Goal: Task Accomplishment & Management: Use online tool/utility

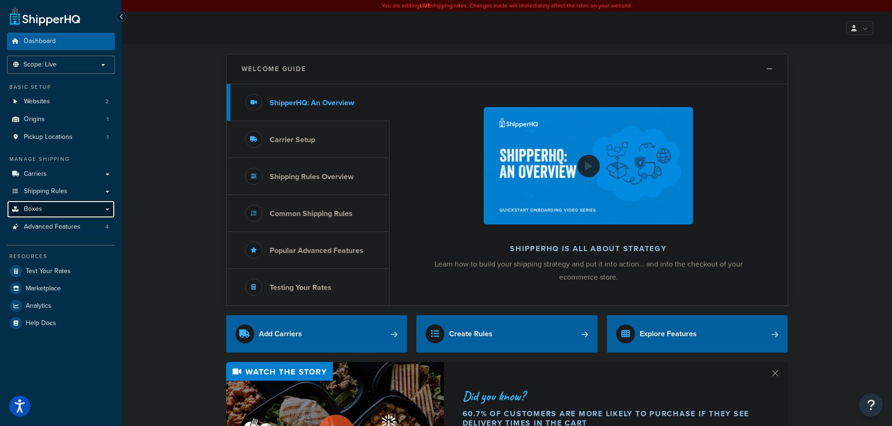
click at [52, 208] on link "Boxes" at bounding box center [61, 209] width 108 height 17
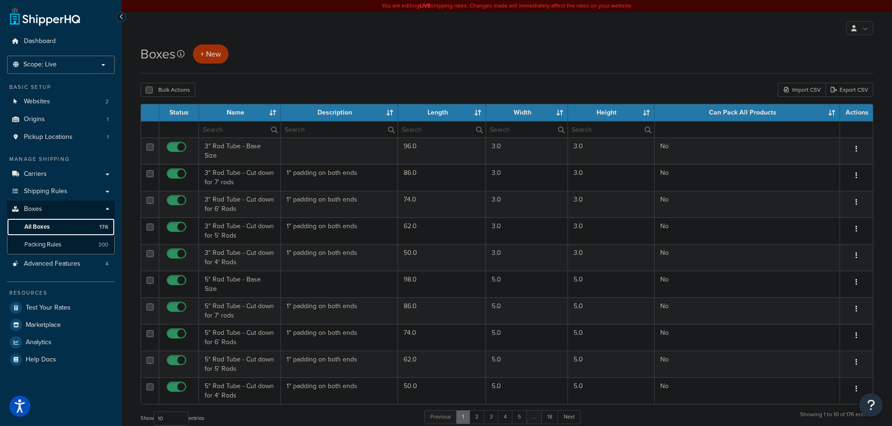
click at [56, 227] on link "All Boxes 176" at bounding box center [61, 227] width 108 height 17
click at [236, 132] on input "text" at bounding box center [239, 130] width 81 height 16
type input "kayak"
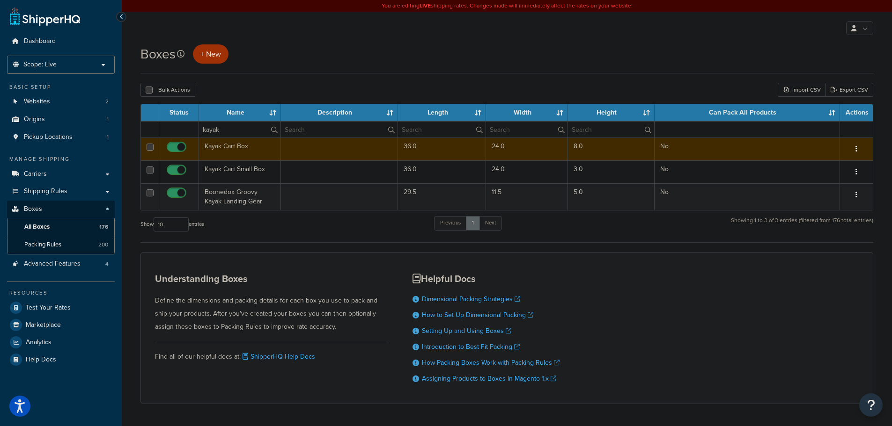
click at [416, 154] on td "36.0" at bounding box center [442, 149] width 88 height 23
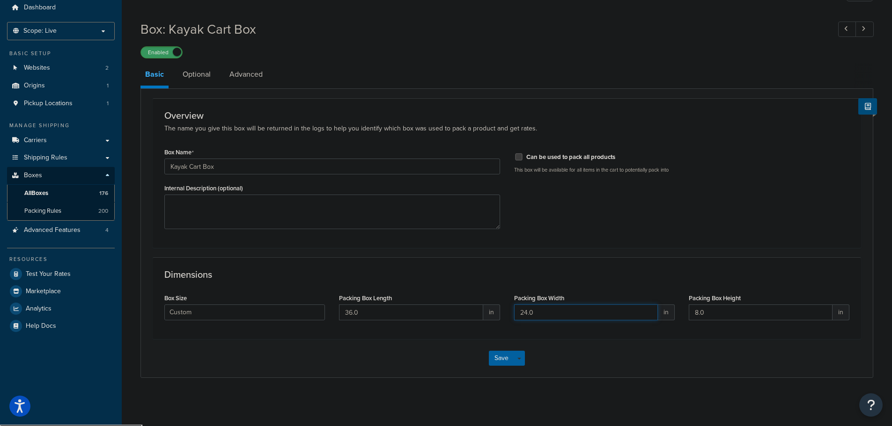
drag, startPoint x: 515, startPoint y: 314, endPoint x: 506, endPoint y: 282, distance: 32.5
click at [499, 295] on div "Box Size Custom USPS Small Flat Box USPS Medium Flat Box USPS Large Flat Box US…" at bounding box center [506, 310] width 699 height 36
type input "21"
click at [506, 359] on button "Save" at bounding box center [501, 358] width 25 height 15
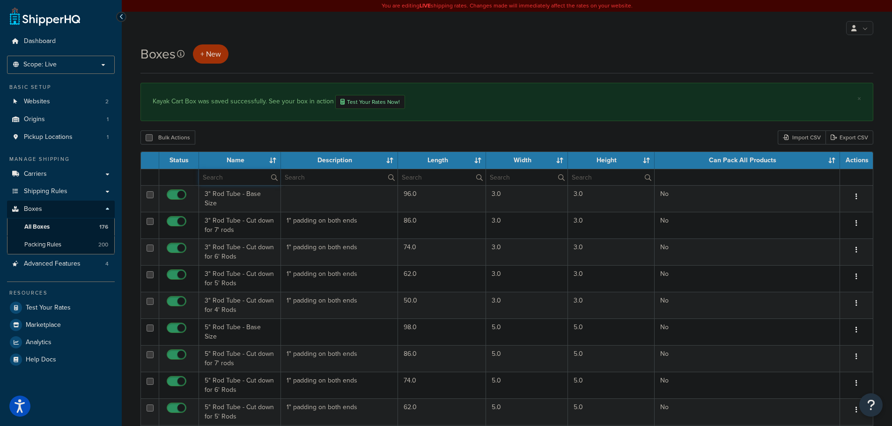
click at [241, 176] on input "text" at bounding box center [239, 177] width 81 height 16
type input "kayak"
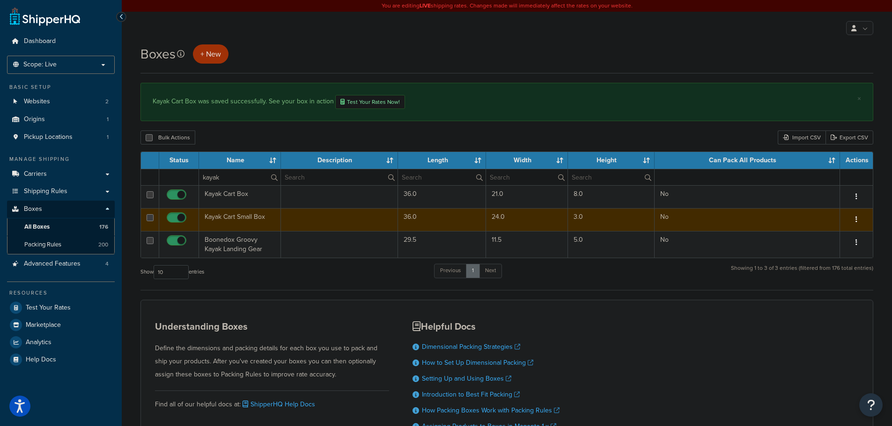
click at [496, 220] on td "24.0" at bounding box center [527, 219] width 82 height 23
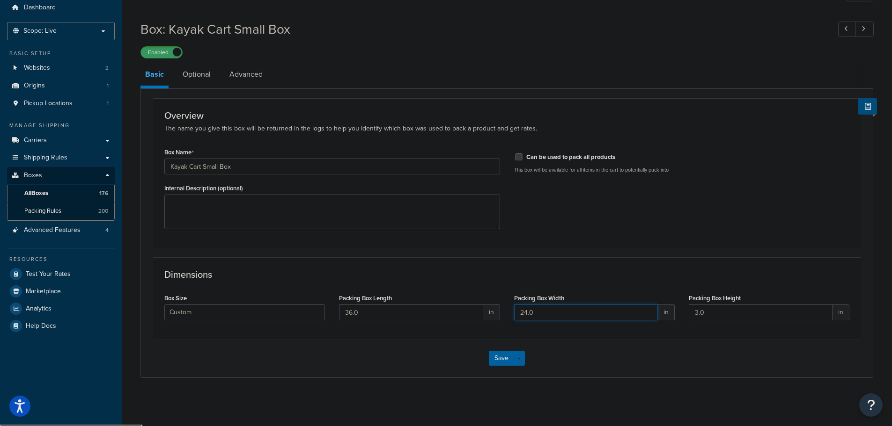
drag, startPoint x: 536, startPoint y: 316, endPoint x: 501, endPoint y: 292, distance: 42.2
click at [500, 293] on div "Box Size Custom USPS Small Flat Box USPS Medium Flat Box USPS Large Flat Box US…" at bounding box center [506, 310] width 699 height 36
type input "21"
click at [506, 361] on button "Save" at bounding box center [501, 358] width 25 height 15
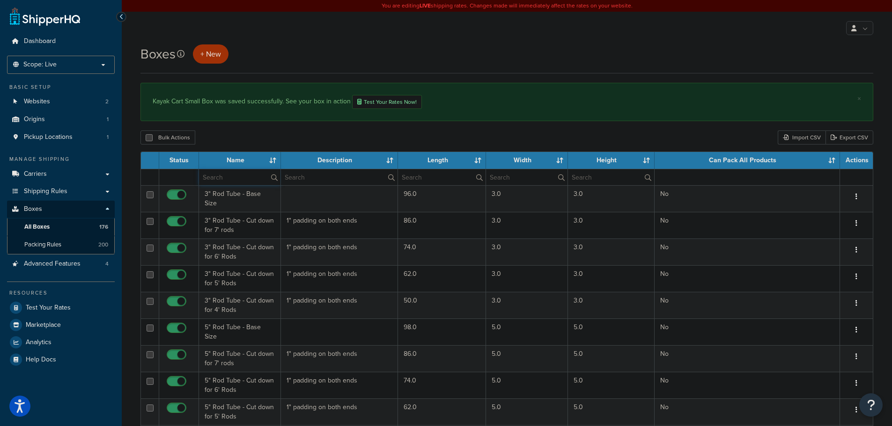
click at [247, 179] on input "text" at bounding box center [239, 177] width 81 height 16
type input "26"
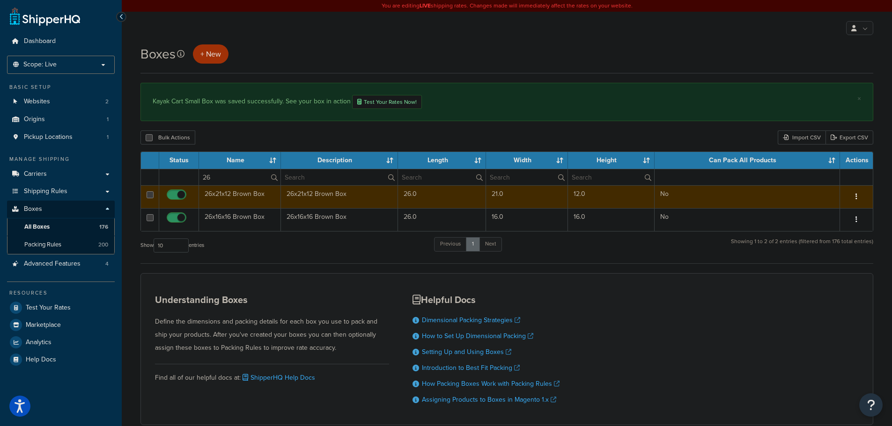
click at [856, 199] on icon "button" at bounding box center [856, 196] width 2 height 7
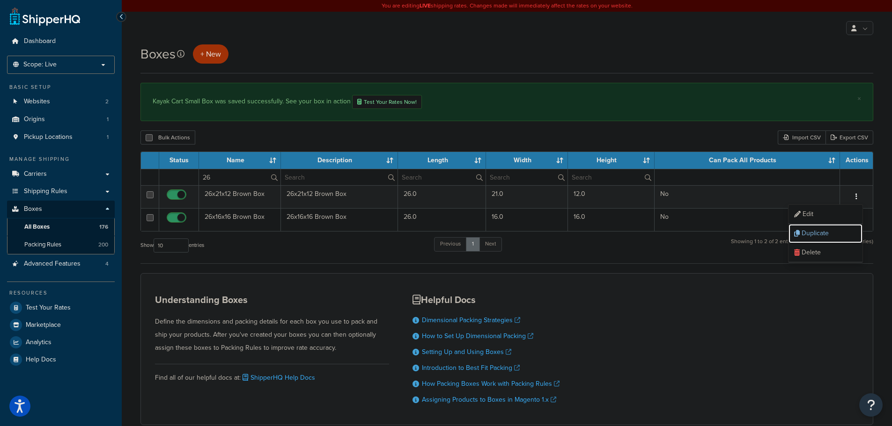
drag, startPoint x: 823, startPoint y: 235, endPoint x: 491, endPoint y: 34, distance: 389.0
click at [823, 235] on link "Duplicate" at bounding box center [825, 233] width 74 height 19
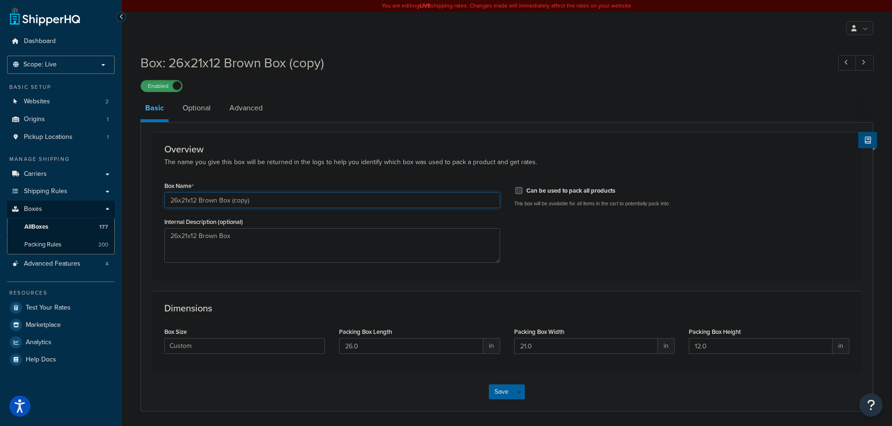
drag, startPoint x: 230, startPoint y: 203, endPoint x: 349, endPoint y: 190, distance: 119.6
click at [338, 194] on input "26x21x12 Brown Box (copy)" at bounding box center [332, 200] width 336 height 16
type input "26x21x6 Brown Box"
click at [260, 238] on textarea "26x21x12 Brown Box" at bounding box center [332, 245] width 336 height 35
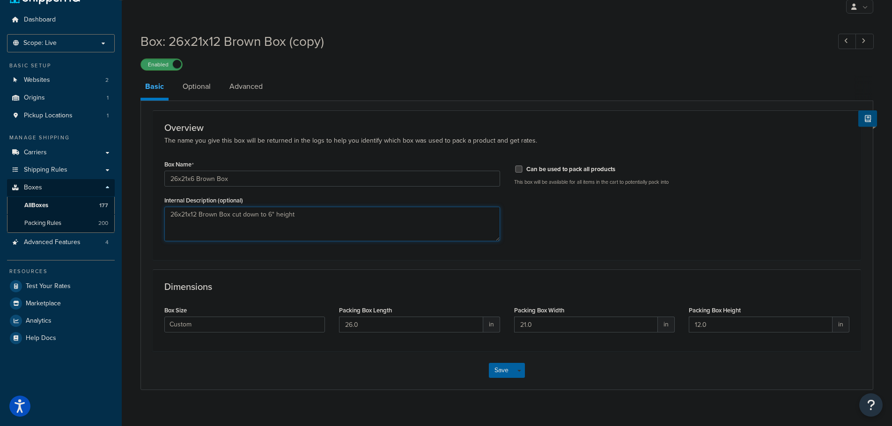
scroll to position [34, 0]
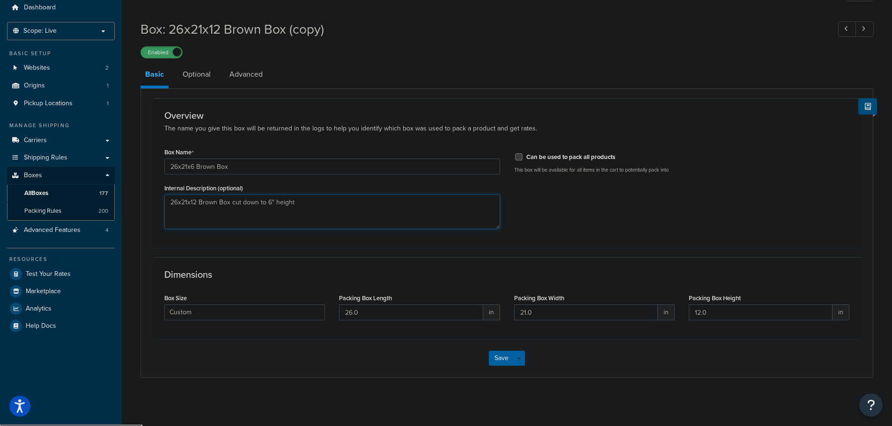
type textarea "26x21x12 Brown Box cut down to 6" height"
drag, startPoint x: 698, startPoint y: 316, endPoint x: 668, endPoint y: 293, distance: 38.8
click at [668, 307] on div "Box Size Custom USPS Small Flat Box USPS Medium Flat Box USPS Large Flat Box US…" at bounding box center [506, 310] width 699 height 36
type input "6"
click at [494, 364] on button "Save" at bounding box center [501, 358] width 25 height 15
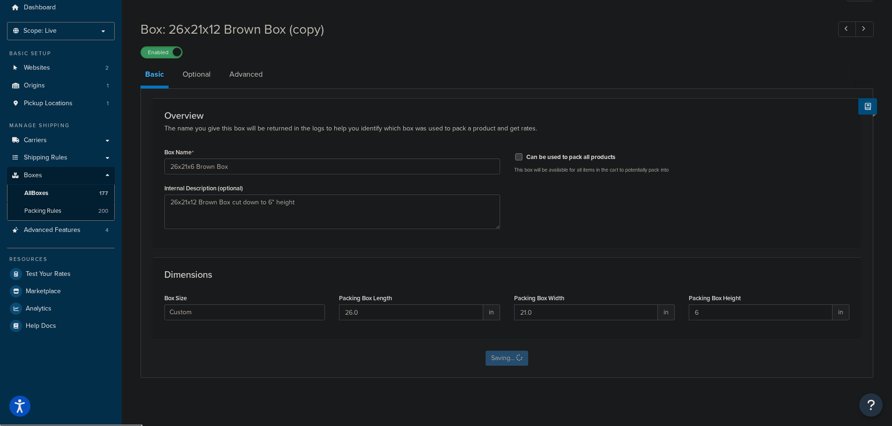
scroll to position [0, 0]
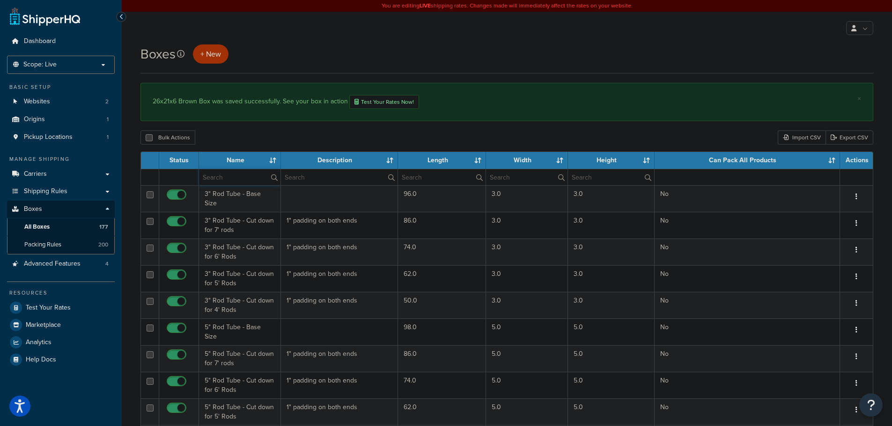
click at [245, 180] on input "text" at bounding box center [239, 177] width 81 height 16
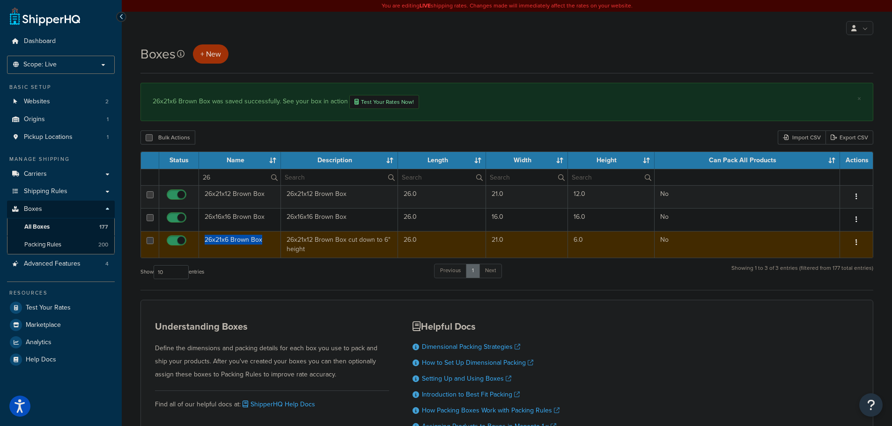
copy td "26x21x6 Brown Box"
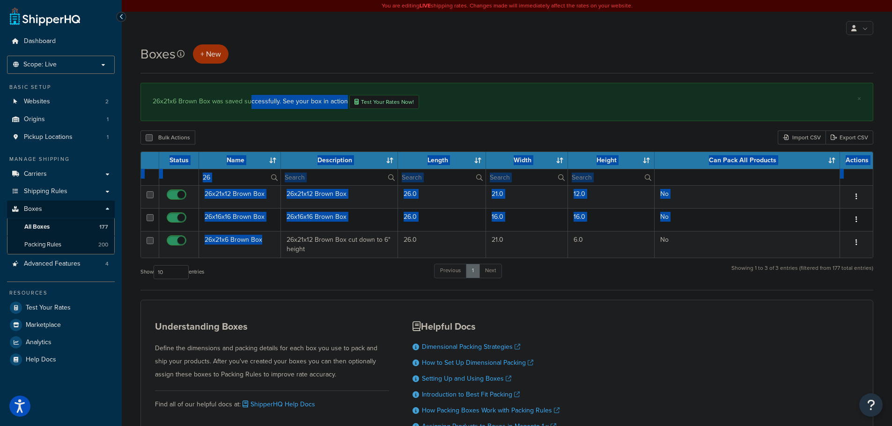
drag, startPoint x: 265, startPoint y: 242, endPoint x: 275, endPoint y: 60, distance: 181.9
click at [262, 78] on div "Boxes + New × 26x21x6 Brown Box was saved successfully. See your box in action …" at bounding box center [507, 264] width 770 height 440
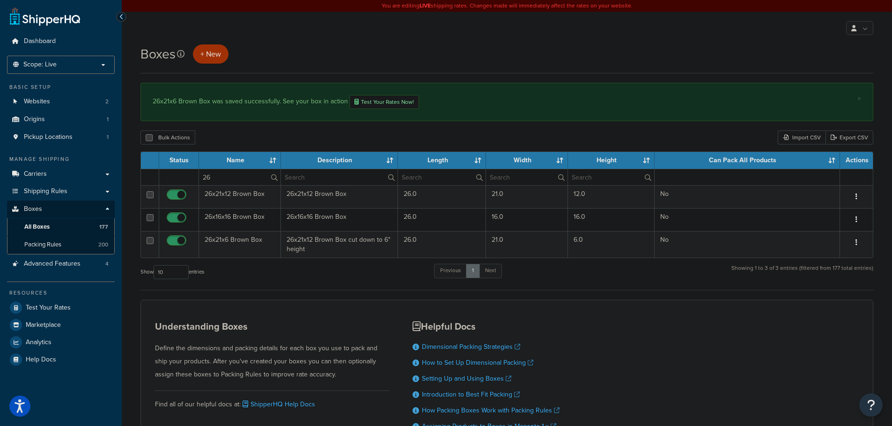
click at [281, 51] on div "Boxes + New" at bounding box center [506, 53] width 733 height 19
drag, startPoint x: 240, startPoint y: 167, endPoint x: 213, endPoint y: 169, distance: 26.3
click at [213, 169] on th "Name" at bounding box center [240, 160] width 82 height 17
drag, startPoint x: 220, startPoint y: 178, endPoint x: 188, endPoint y: 180, distance: 31.9
click at [188, 180] on tr "26" at bounding box center [507, 177] width 732 height 16
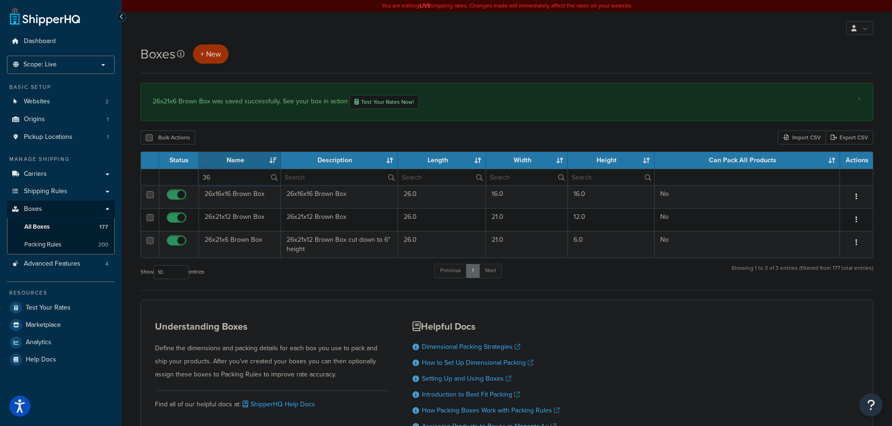
type input "36"
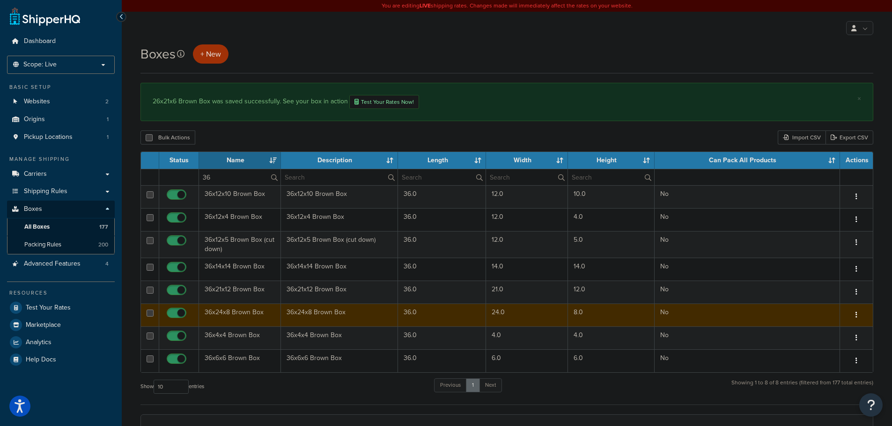
click at [375, 315] on td "36x24x8 Brown Box" at bounding box center [339, 315] width 117 height 23
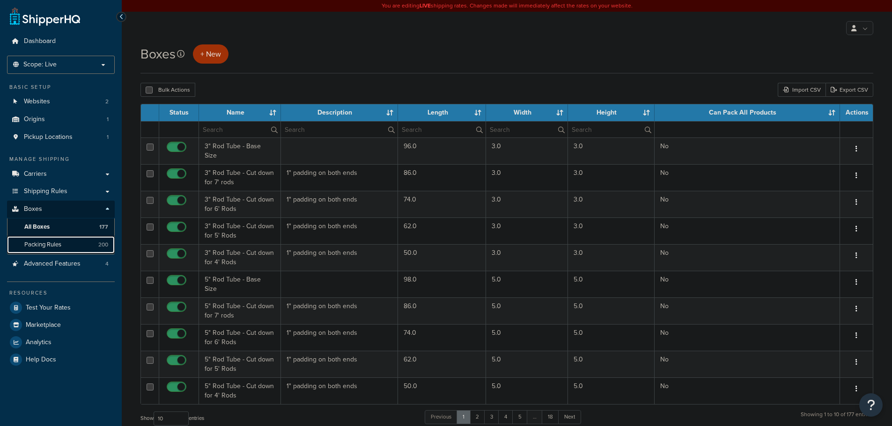
click at [49, 244] on span "Packing Rules" at bounding box center [42, 245] width 37 height 8
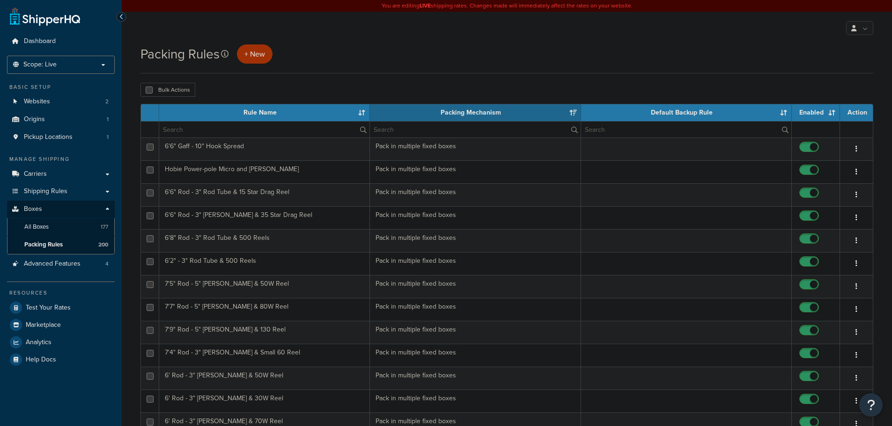
select select "15"
click at [235, 134] on input "text" at bounding box center [264, 130] width 210 height 16
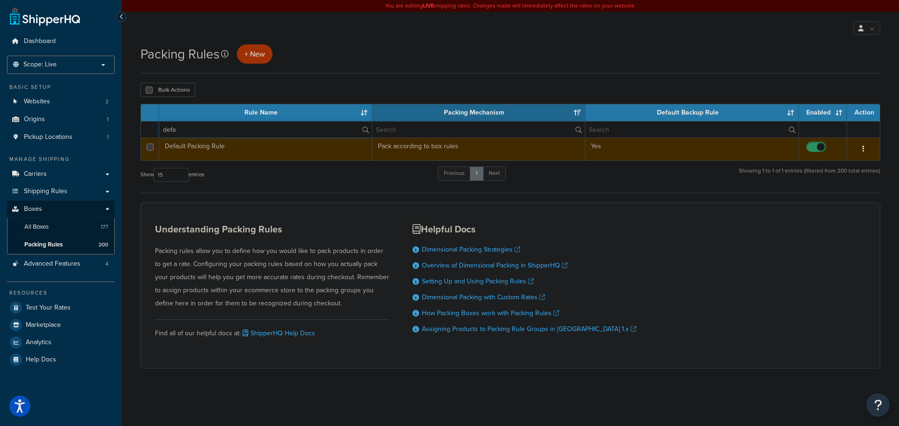
type input "defa"
click at [276, 148] on td "Default Packing Rule" at bounding box center [265, 149] width 213 height 23
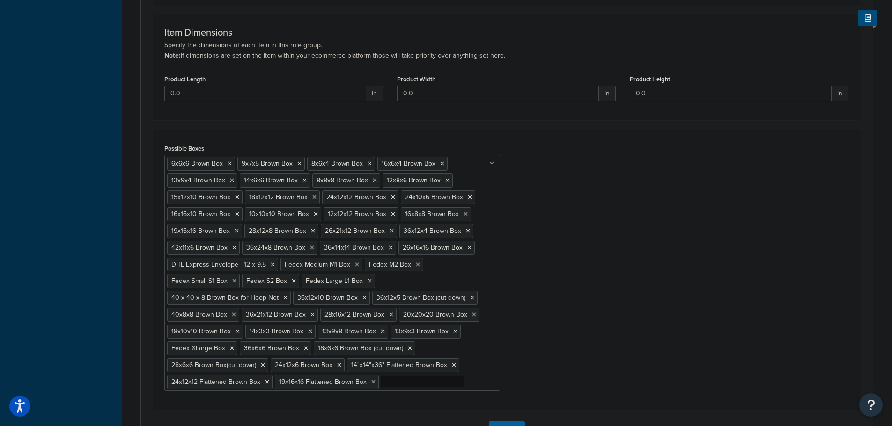
scroll to position [493, 0]
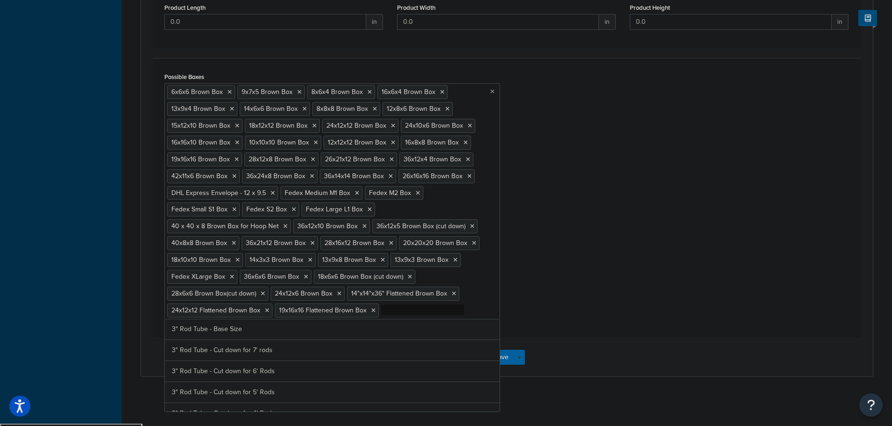
click at [411, 314] on input "Possible Boxes" at bounding box center [422, 310] width 83 height 10
paste input "26x21x6 Brown Box"
type input "26x21x6 Brown Box"
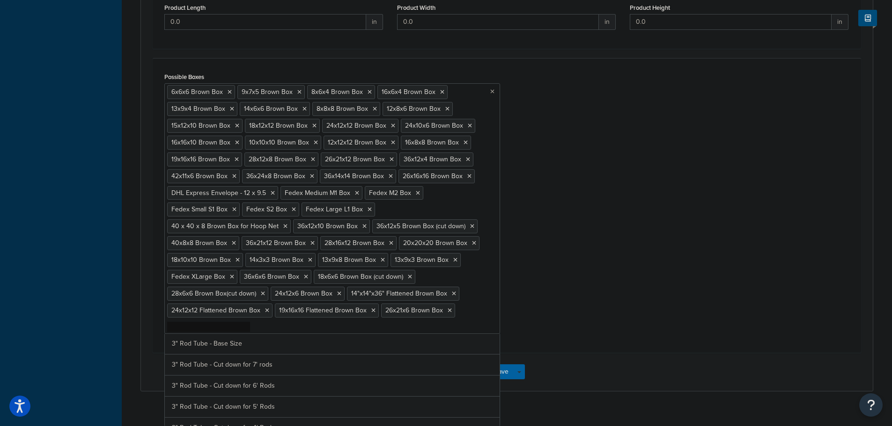
click at [579, 350] on div "Possible Boxes 6x6x6 Brown Box 9x7x5 Brown Box 8x6x4 Brown Box 16x6x4 Brown Box…" at bounding box center [507, 205] width 708 height 295
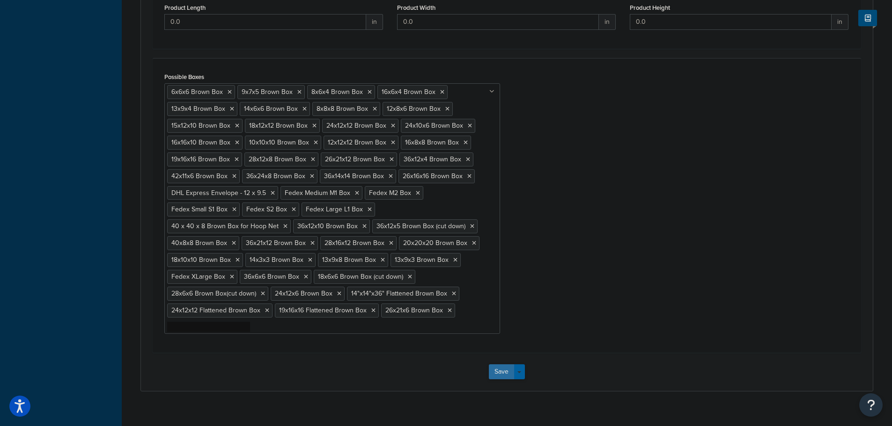
click at [499, 374] on button "Save" at bounding box center [501, 372] width 25 height 15
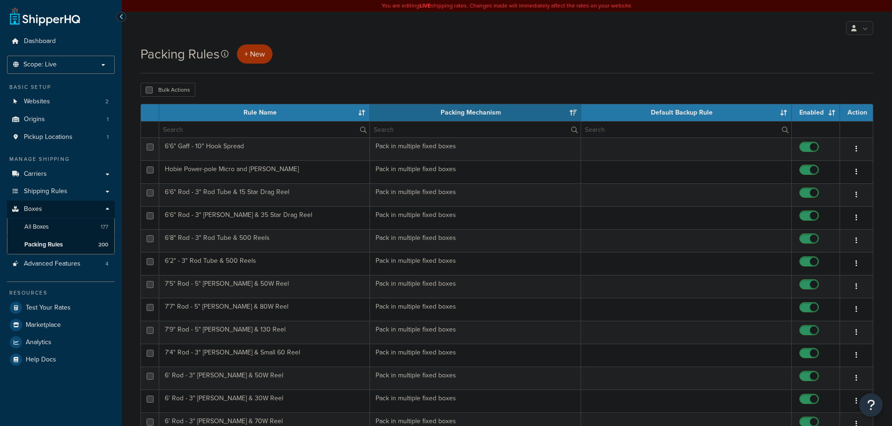
select select "15"
click at [48, 304] on span "Test Your Rates" at bounding box center [48, 308] width 45 height 8
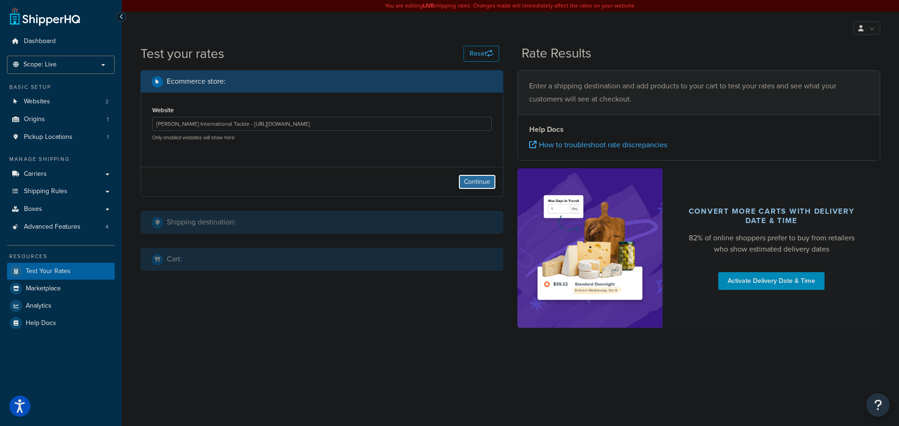
click at [487, 184] on button "Continue" at bounding box center [476, 182] width 37 height 15
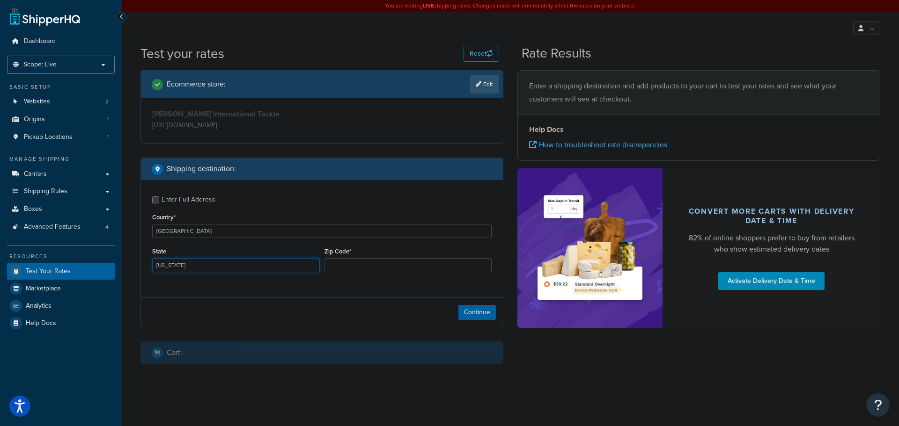
click at [182, 270] on select "Alabama Alaska American Samoa Arizona Arkansas Armed Forces Americas Armed Forc…" at bounding box center [236, 265] width 168 height 14
select select "FL"
click at [152, 259] on select "Alabama Alaska American Samoa Arizona Arkansas Armed Forces Americas Armed Forc…" at bounding box center [236, 265] width 168 height 14
click at [374, 266] on input "Zip Code*" at bounding box center [408, 265] width 168 height 14
type input "33101"
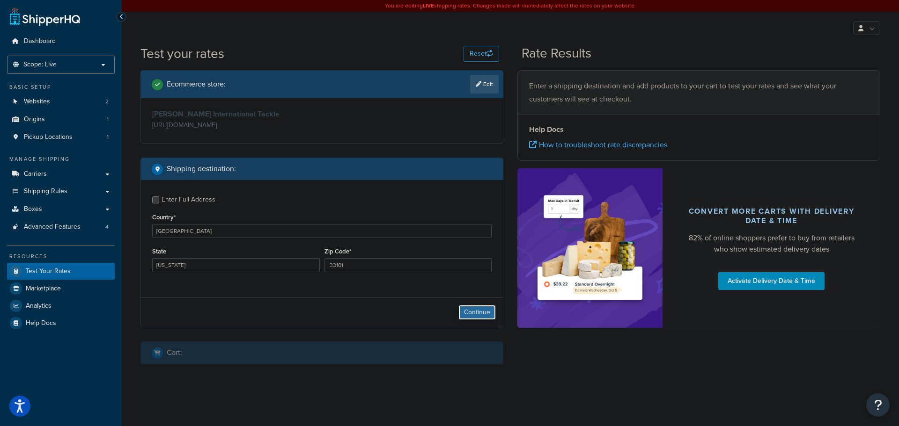
click at [478, 314] on button "Continue" at bounding box center [476, 312] width 37 height 15
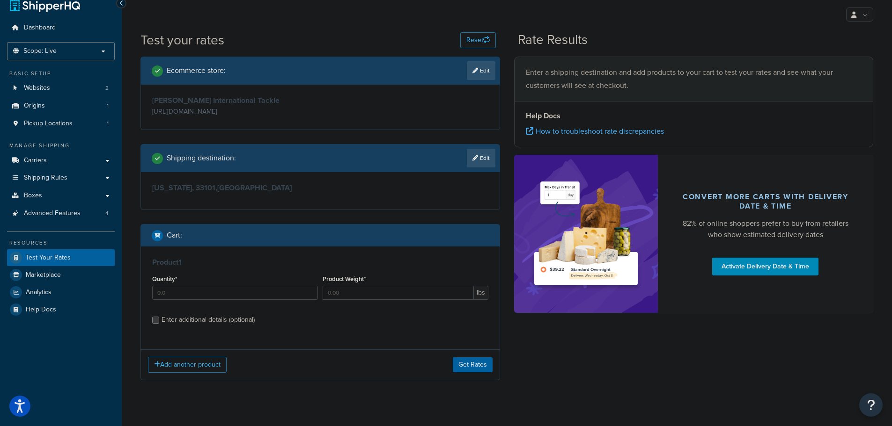
scroll to position [29, 0]
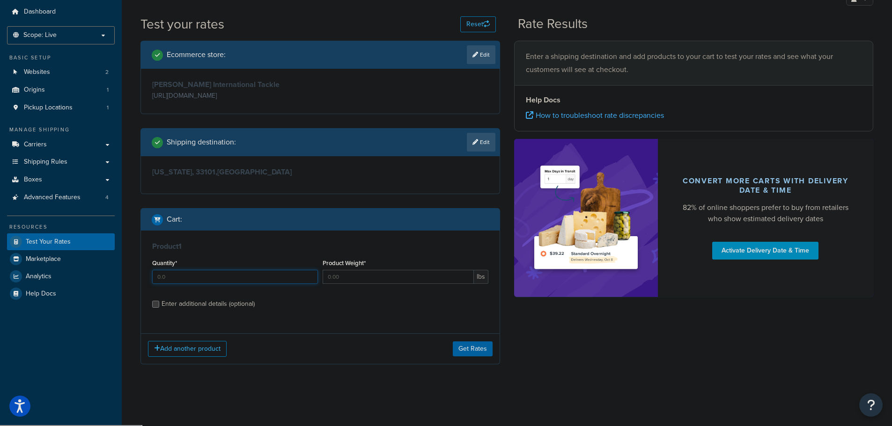
drag, startPoint x: 198, startPoint y: 274, endPoint x: 188, endPoint y: 276, distance: 9.5
click at [190, 276] on input "Quantity*" at bounding box center [235, 277] width 166 height 14
type input "1"
type input "4"
type input "7.45"
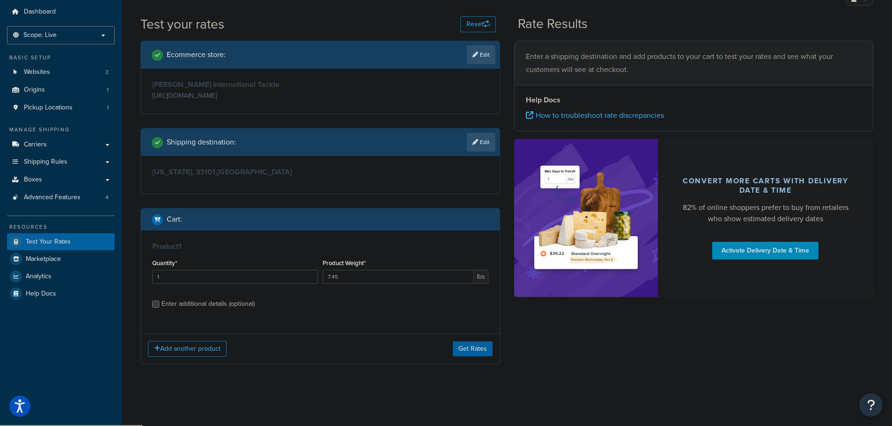
click at [172, 305] on div "Enter additional details (optional)" at bounding box center [207, 304] width 93 height 13
click at [159, 305] on input "Enter additional details (optional)" at bounding box center [155, 304] width 7 height 7
checkbox input "true"
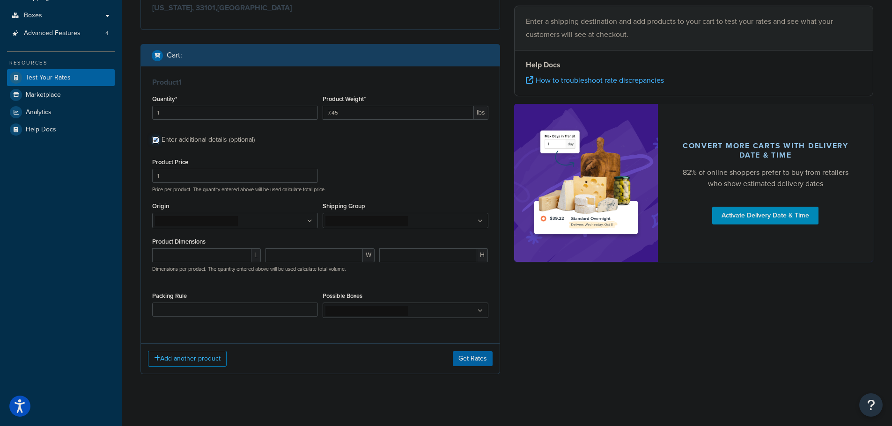
scroll to position [204, 0]
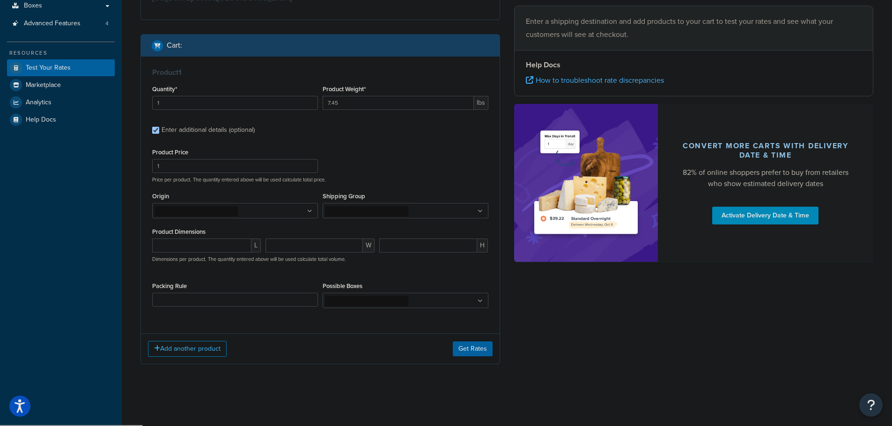
click at [307, 212] on ul at bounding box center [235, 210] width 166 height 15
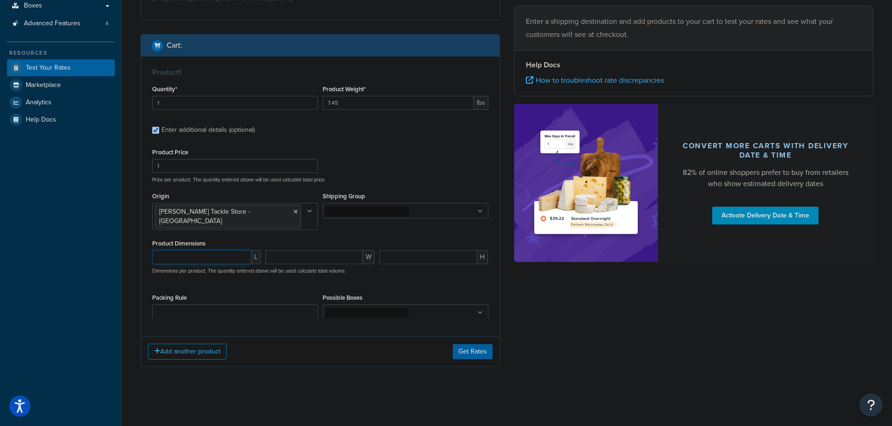
click at [230, 250] on input "number" at bounding box center [201, 257] width 99 height 14
type input "25.25"
type input "20.5"
type input "2.5"
click at [463, 354] on button "Get Rates" at bounding box center [473, 360] width 40 height 15
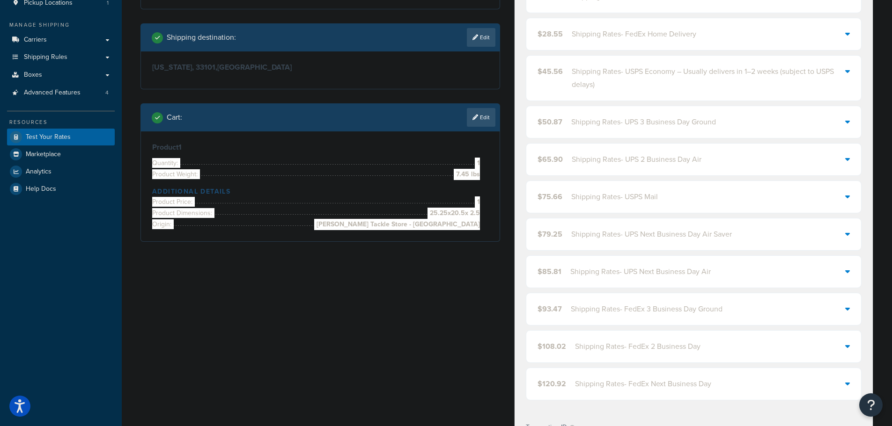
scroll to position [63, 0]
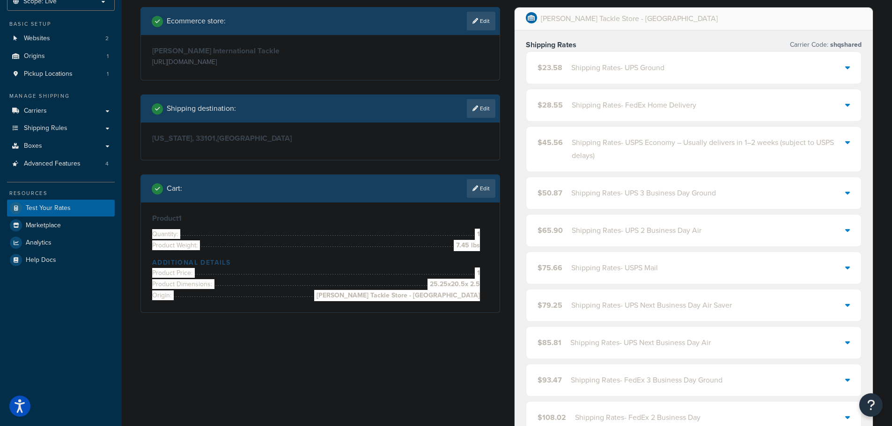
click at [508, 82] on div "Melton Tackle Store - CA Shipping Rates Carrier Code: shqshared $23.58 Shipping…" at bounding box center [694, 378] width 374 height 742
click at [594, 75] on div "$23.58 Shipping Rates - UPS Ground" at bounding box center [693, 68] width 335 height 32
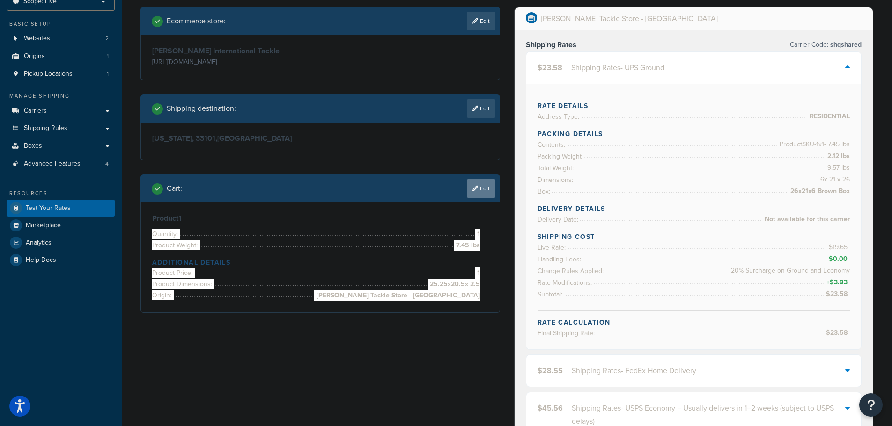
click at [485, 190] on link "Edit" at bounding box center [481, 188] width 29 height 19
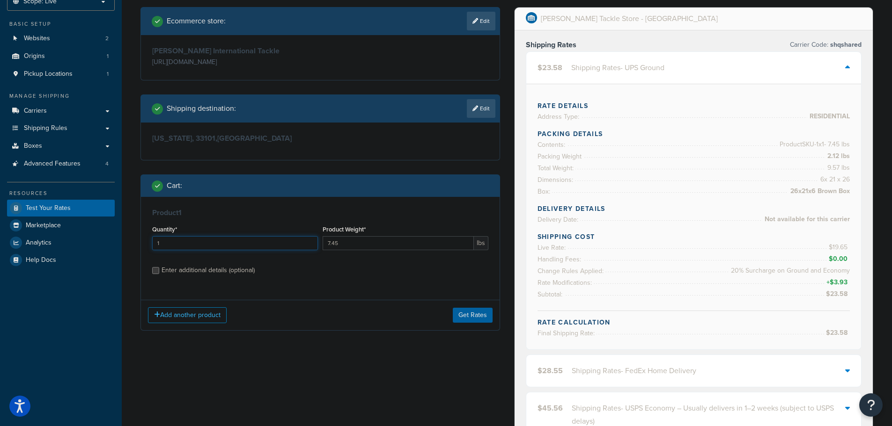
drag, startPoint x: 227, startPoint y: 248, endPoint x: 152, endPoint y: 250, distance: 74.9
click at [141, 246] on div "Product 1 Quantity* 1 Product Weight* 7.45 lbs Enter additional details (option…" at bounding box center [320, 245] width 359 height 96
type input "2"
click at [485, 317] on button "Get Rates" at bounding box center [473, 315] width 40 height 15
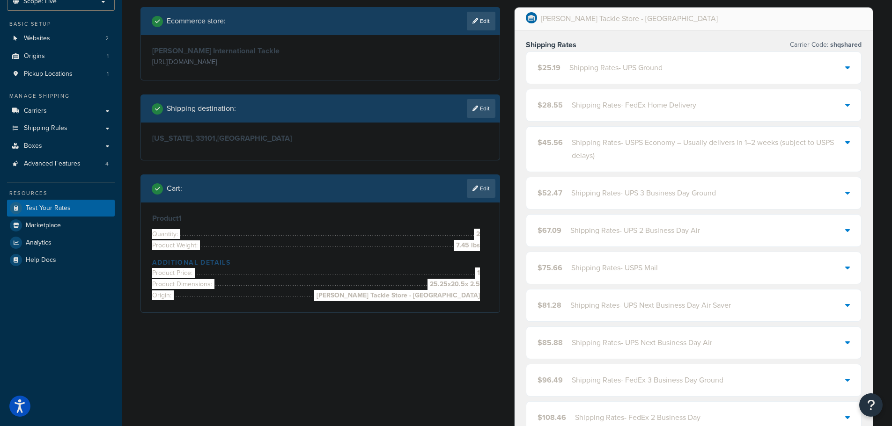
click at [627, 69] on div "Shipping Rates - UPS Ground" at bounding box center [615, 67] width 93 height 13
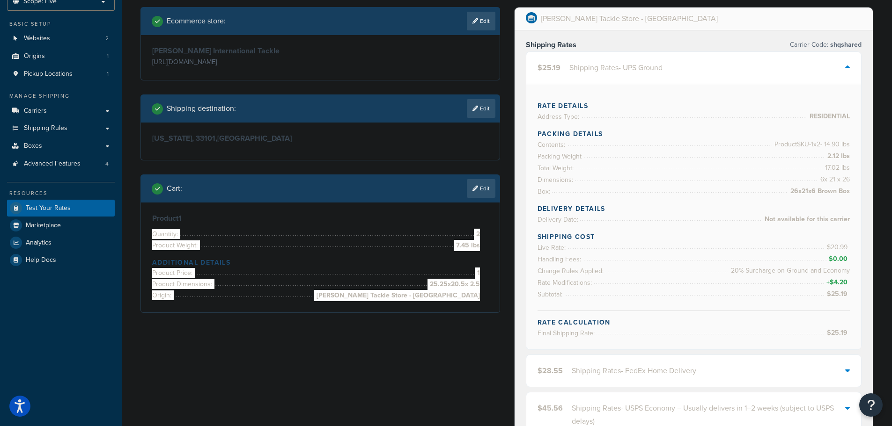
drag, startPoint x: 482, startPoint y: 191, endPoint x: 477, endPoint y: 191, distance: 4.7
click at [482, 191] on link "Edit" at bounding box center [481, 188] width 29 height 19
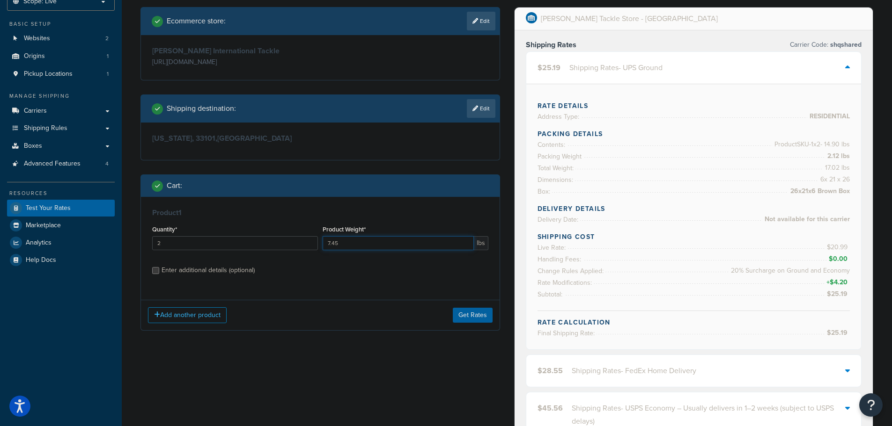
click at [374, 247] on input "7.45" at bounding box center [398, 243] width 151 height 14
type input "7.8125"
click at [205, 273] on div "Enter additional details (optional)" at bounding box center [207, 270] width 93 height 13
click at [159, 273] on input "Enter additional details (optional)" at bounding box center [155, 270] width 7 height 7
checkbox input "true"
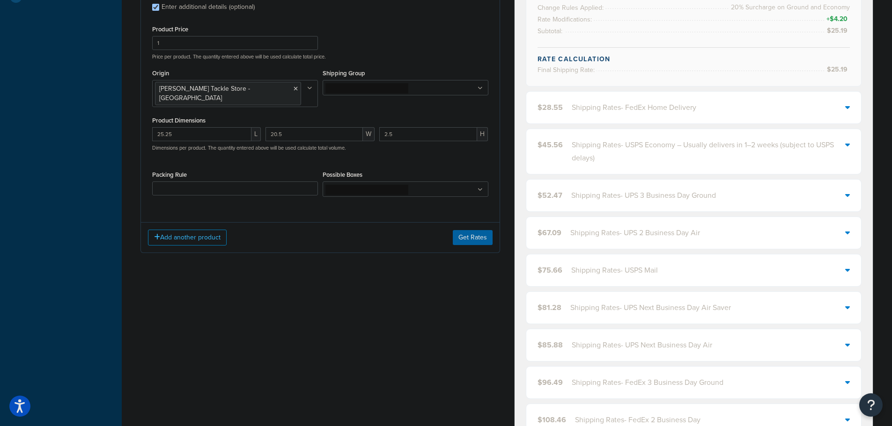
scroll to position [297, 0]
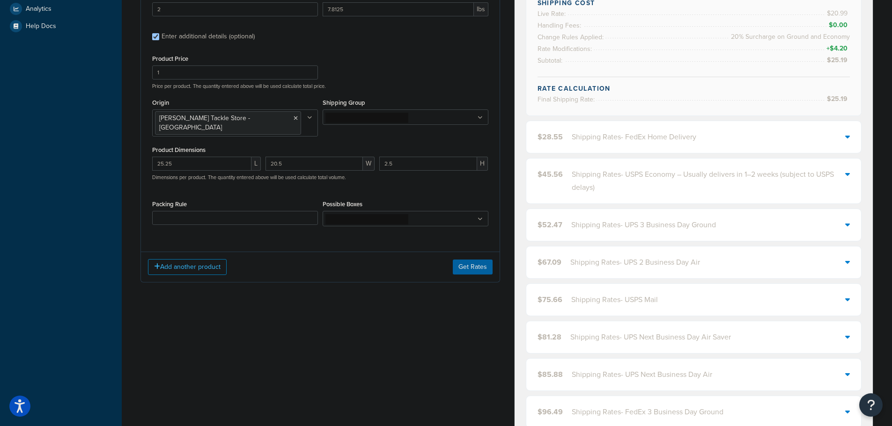
drag, startPoint x: 104, startPoint y: 259, endPoint x: 106, endPoint y: 250, distance: 9.0
click at [104, 259] on div "Dashboard Scope: Live Basic Setup Websites 2 Origins 1 Pickup Locations 1 Manag…" at bounding box center [61, 265] width 122 height 1125
click at [220, 157] on input "25.25" at bounding box center [201, 164] width 99 height 14
drag, startPoint x: 154, startPoint y: 157, endPoint x: 122, endPoint y: 156, distance: 31.4
click at [122, 156] on div "Test your rates Reset Rate Results 08/29/2025, 3:23 PM Ecommerce store : Edit M…" at bounding box center [507, 275] width 770 height 1057
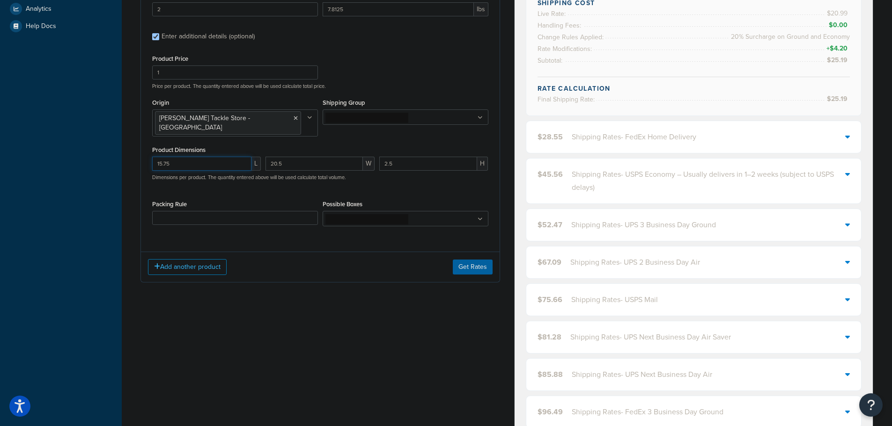
type input "15.75"
type input "12.75"
paste input "12.7"
type input "12.75"
click at [479, 262] on button "Get Rates" at bounding box center [473, 267] width 40 height 15
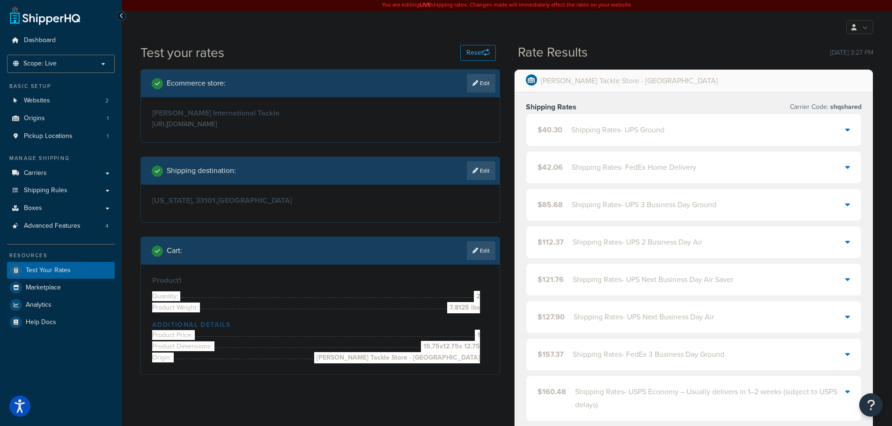
scroll to position [0, 0]
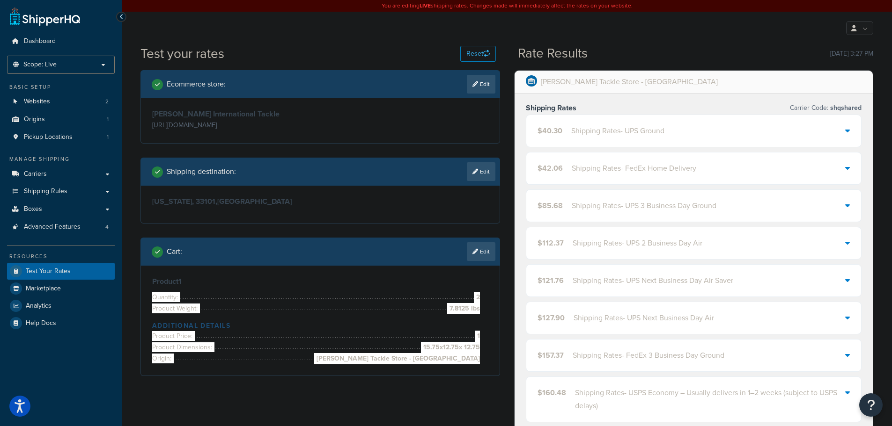
click at [572, 133] on div "Shipping Rates - UPS Ground" at bounding box center [617, 131] width 93 height 13
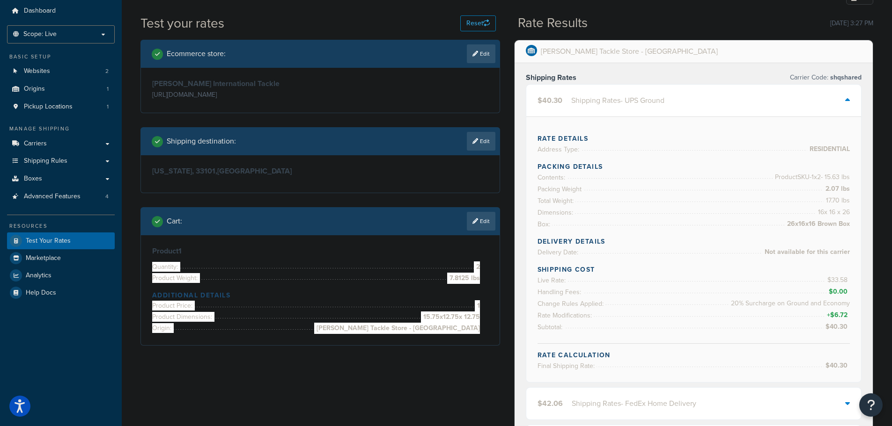
scroll to position [47, 0]
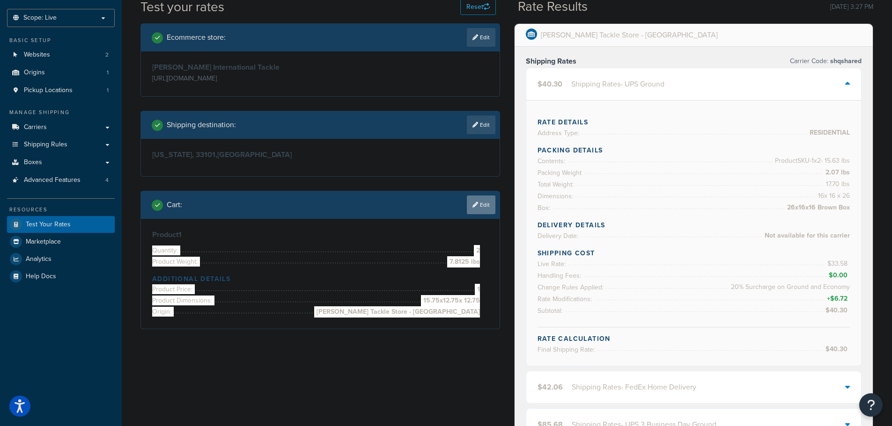
click at [488, 206] on link "Edit" at bounding box center [481, 205] width 29 height 19
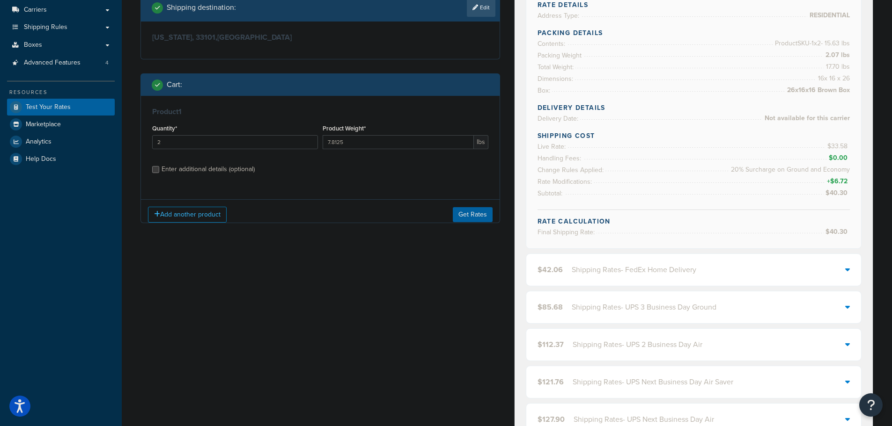
scroll to position [187, 0]
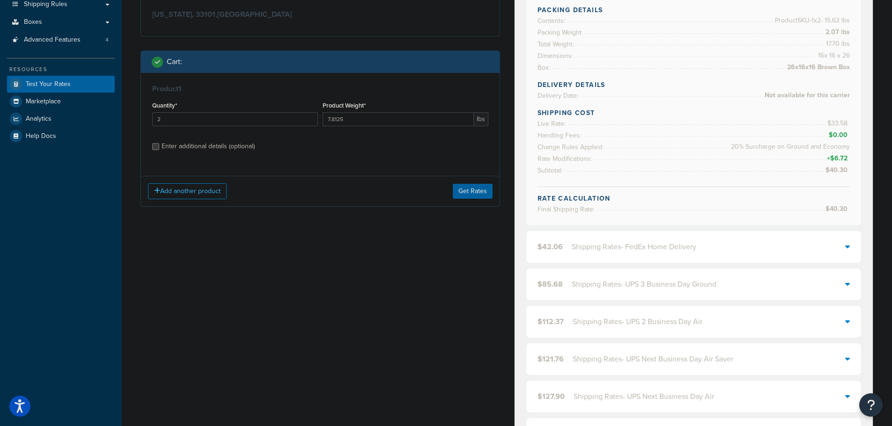
click at [197, 147] on div "Enter additional details (optional)" at bounding box center [207, 146] width 93 height 13
click at [159, 147] on input "Enter additional details (optional)" at bounding box center [155, 146] width 7 height 7
checkbox input "true"
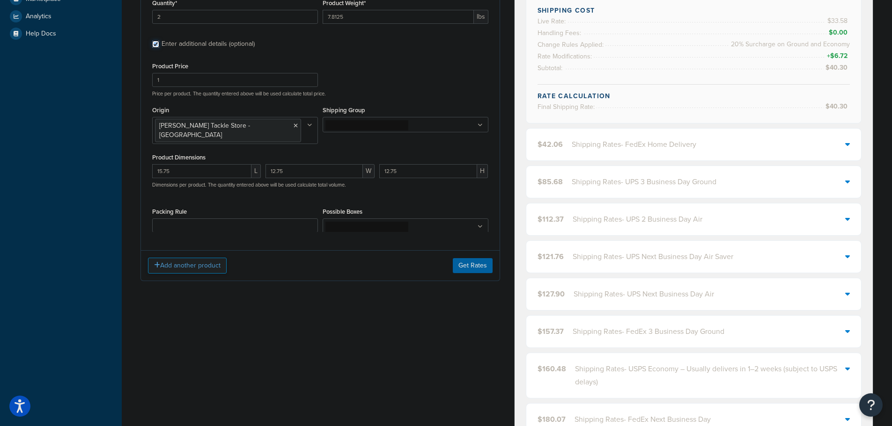
scroll to position [328, 0]
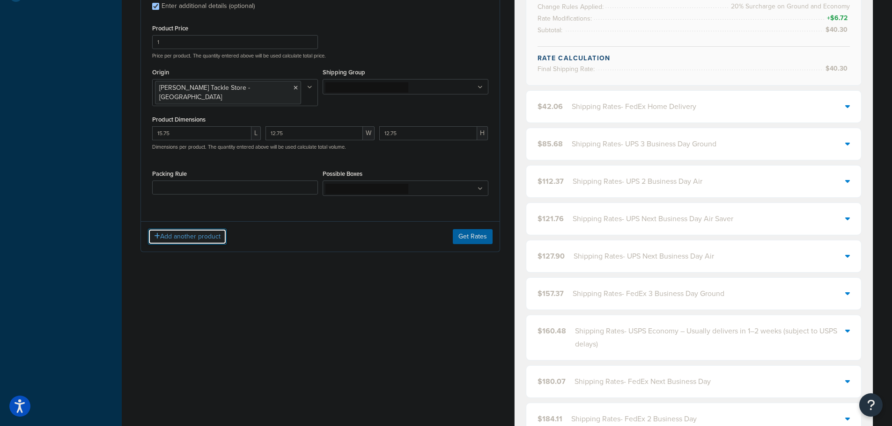
click at [184, 229] on button "Add another product" at bounding box center [187, 237] width 79 height 16
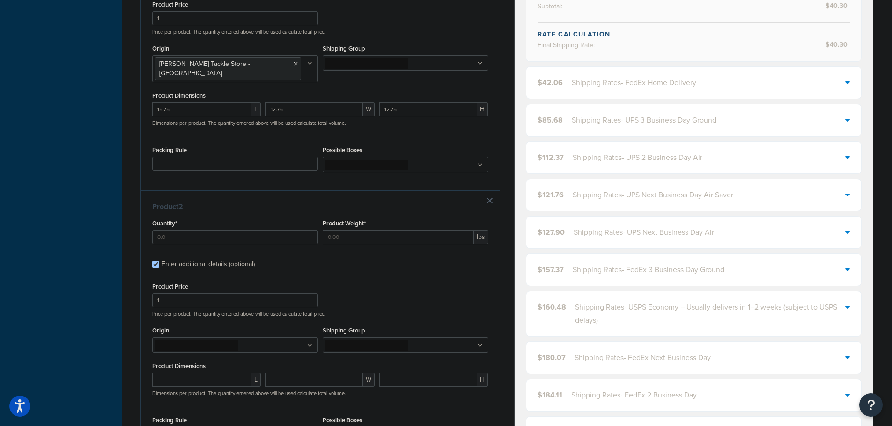
scroll to position [374, 0]
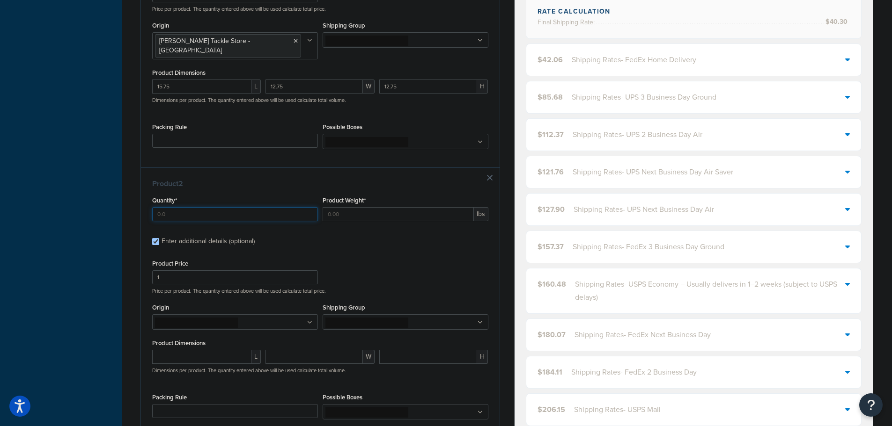
click at [166, 208] on input "Quantity*" at bounding box center [235, 214] width 166 height 14
type input "1"
type input "4.2125"
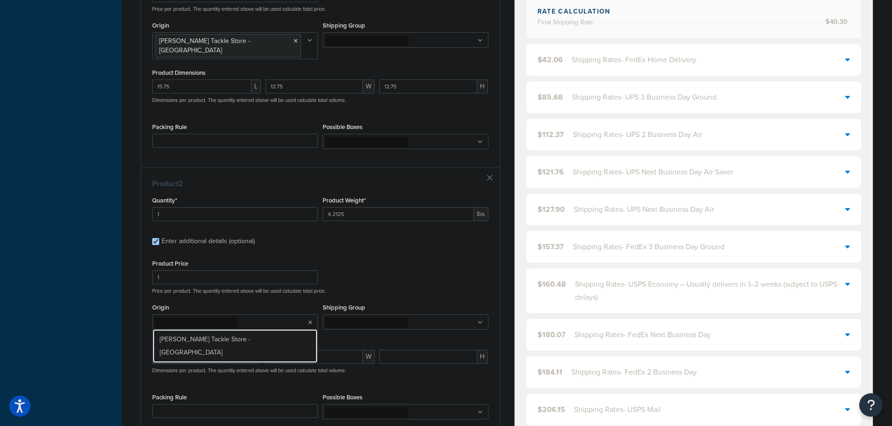
click at [153, 330] on link "Melton Tackle Store - CA" at bounding box center [235, 347] width 165 height 34
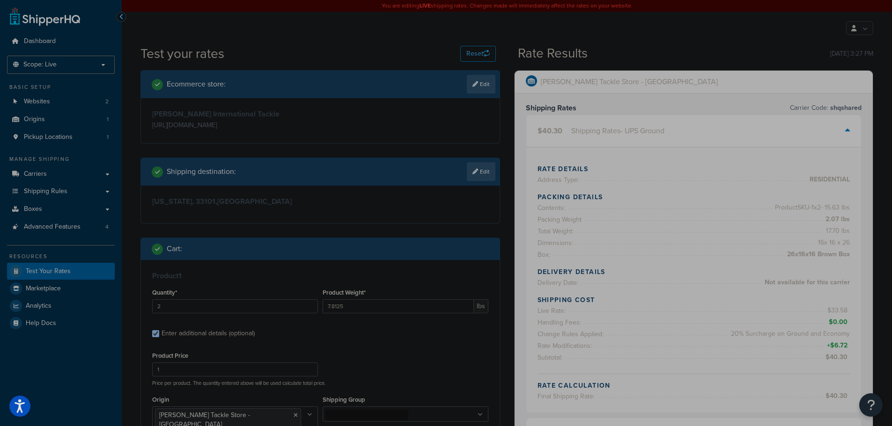
click at [300, 17] on div "My Profile Billing Global Settings Contact Us Logout" at bounding box center [507, 28] width 770 height 33
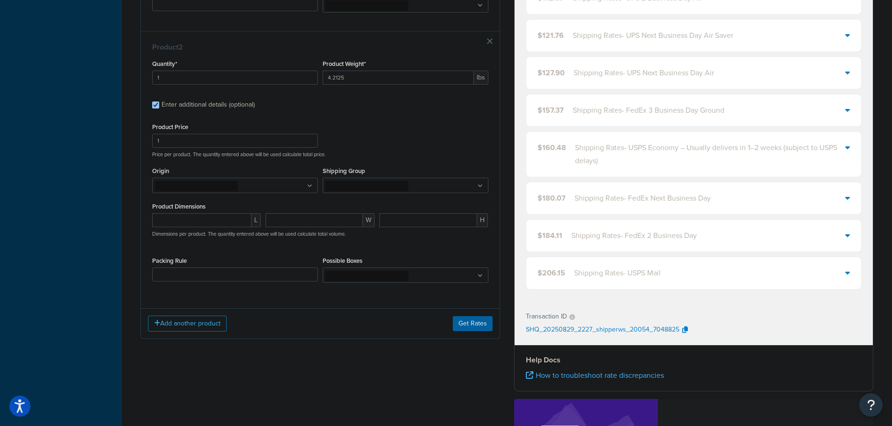
scroll to position [515, 0]
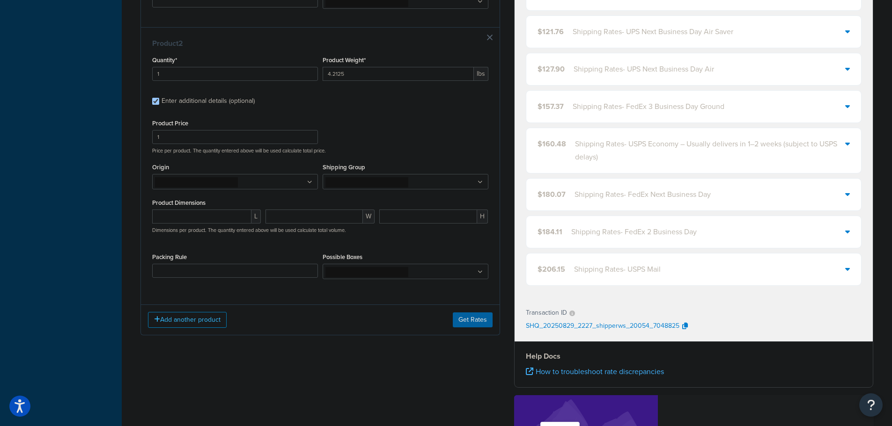
click at [281, 174] on ul at bounding box center [235, 181] width 166 height 15
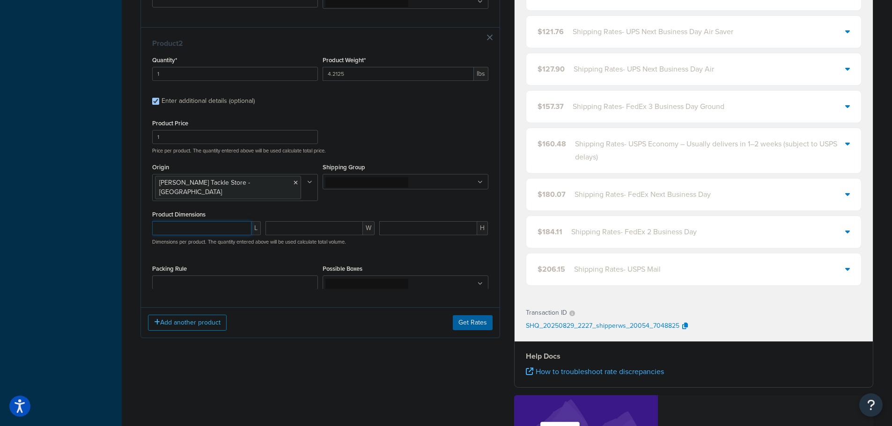
click at [185, 221] on input "number" at bounding box center [201, 228] width 99 height 14
type input "33.5"
type input "21"
type input "1.5"
click at [125, 209] on div "Test your rates Reset Rate Results 08/29/2025, 3:27 PM Ecommerce store : Edit M…" at bounding box center [507, 58] width 770 height 1057
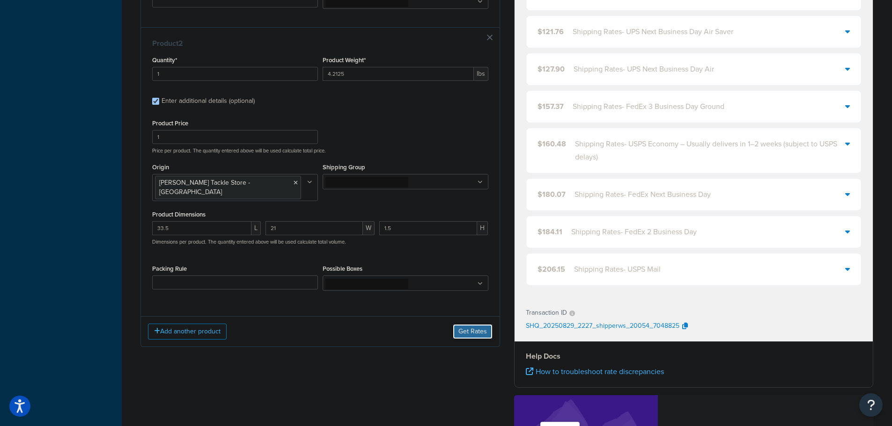
click at [463, 324] on button "Get Rates" at bounding box center [473, 331] width 40 height 15
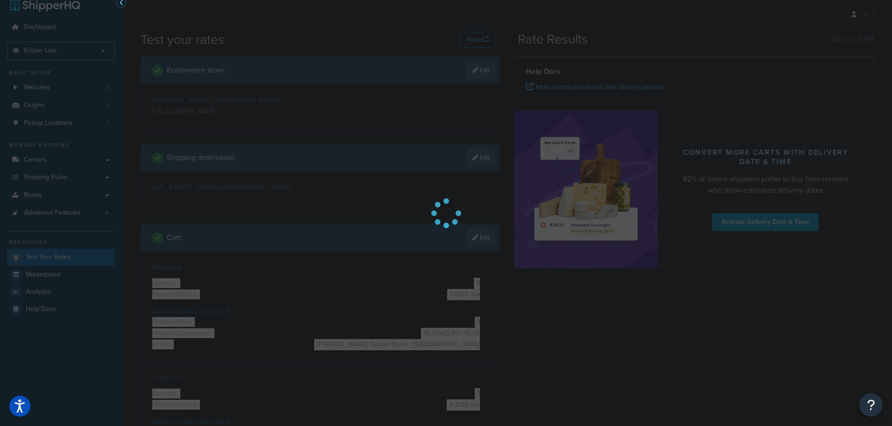
scroll to position [0, 0]
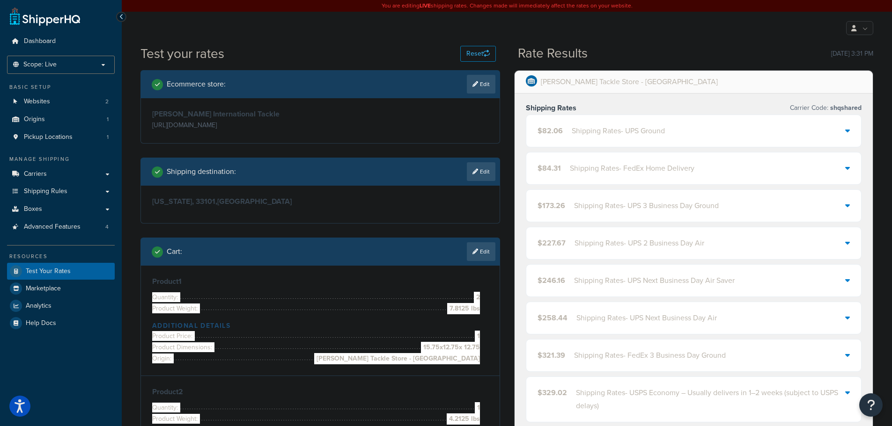
click at [559, 139] on div "$82.06 Shipping Rates - UPS Ground" at bounding box center [693, 131] width 335 height 32
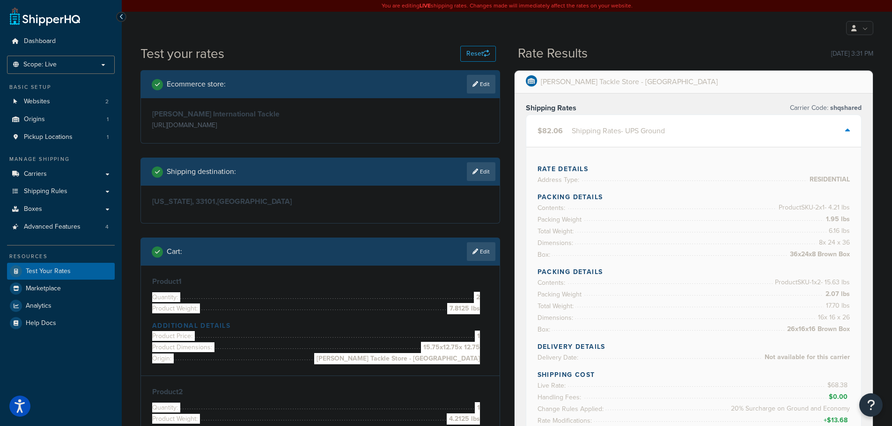
click at [310, 114] on h3 "Melton International Tackle" at bounding box center [235, 114] width 166 height 9
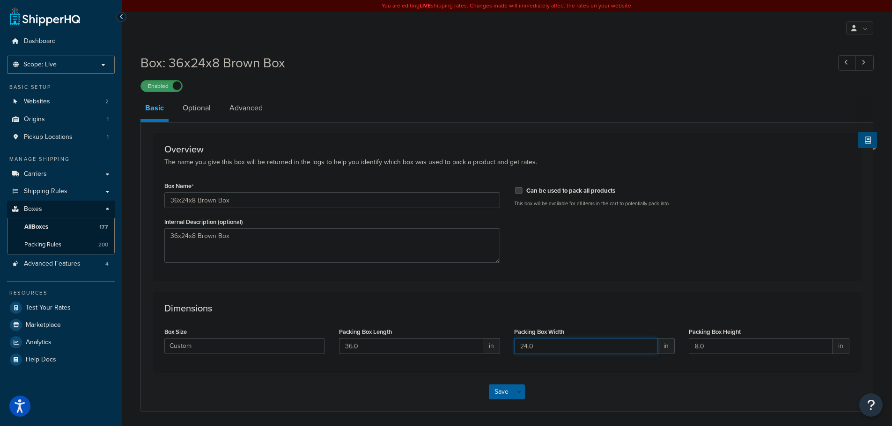
drag, startPoint x: 539, startPoint y: 350, endPoint x: 511, endPoint y: 351, distance: 28.1
click at [511, 351] on div "Packing Box Width 24.0 in" at bounding box center [594, 343] width 175 height 36
type input "21"
drag, startPoint x: 187, startPoint y: 200, endPoint x: 196, endPoint y: 204, distance: 9.5
click at [187, 201] on input "36x24x8 Brown Box" at bounding box center [332, 200] width 336 height 16
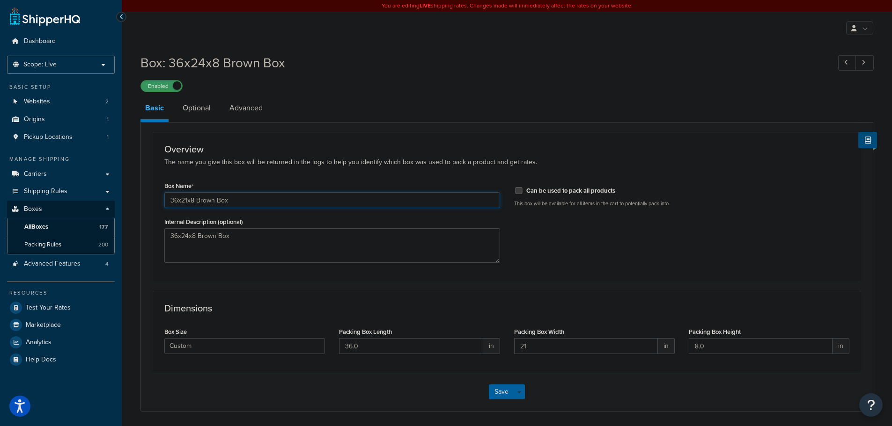
type input "36x21x8 Brown Box"
click at [190, 237] on textarea "36x24x8 Brown Box" at bounding box center [332, 245] width 336 height 35
click at [290, 247] on textarea "36x21x8 Brown Box" at bounding box center [332, 245] width 336 height 35
type textarea "36x21x8 Brown Box cut down from 36x24x12"
click at [503, 396] on button "Save" at bounding box center [501, 392] width 25 height 15
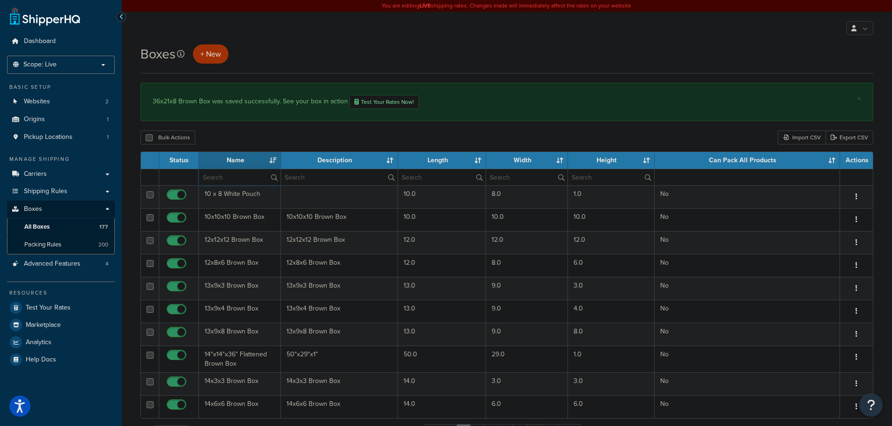
click at [250, 182] on input "text" at bounding box center [239, 177] width 81 height 16
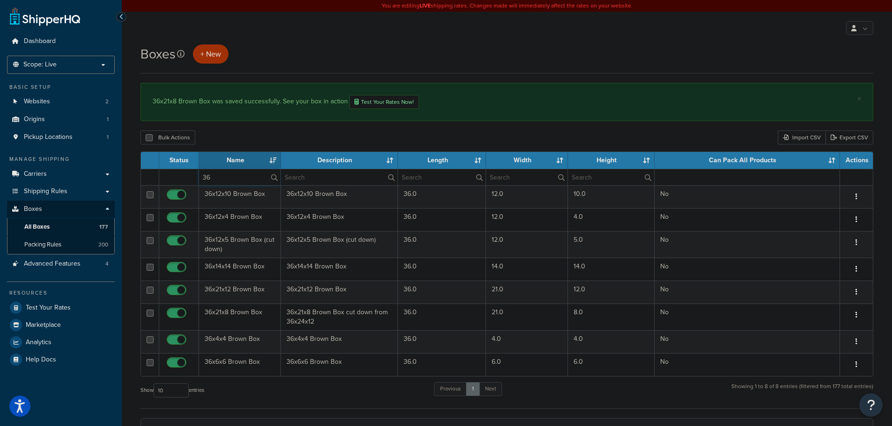
drag, startPoint x: 214, startPoint y: 181, endPoint x: 194, endPoint y: 119, distance: 65.3
click at [178, 156] on table "Status Name Description Length Width Height Can Pack All Products Actions 36 36…" at bounding box center [506, 264] width 733 height 225
type input "kayak"
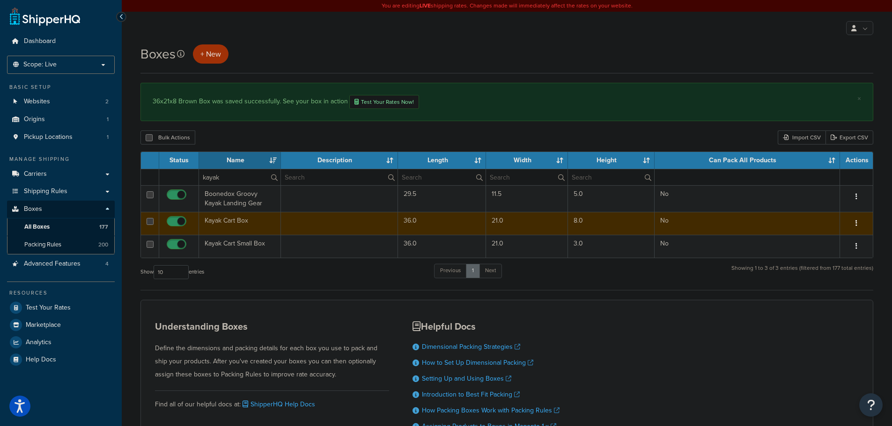
click at [857, 224] on icon "button" at bounding box center [856, 223] width 2 height 7
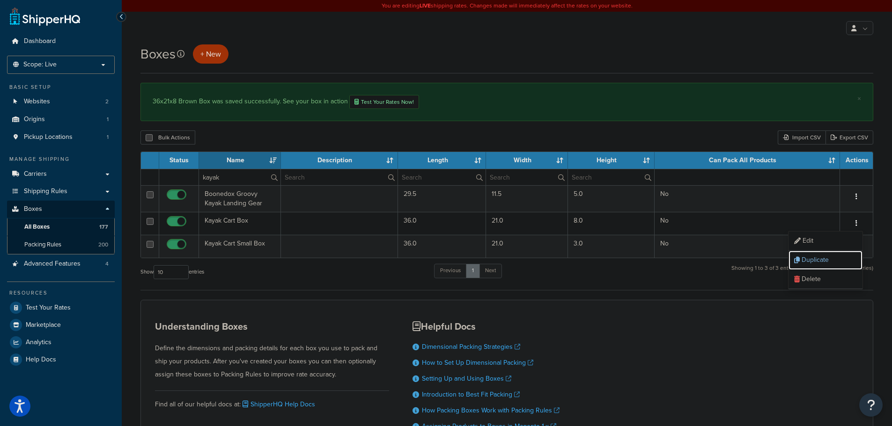
drag, startPoint x: 830, startPoint y: 258, endPoint x: 496, endPoint y: 36, distance: 402.1
click at [830, 258] on link "Duplicate" at bounding box center [825, 260] width 74 height 19
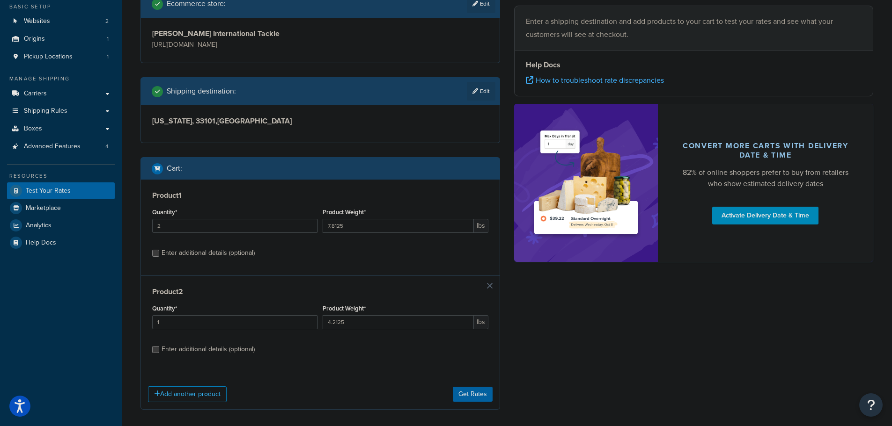
scroll to position [126, 0]
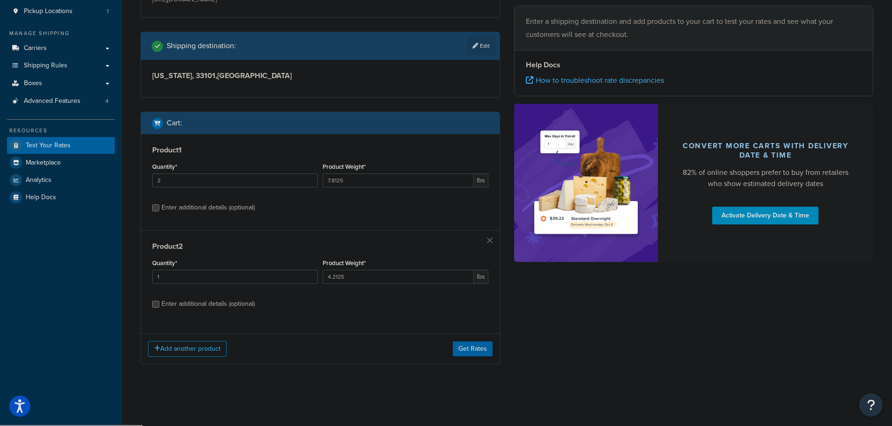
click at [205, 210] on div "Enter additional details (optional)" at bounding box center [207, 207] width 93 height 13
click at [159, 210] on input "Enter additional details (optional)" at bounding box center [155, 208] width 7 height 7
checkbox input "true"
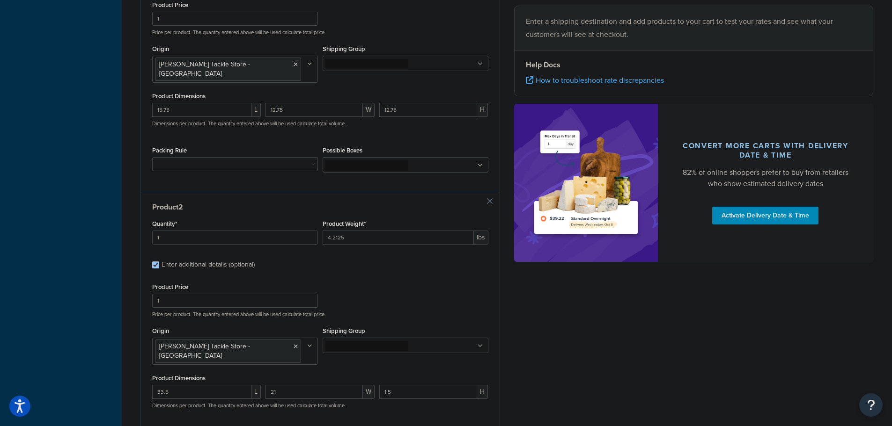
scroll to position [403, 0]
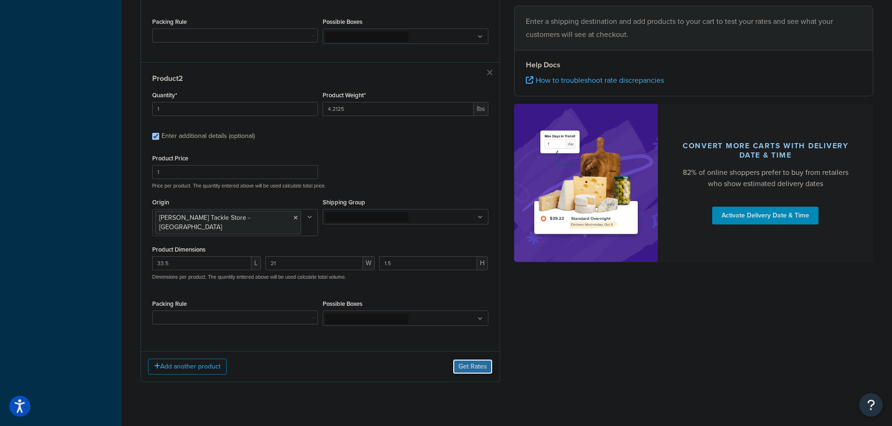
click at [468, 360] on button "Get Rates" at bounding box center [473, 367] width 40 height 15
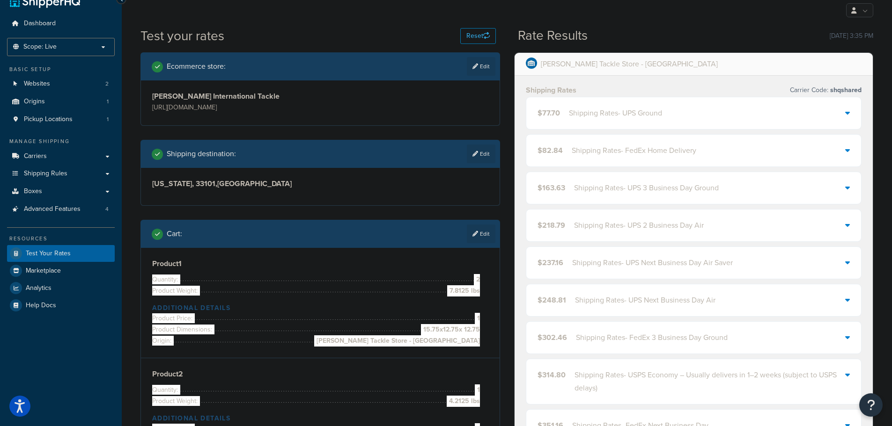
scroll to position [12, 0]
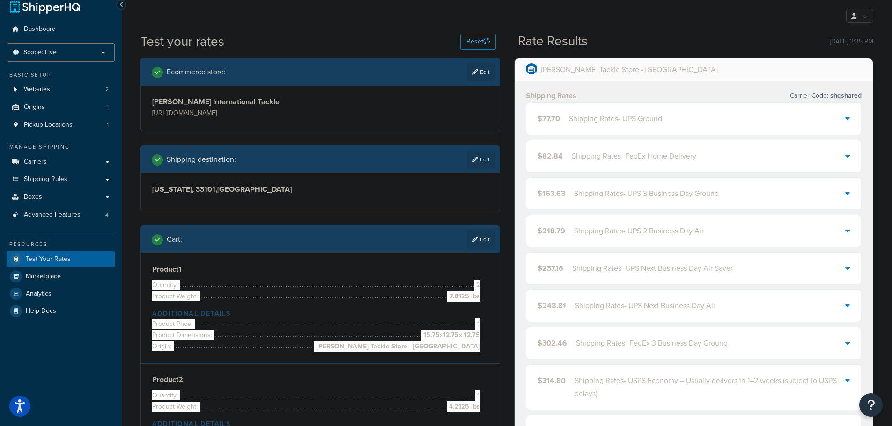
click at [558, 123] on span "$77.70" at bounding box center [548, 118] width 22 height 11
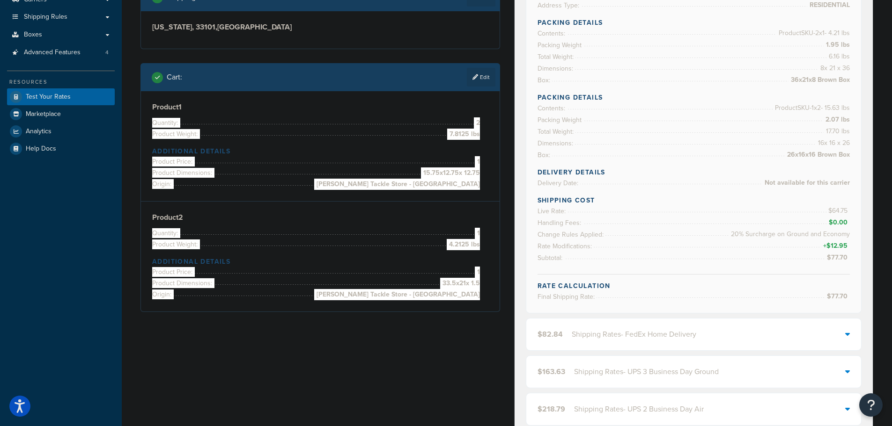
scroll to position [153, 0]
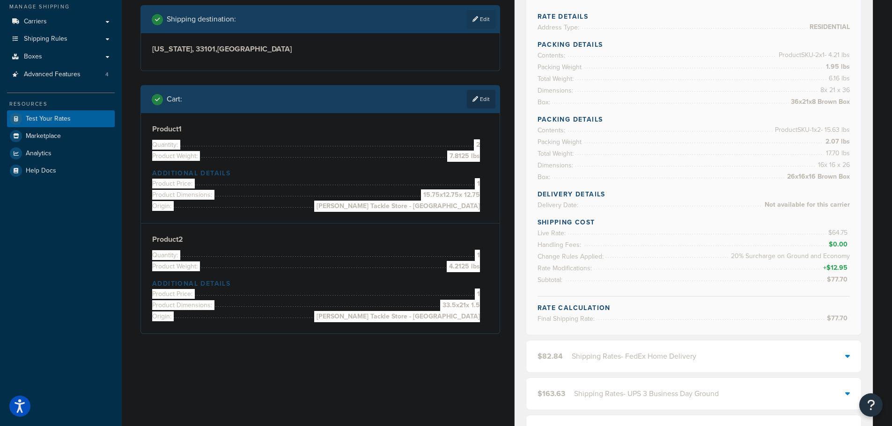
click at [481, 103] on link "Edit" at bounding box center [481, 99] width 29 height 19
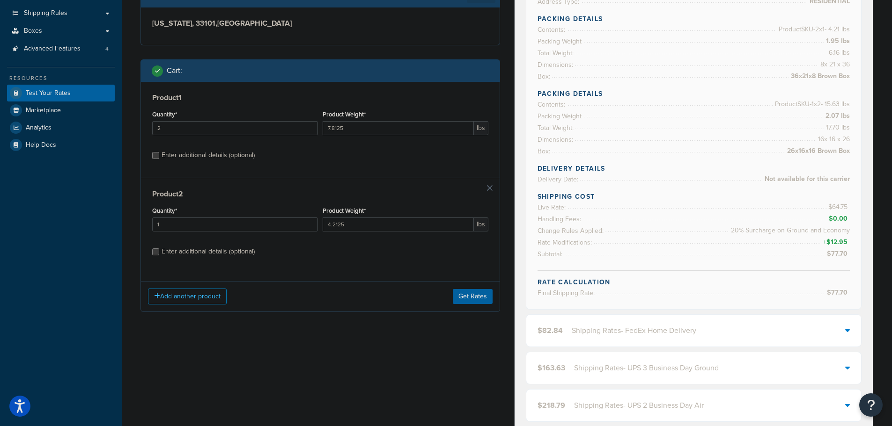
scroll to position [199, 0]
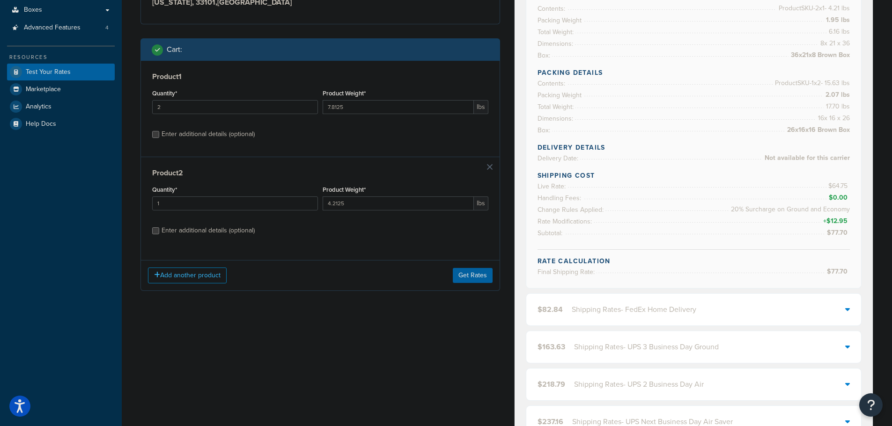
click at [238, 138] on div "Enter additional details (optional)" at bounding box center [207, 134] width 93 height 13
click at [159, 138] on input "Enter additional details (optional)" at bounding box center [155, 134] width 7 height 7
checkbox input "true"
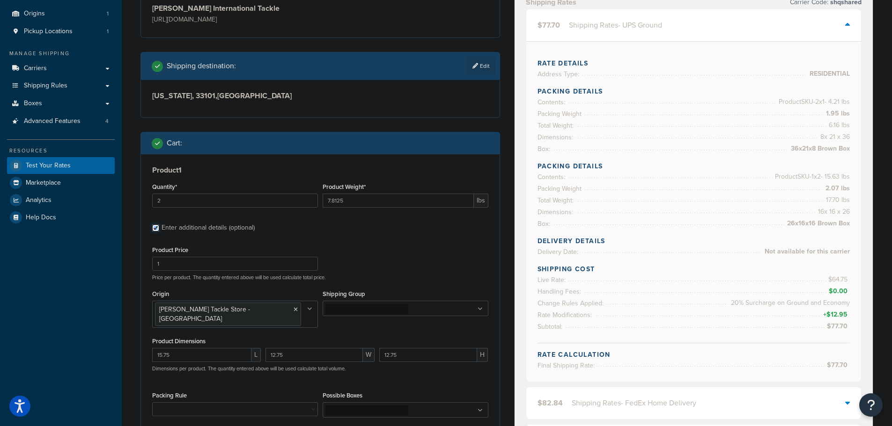
scroll to position [59, 0]
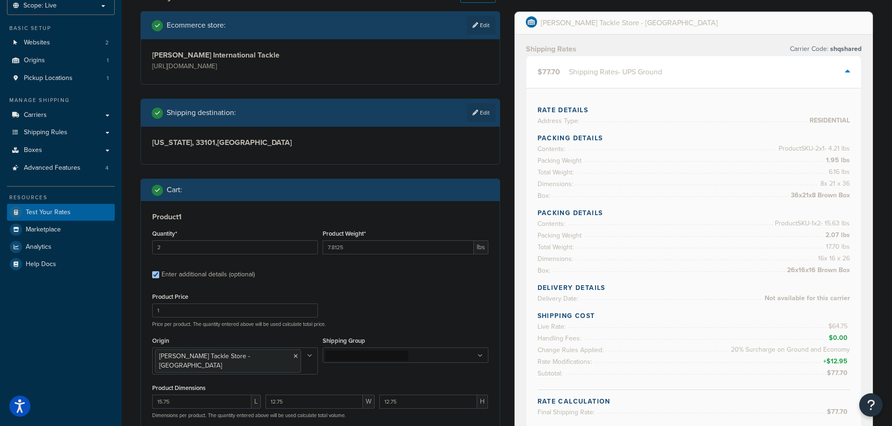
click at [216, 273] on div "Enter additional details (optional)" at bounding box center [207, 274] width 93 height 13
click at [159, 273] on input "Enter additional details (optional)" at bounding box center [155, 275] width 7 height 7
checkbox input "false"
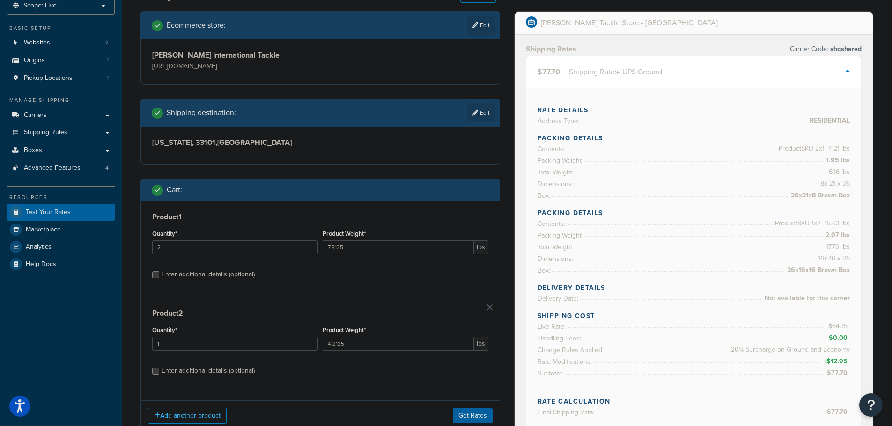
click at [488, 309] on link at bounding box center [490, 308] width 6 height 6
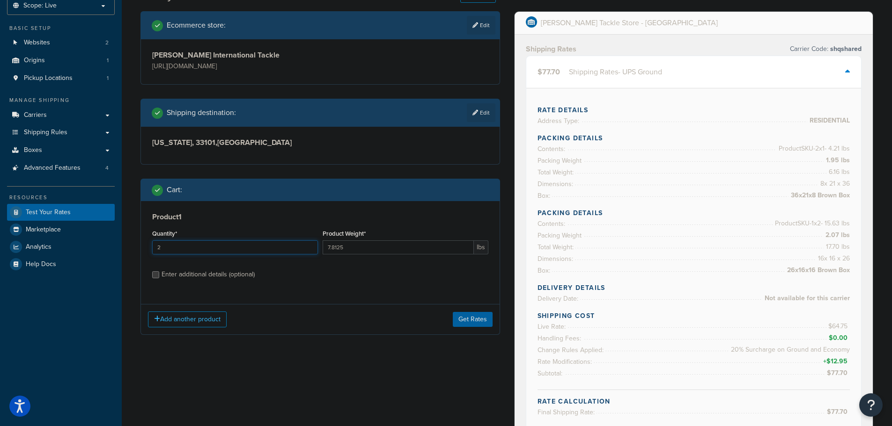
click at [213, 249] on input "2" at bounding box center [235, 248] width 166 height 14
type input "1"
click at [200, 278] on div "Enter additional details (optional)" at bounding box center [207, 274] width 93 height 13
click at [159, 278] on input "Enter additional details (optional)" at bounding box center [155, 275] width 7 height 7
checkbox input "true"
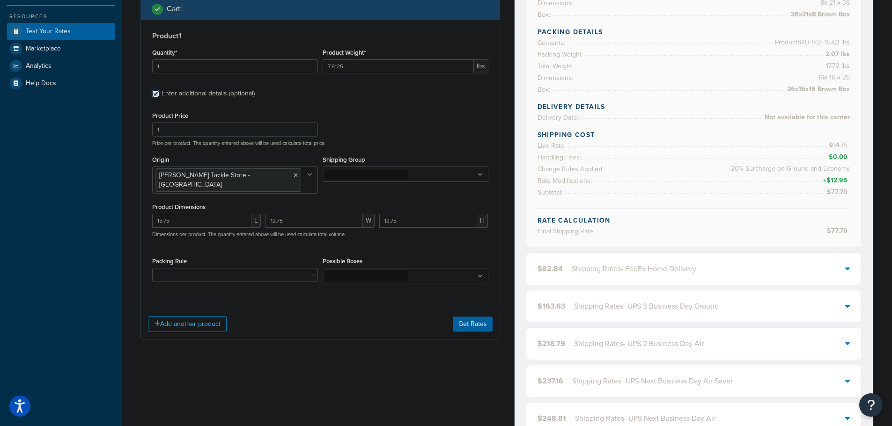
scroll to position [246, 0]
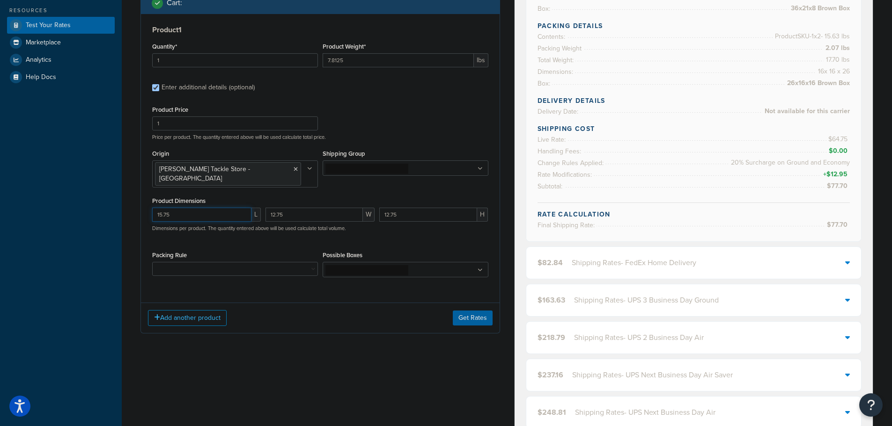
drag, startPoint x: 185, startPoint y: 208, endPoint x: 105, endPoint y: 211, distance: 80.6
click at [106, 211] on div "Dashboard Scope: Live Basic Setup Websites 2 Origins 1 Pickup Locations 1 Manag…" at bounding box center [446, 354] width 892 height 1200
type input "33.5"
type input "21"
type input "1.5"
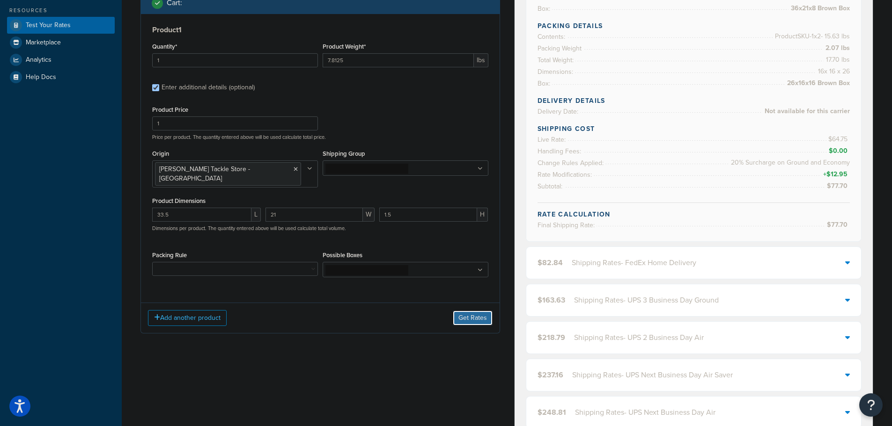
click at [477, 311] on button "Get Rates" at bounding box center [473, 318] width 40 height 15
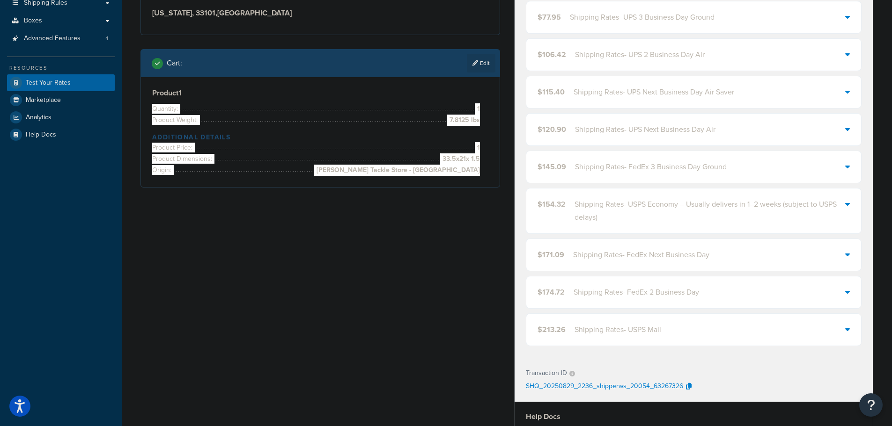
scroll to position [59, 0]
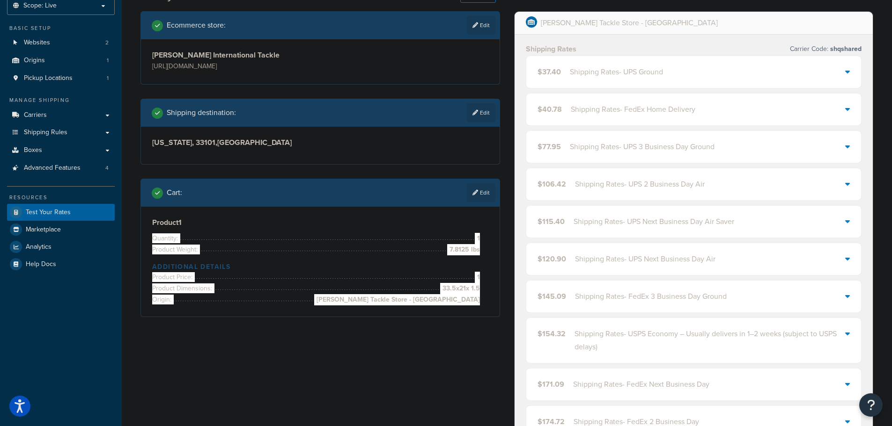
click at [627, 81] on div "$37.40 Shipping Rates - UPS Ground" at bounding box center [693, 72] width 335 height 32
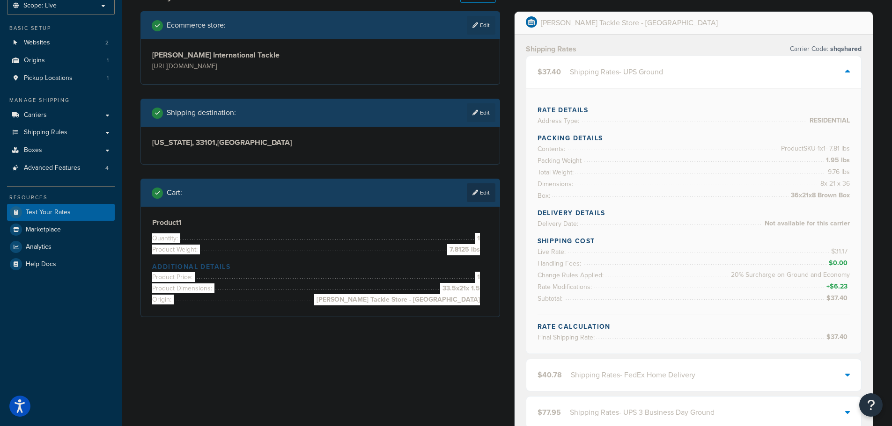
click at [489, 196] on link "Edit" at bounding box center [481, 192] width 29 height 19
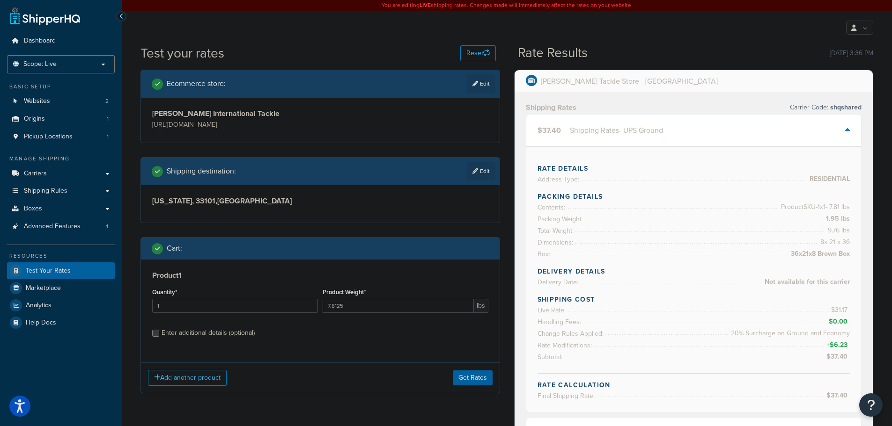
scroll to position [0, 0]
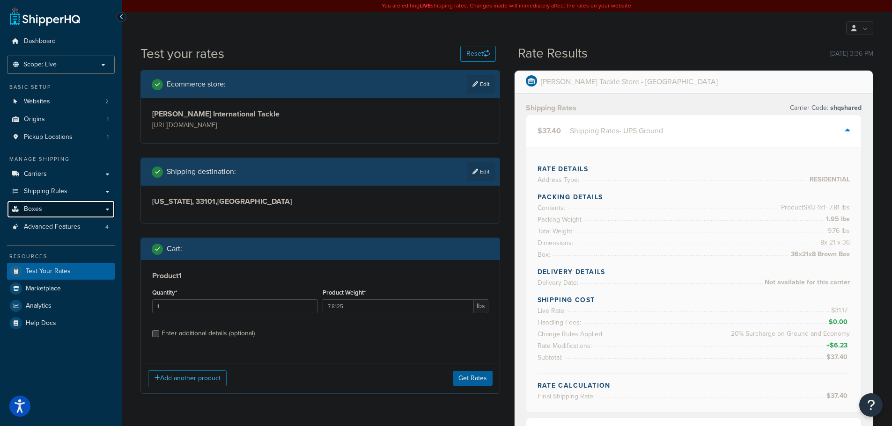
click at [57, 208] on link "Boxes" at bounding box center [61, 209] width 108 height 17
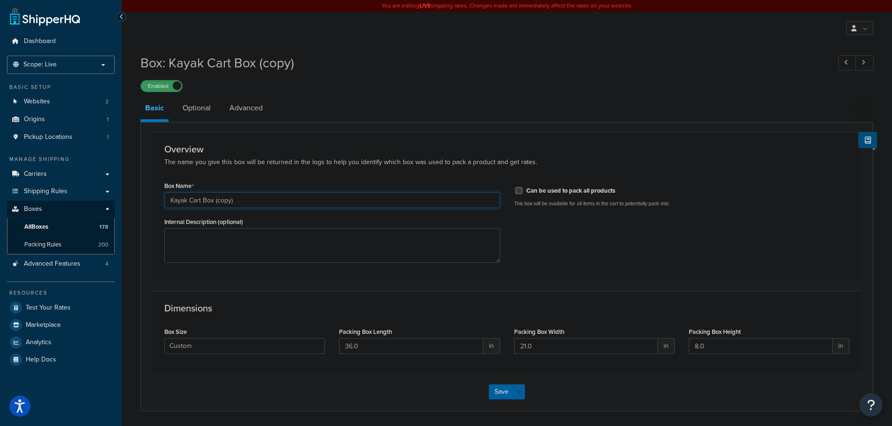
drag, startPoint x: 223, startPoint y: 198, endPoint x: 330, endPoint y: 194, distance: 107.8
click at [330, 194] on input "Kayak Cart Box (copy)" at bounding box center [332, 200] width 336 height 16
type input "Kayak Wheel Box"
click at [348, 242] on textarea "Internal Description (optional)" at bounding box center [332, 245] width 336 height 35
paste textarea "Kayak Wheel Box"
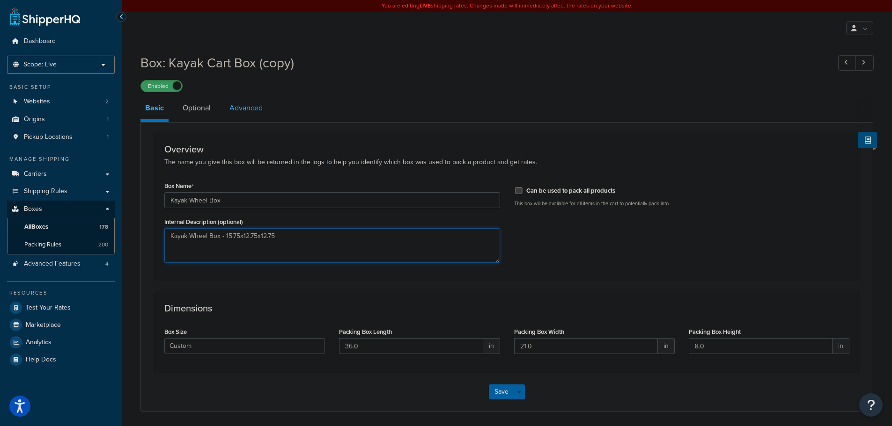
type textarea "Kayak Wheel Box - 15.75x12.75x12.75"
click at [234, 110] on link "Advanced" at bounding box center [246, 108] width 43 height 22
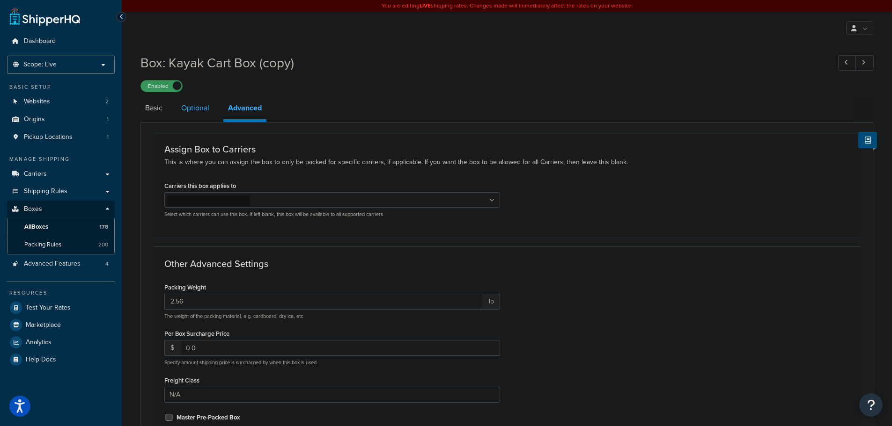
click at [182, 114] on link "Optional" at bounding box center [194, 108] width 37 height 22
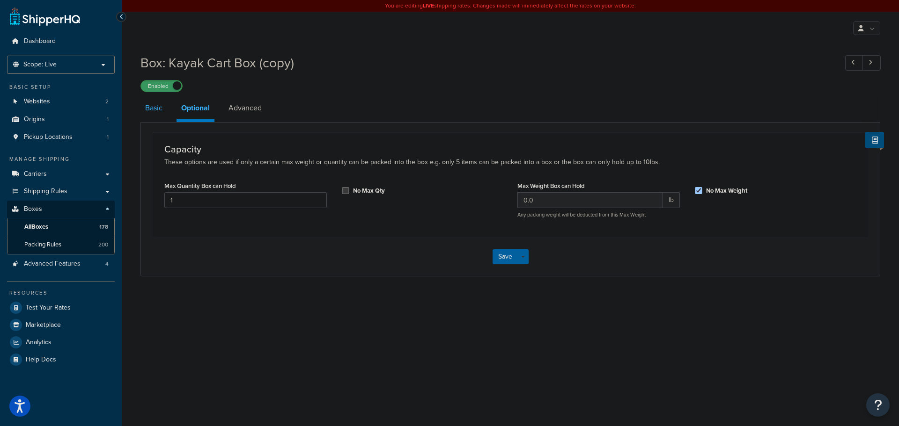
click at [154, 114] on link "Basic" at bounding box center [153, 108] width 27 height 22
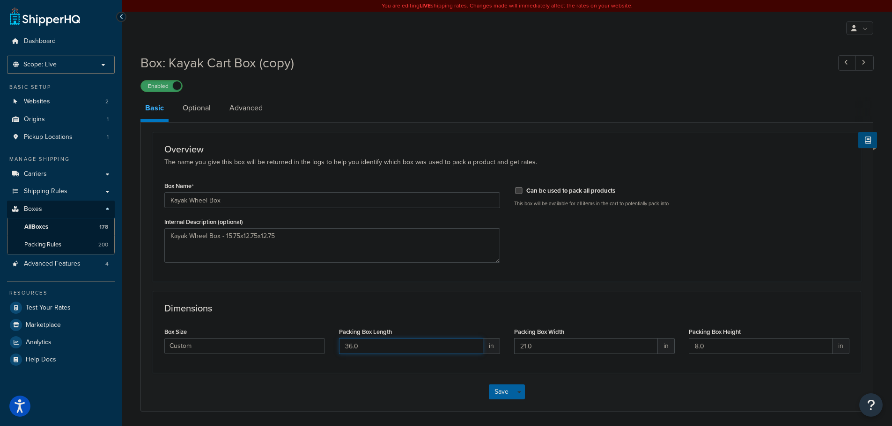
drag, startPoint x: 330, startPoint y: 351, endPoint x: 322, endPoint y: 351, distance: 8.0
click at [322, 351] on div "Box Size Custom USPS Small Flat Box USPS Medium Flat Box USPS Large Flat Box US…" at bounding box center [506, 343] width 699 height 36
type input "15.75"
type input "12.75"
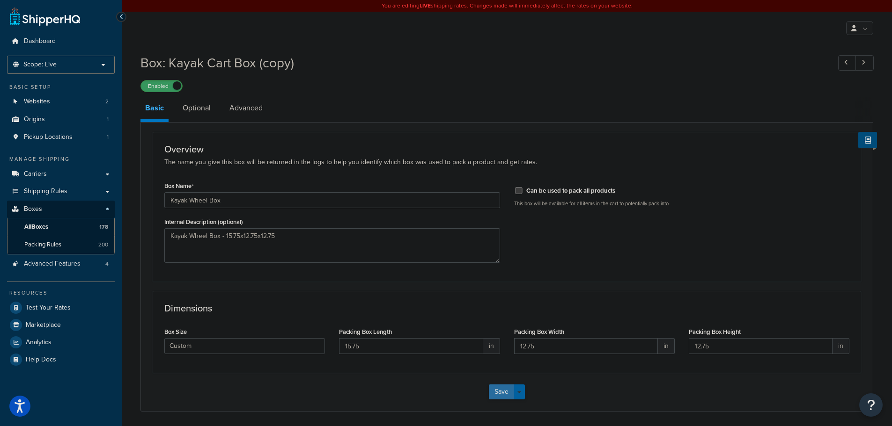
click at [504, 391] on button "Save" at bounding box center [501, 392] width 25 height 15
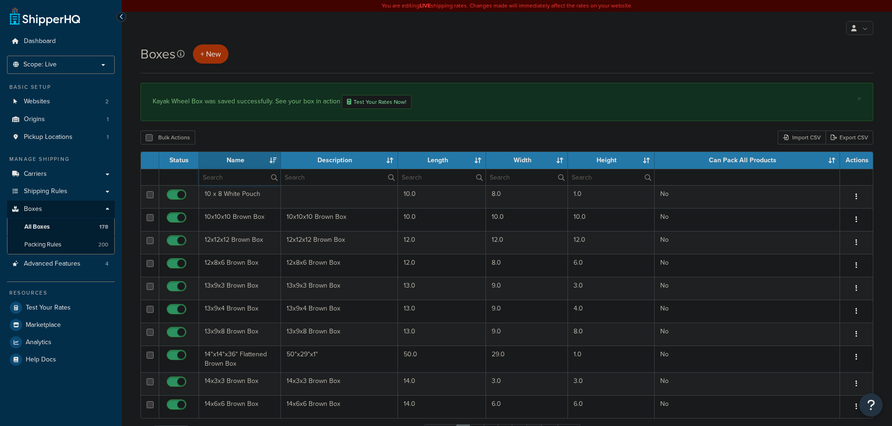
click at [246, 180] on input "text" at bounding box center [239, 177] width 81 height 16
type input "36"
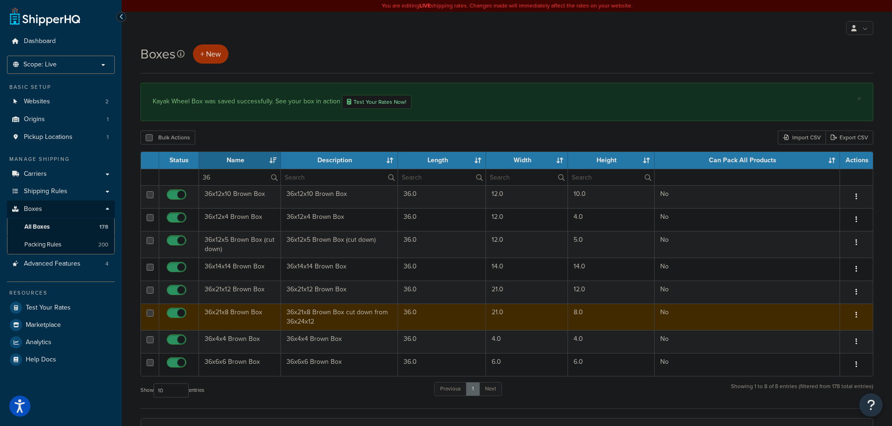
click at [247, 315] on td "36x21x8 Brown Box" at bounding box center [240, 317] width 82 height 27
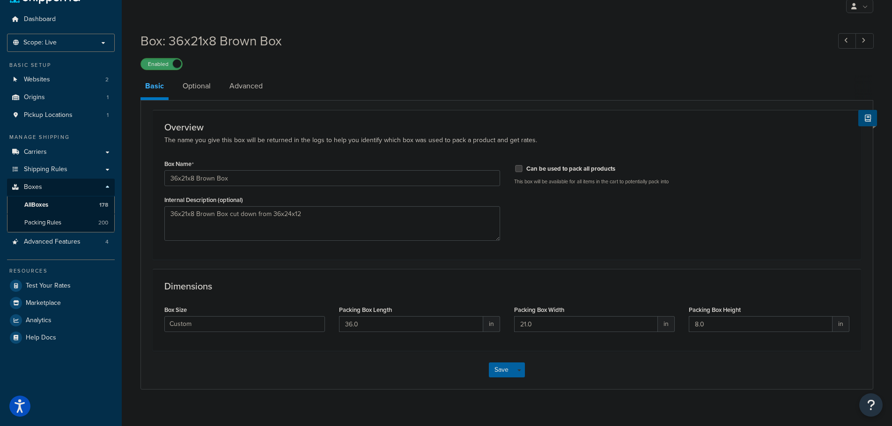
scroll to position [34, 0]
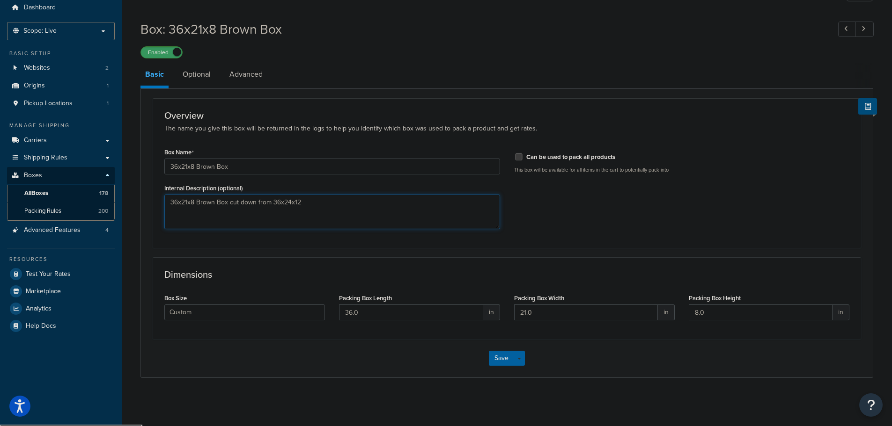
click at [292, 205] on textarea "36x21x8 Brown Box cut down from 36x24x12" at bounding box center [332, 212] width 336 height 35
type textarea "36x21x8 Brown Box cut down from 36x21x12"
click at [502, 357] on button "Save" at bounding box center [501, 358] width 25 height 15
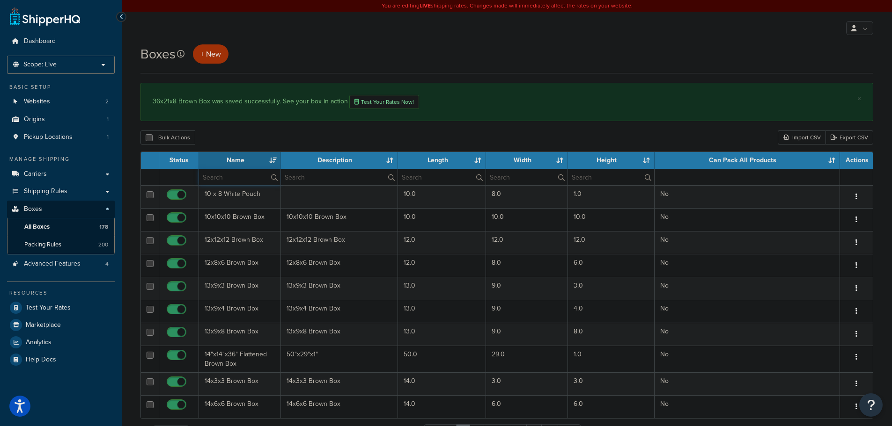
click at [258, 181] on input "text" at bounding box center [239, 177] width 81 height 16
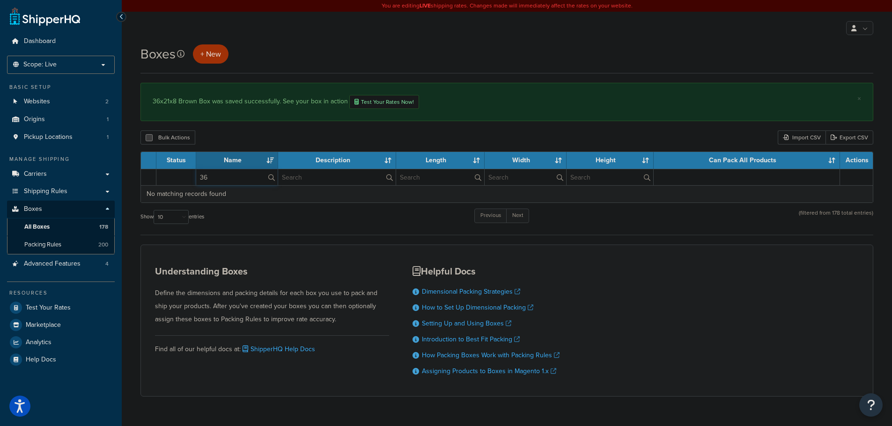
type input "36"
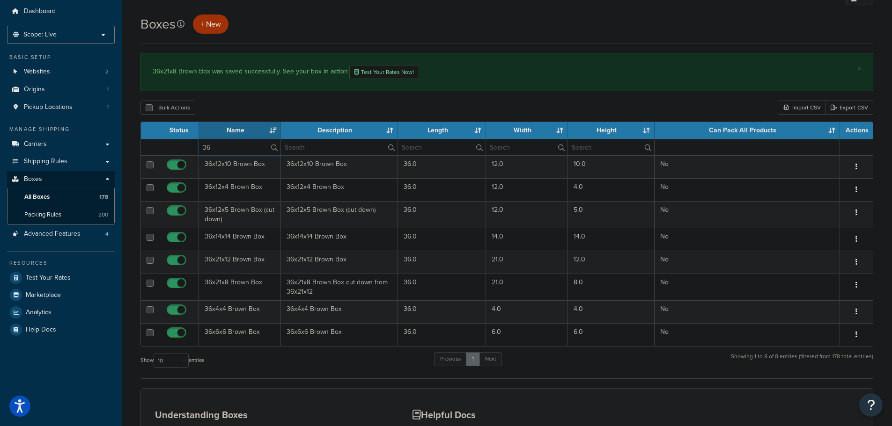
scroll to position [47, 0]
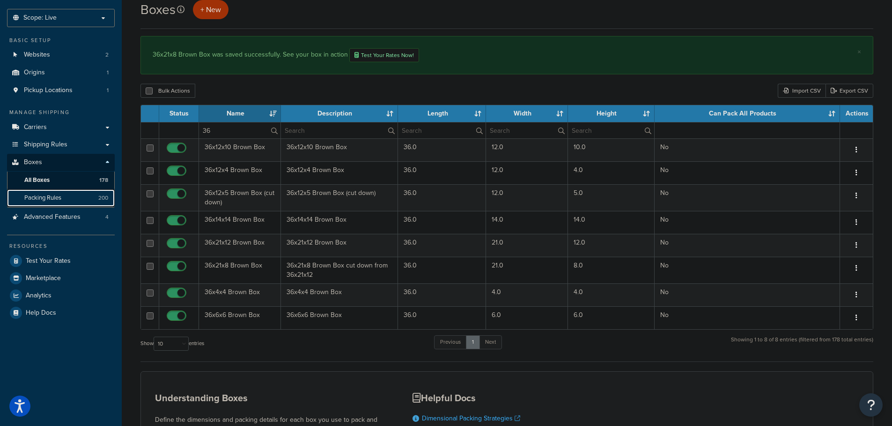
click at [77, 200] on link "Packing Rules 200" at bounding box center [61, 198] width 108 height 17
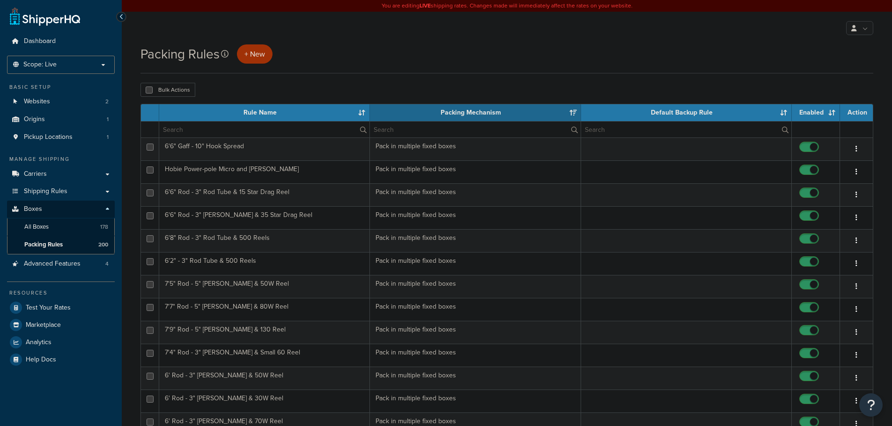
select select "15"
click at [243, 132] on input "text" at bounding box center [264, 130] width 210 height 16
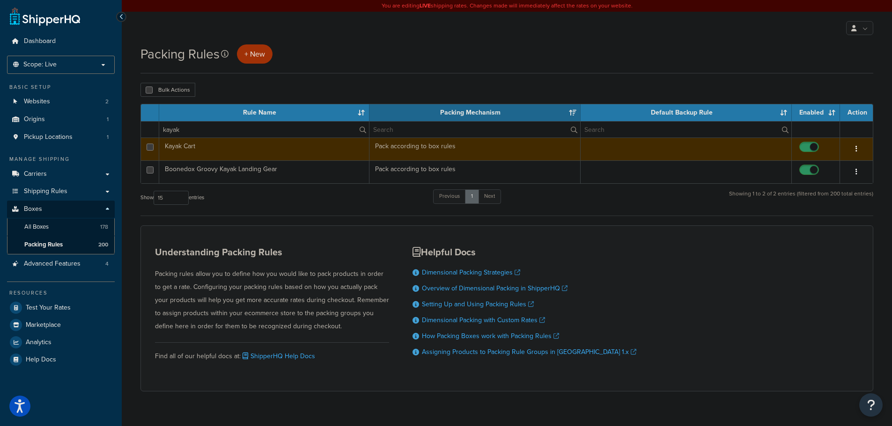
type input "kayak"
click at [856, 151] on icon "button" at bounding box center [856, 149] width 2 height 7
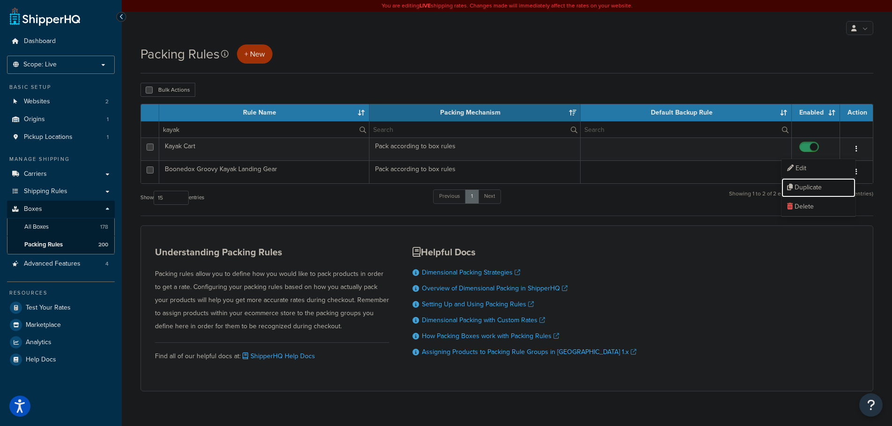
drag, startPoint x: 817, startPoint y: 188, endPoint x: 483, endPoint y: 27, distance: 370.6
click at [817, 188] on link "Duplicate" at bounding box center [818, 187] width 74 height 19
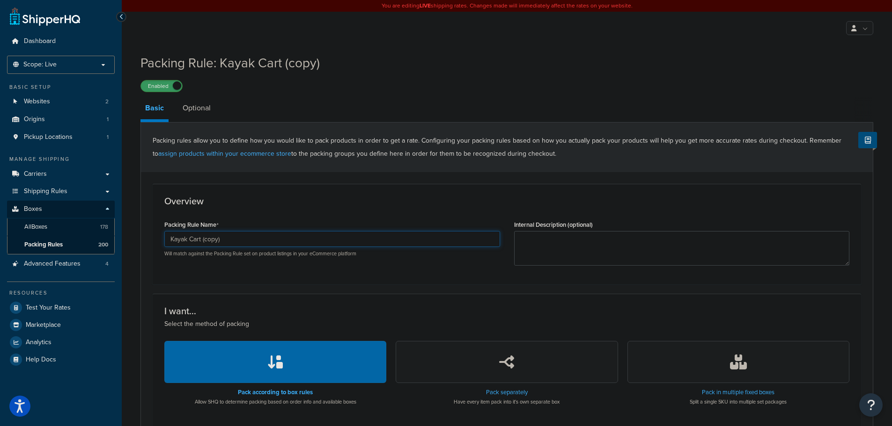
drag, startPoint x: 204, startPoint y: 241, endPoint x: 278, endPoint y: 231, distance: 74.7
click at [278, 232] on div "Packing Rule Name Kayak Cart (copy) Will match against the Packing Rule set on …" at bounding box center [332, 237] width 336 height 39
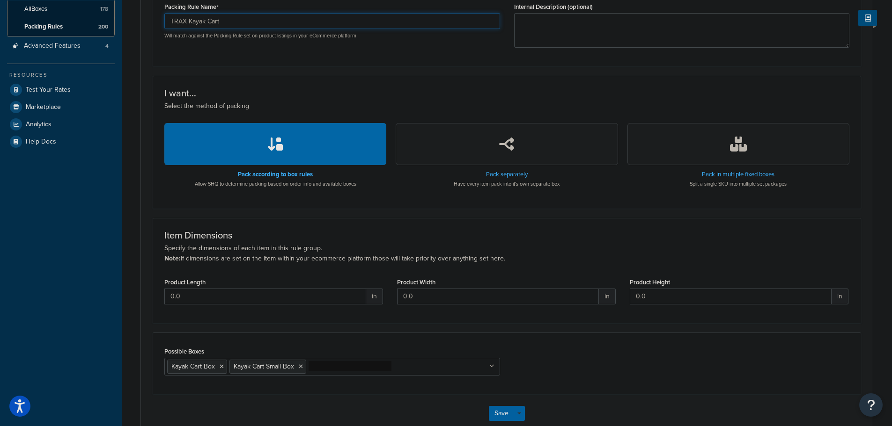
scroll to position [274, 0]
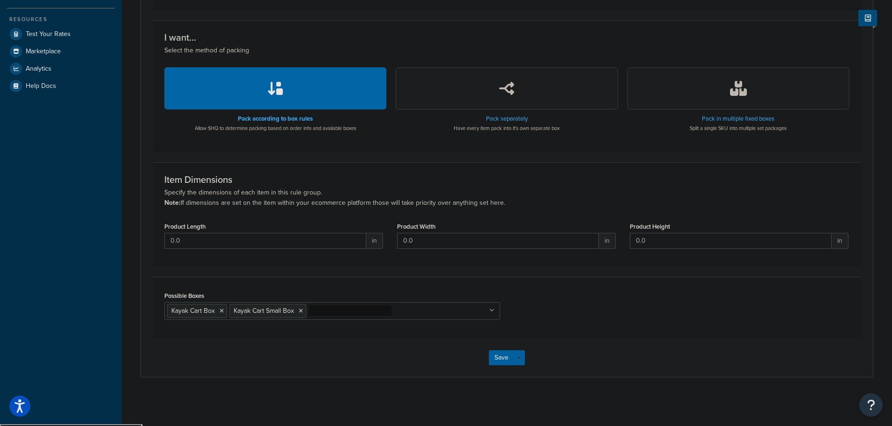
type input "TRAX Kayak Cart"
click at [301, 313] on icon at bounding box center [301, 311] width 4 height 6
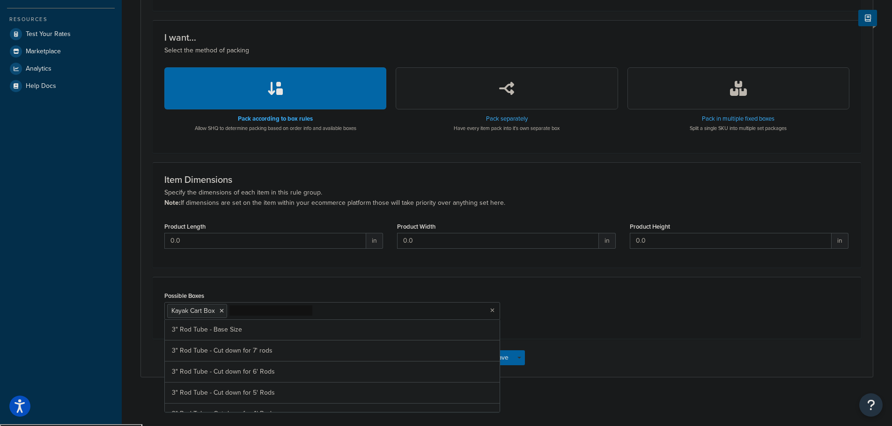
click at [272, 314] on input "Possible Boxes" at bounding box center [270, 311] width 83 height 10
type input "kayak"
click at [616, 319] on div "Possible Boxes Kayak Cart Box Kayak Wheel Box 3" Rod Tube - Base Size 3" Rod Tu…" at bounding box center [506, 308] width 699 height 38
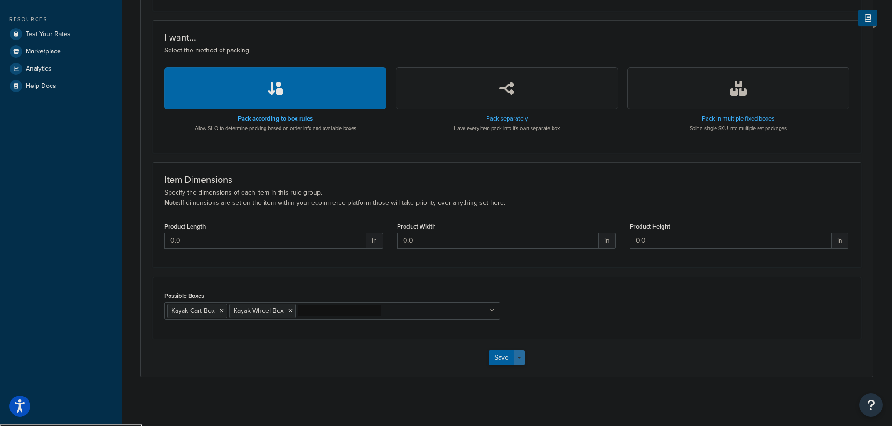
click at [518, 356] on button "Save Dropdown" at bounding box center [519, 358] width 11 height 15
click at [516, 376] on button "Save and Edit" at bounding box center [534, 376] width 90 height 20
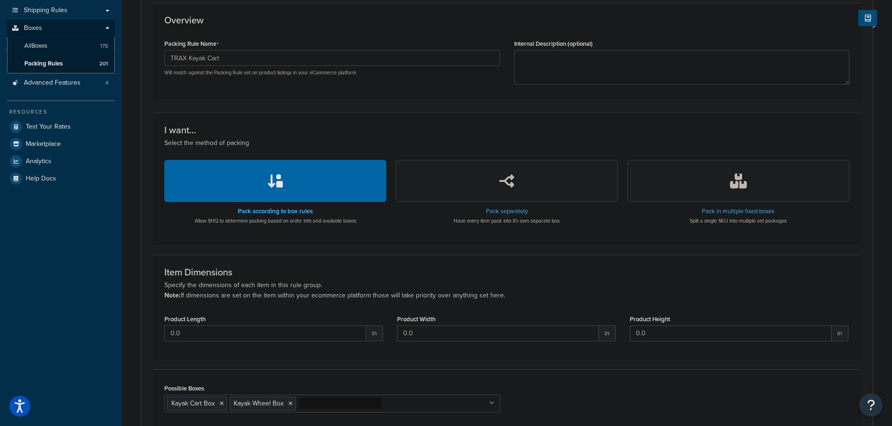
scroll to position [187, 0]
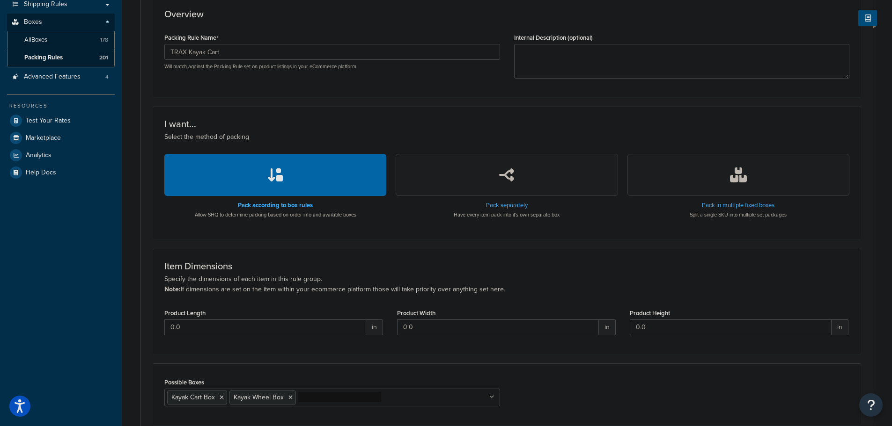
click at [525, 180] on button "button" at bounding box center [507, 175] width 222 height 42
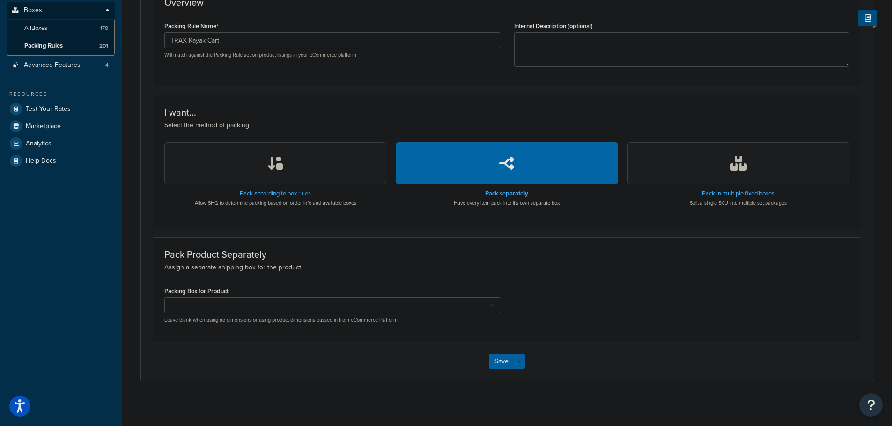
scroll to position [202, 0]
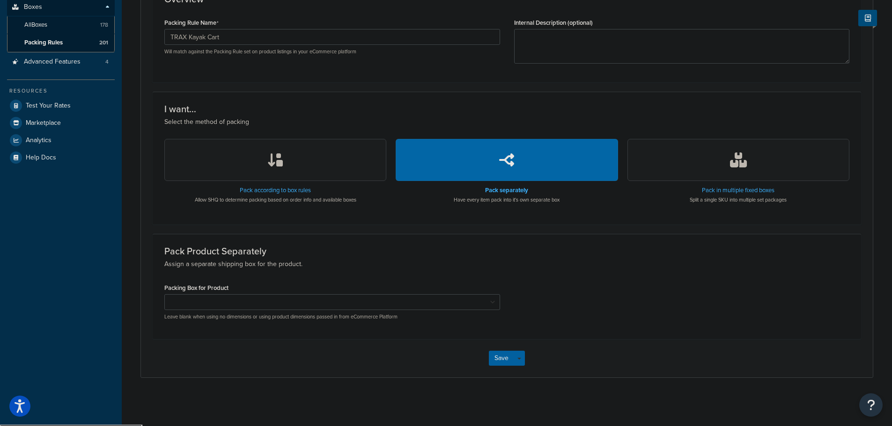
click at [314, 162] on button "button" at bounding box center [275, 160] width 222 height 42
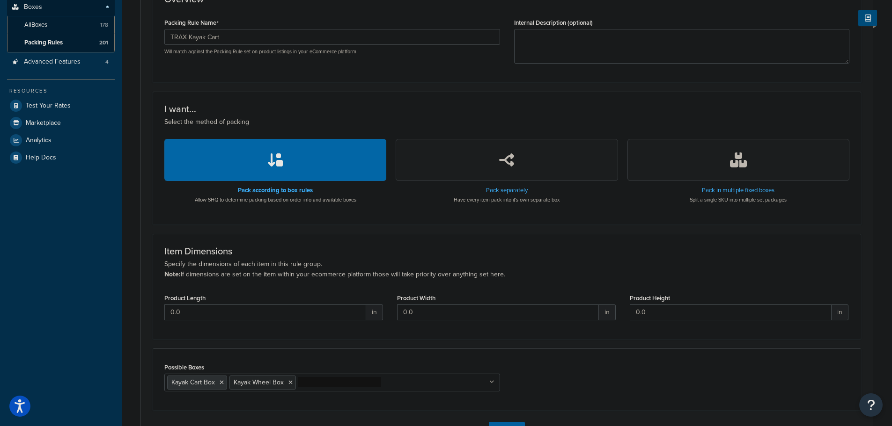
click at [222, 386] on icon at bounding box center [222, 383] width 4 height 6
click at [225, 385] on li "Kayak Wheel Box" at bounding box center [200, 383] width 66 height 14
click at [228, 384] on icon at bounding box center [228, 383] width 4 height 6
click at [466, 163] on button "button" at bounding box center [507, 160] width 222 height 42
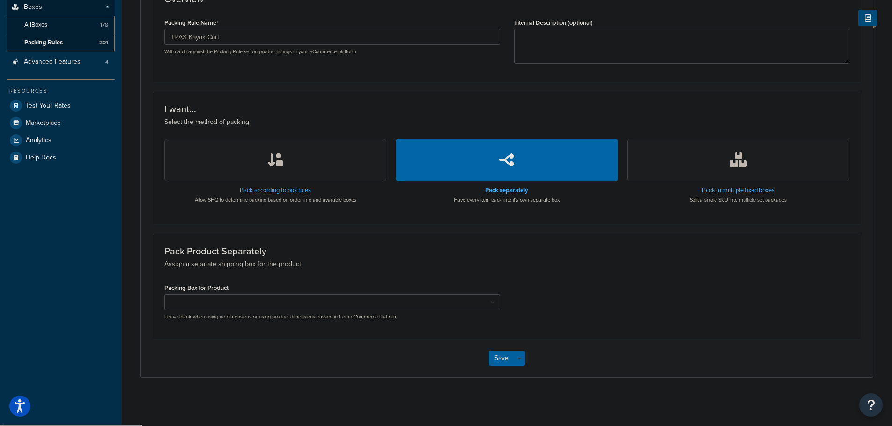
click at [703, 166] on button "button" at bounding box center [738, 160] width 222 height 42
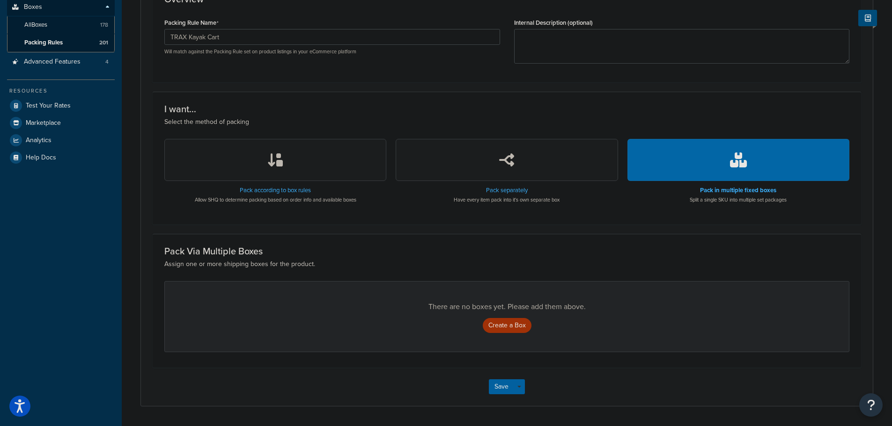
scroll to position [231, 0]
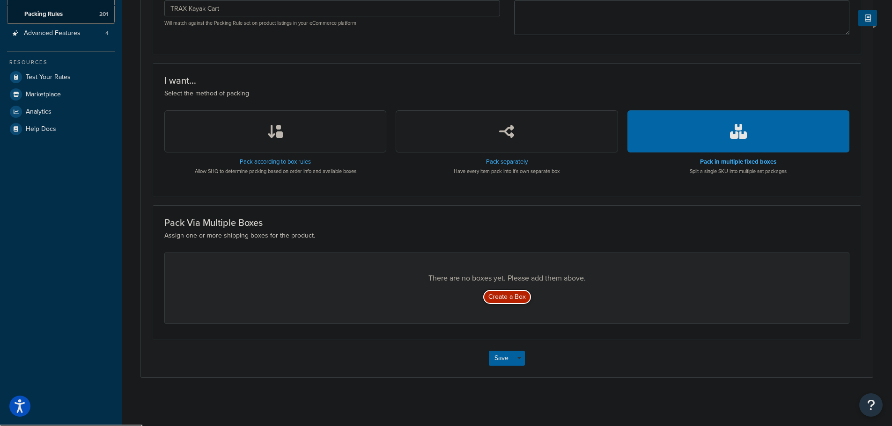
click at [509, 295] on button "Create a Box" at bounding box center [507, 297] width 49 height 15
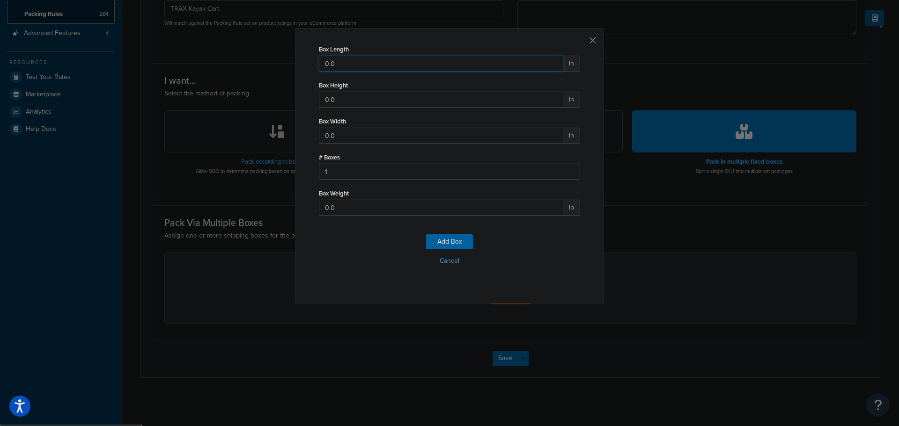
drag, startPoint x: 339, startPoint y: 65, endPoint x: 286, endPoint y: 65, distance: 53.4
click at [286, 65] on div "Box Length 0.0 in Box Height 0.0 in Box Width 0.0 in # Boxes 1 Box Weight 0.0 l…" at bounding box center [449, 213] width 899 height 426
type input "15.75"
type input "12.75"
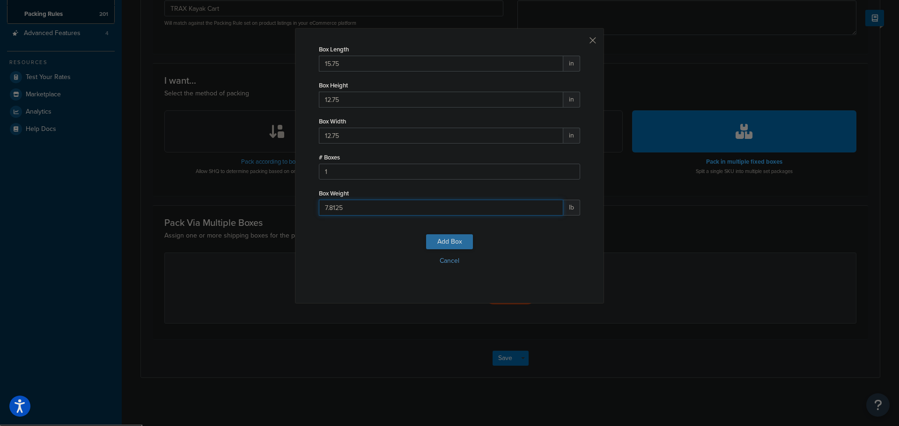
type input "7.8125"
click at [458, 244] on button "Add Box" at bounding box center [449, 242] width 47 height 15
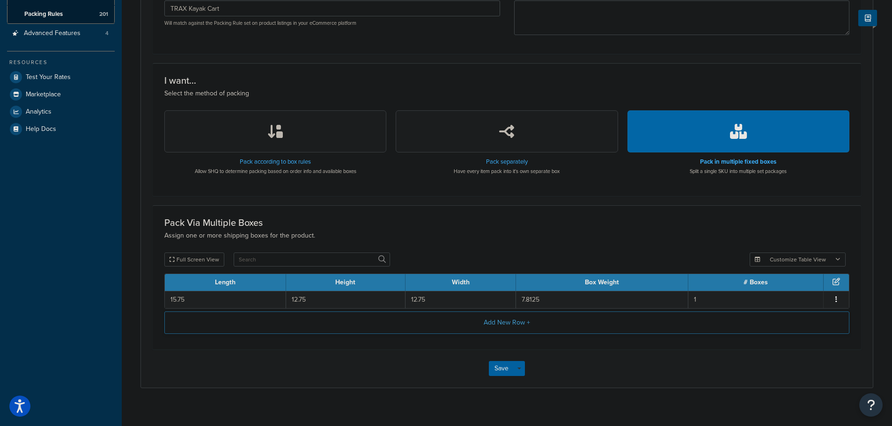
click at [510, 325] on button "Add New Row +" at bounding box center [506, 323] width 685 height 22
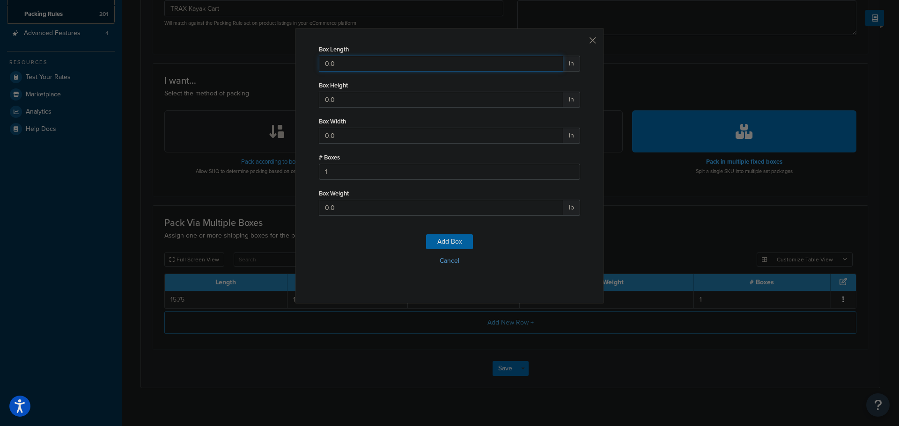
drag, startPoint x: 311, startPoint y: 63, endPoint x: 298, endPoint y: 64, distance: 13.2
click at [298, 64] on div "Box Length 0.0 in Box Height 0.0 in Box Width 0.0 in # Boxes 1 Box Weight 0.0 l…" at bounding box center [449, 166] width 309 height 276
type input "33.5"
type input "21"
type input "1.5"
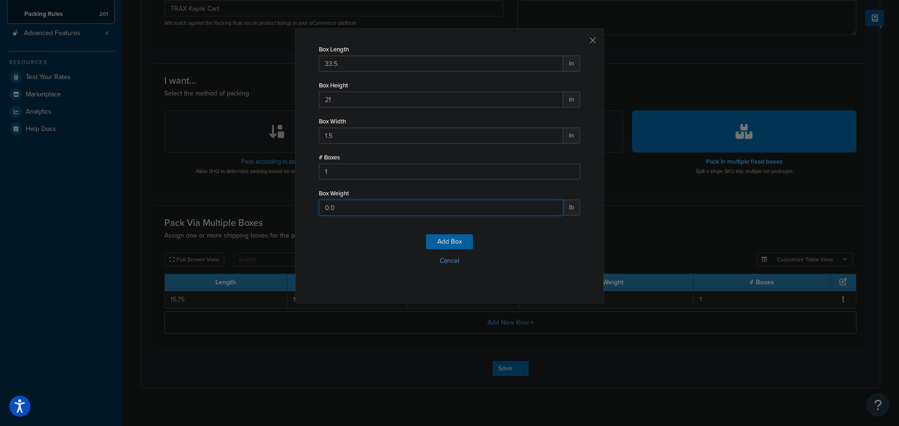
drag, startPoint x: 358, startPoint y: 213, endPoint x: 271, endPoint y: 211, distance: 87.5
click at [271, 211] on div "Box Length 33.5 in Box Height 21 in Box Width 1.5 in # Boxes 1 Box Weight 0.0 l…" at bounding box center [449, 213] width 899 height 426
type input "4.2125"
click at [464, 245] on button "Add Box" at bounding box center [449, 242] width 47 height 15
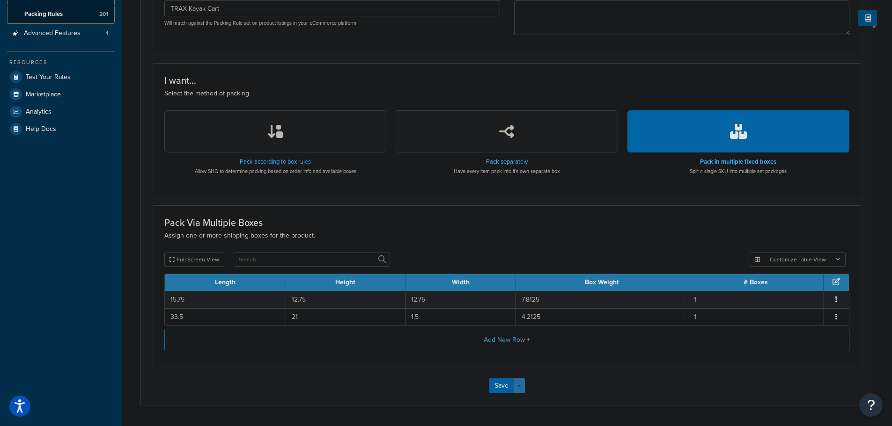
click at [520, 386] on button "Save Dropdown" at bounding box center [519, 386] width 11 height 15
click at [526, 404] on button "Save and Edit" at bounding box center [534, 404] width 90 height 20
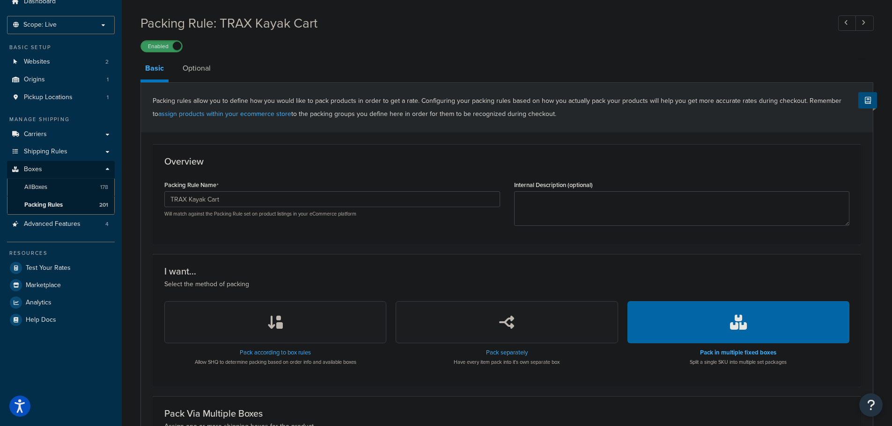
scroll to position [94, 0]
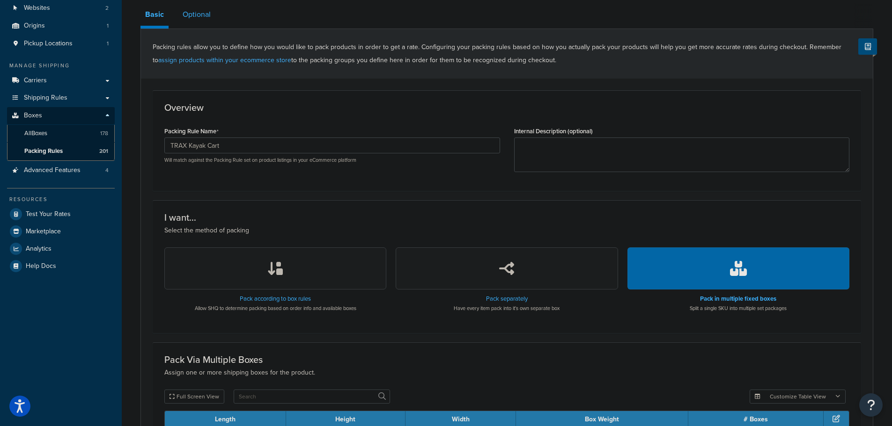
click at [198, 21] on link "Optional" at bounding box center [196, 14] width 37 height 22
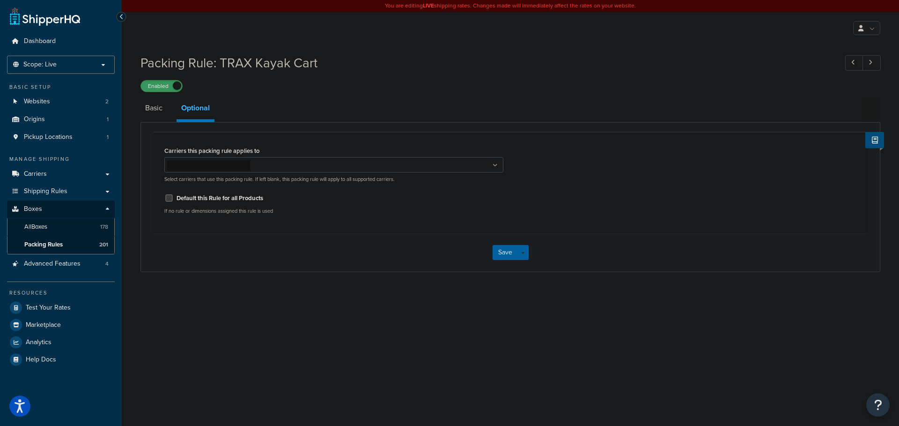
click at [498, 164] on ul at bounding box center [333, 164] width 339 height 15
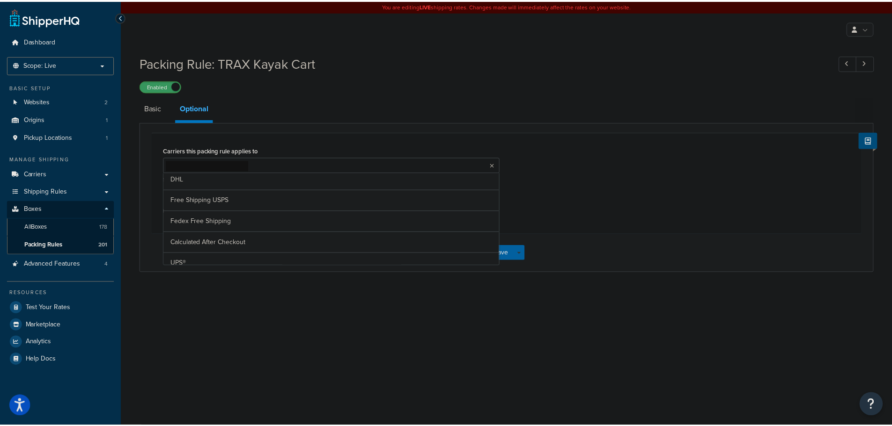
scroll to position [117, 0]
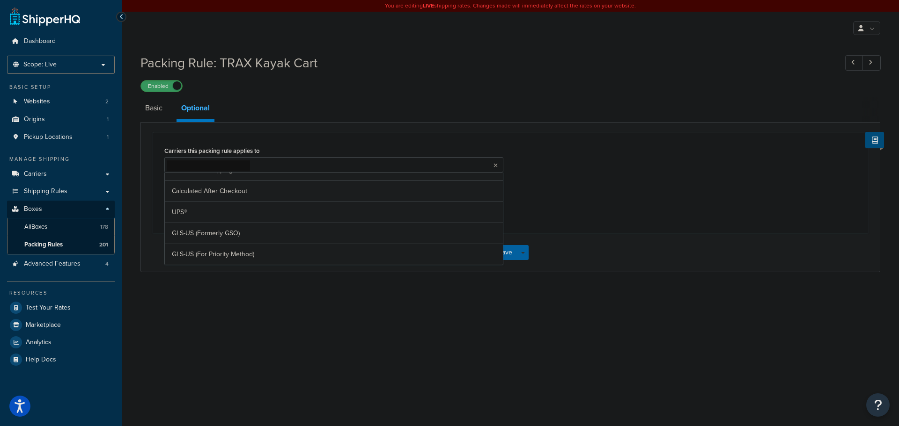
click at [569, 158] on div "Carriers this packing rule applies to USPS FedEx® Anaheim In-Store Pickup DHL F…" at bounding box center [510, 183] width 706 height 78
click at [162, 115] on link "Basic" at bounding box center [153, 108] width 27 height 22
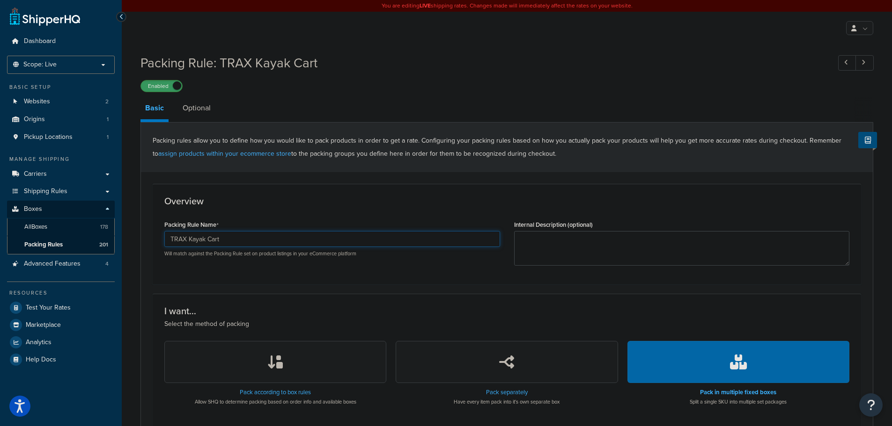
click at [226, 243] on input "TRAX Kayak Cart" at bounding box center [332, 239] width 336 height 16
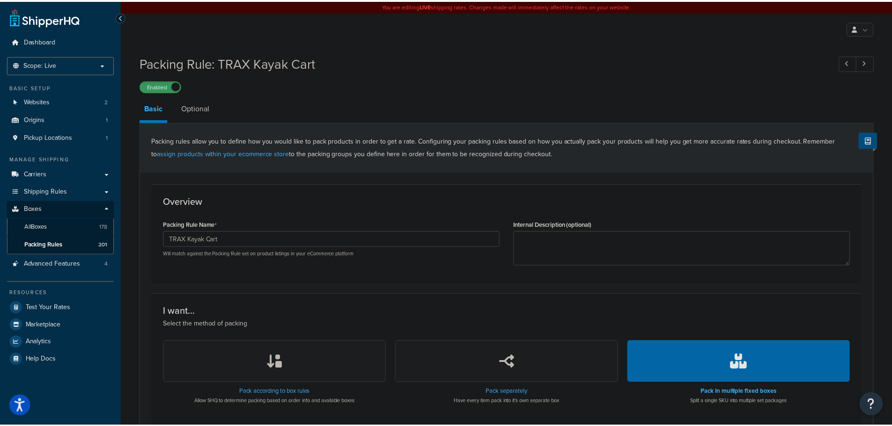
scroll to position [94, 0]
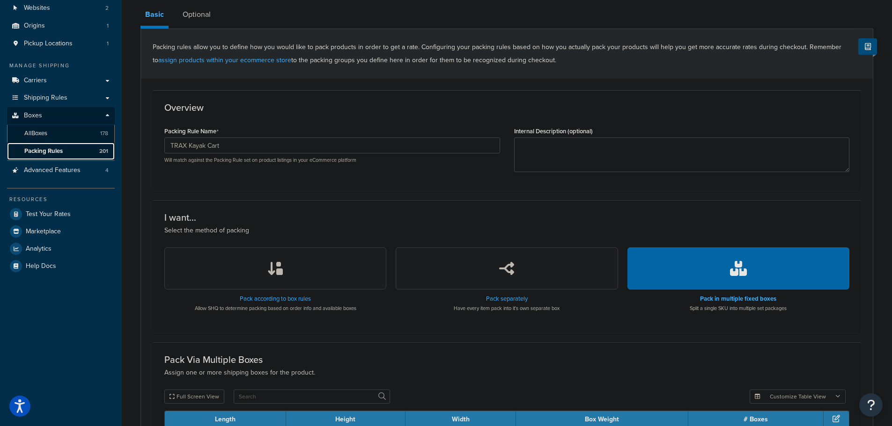
click at [41, 153] on span "Packing Rules" at bounding box center [43, 151] width 38 height 8
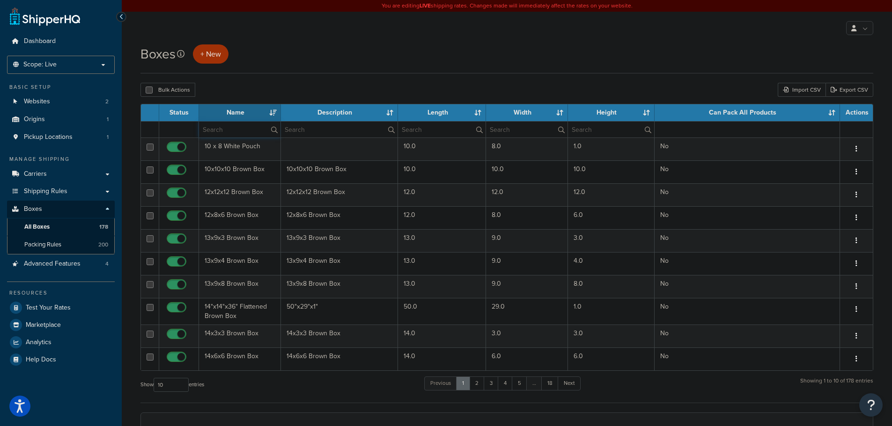
click at [226, 131] on input "text" at bounding box center [239, 130] width 81 height 16
type input "kayak"
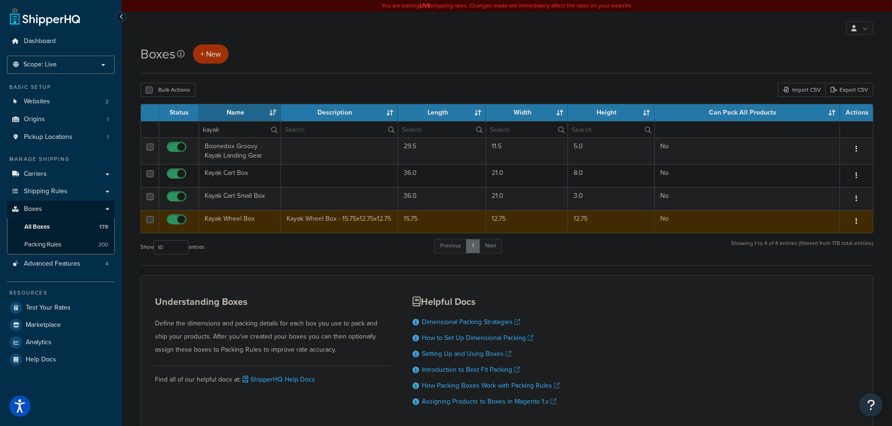
click at [248, 224] on td "Kayak Wheel Box" at bounding box center [240, 221] width 82 height 23
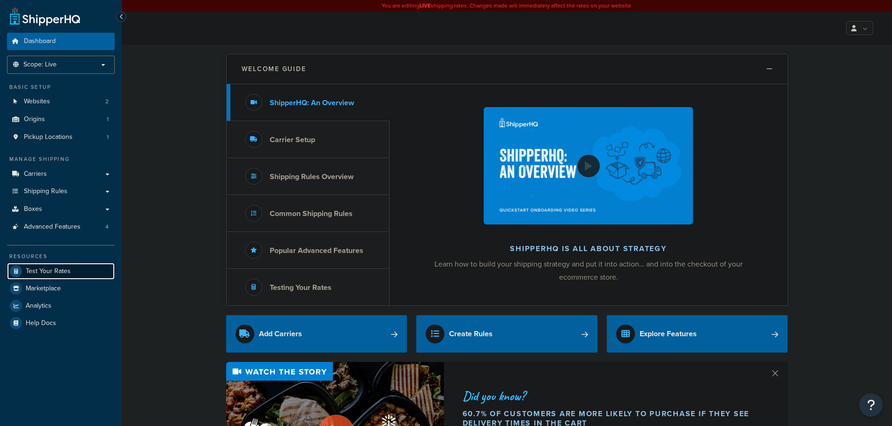
click at [35, 271] on span "Test Your Rates" at bounding box center [48, 272] width 45 height 8
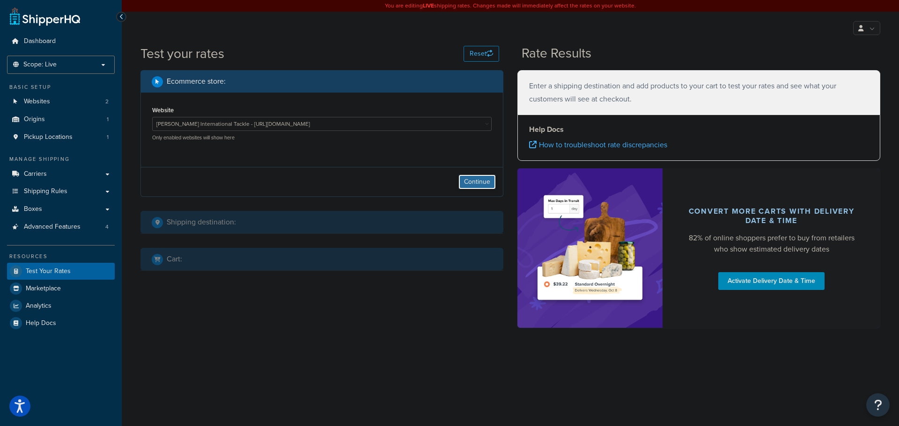
click at [492, 186] on button "Continue" at bounding box center [476, 182] width 37 height 15
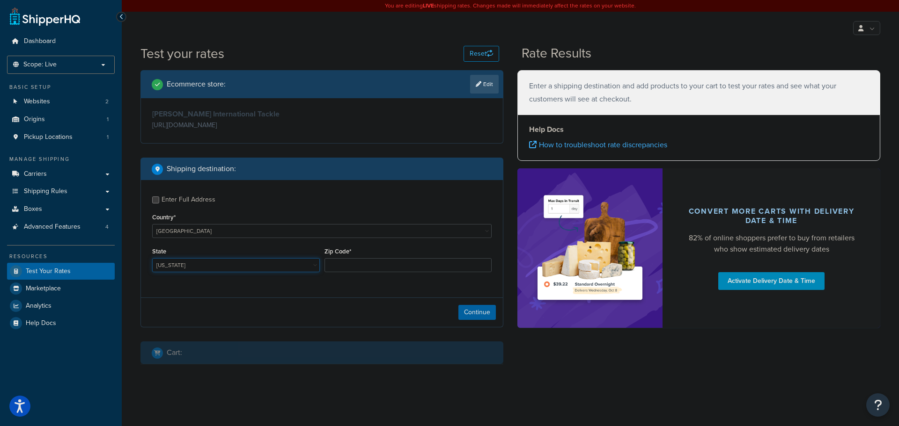
click at [204, 270] on select "Alabama Alaska American Samoa Arizona Arkansas Armed Forces Americas Armed Forc…" at bounding box center [236, 265] width 168 height 14
select select "FL"
click at [152, 259] on select "Alabama Alaska American Samoa Arizona Arkansas Armed Forces Americas Armed Forc…" at bounding box center [236, 265] width 168 height 14
click at [360, 261] on input "Zip Code*" at bounding box center [408, 265] width 168 height 14
type input "33101"
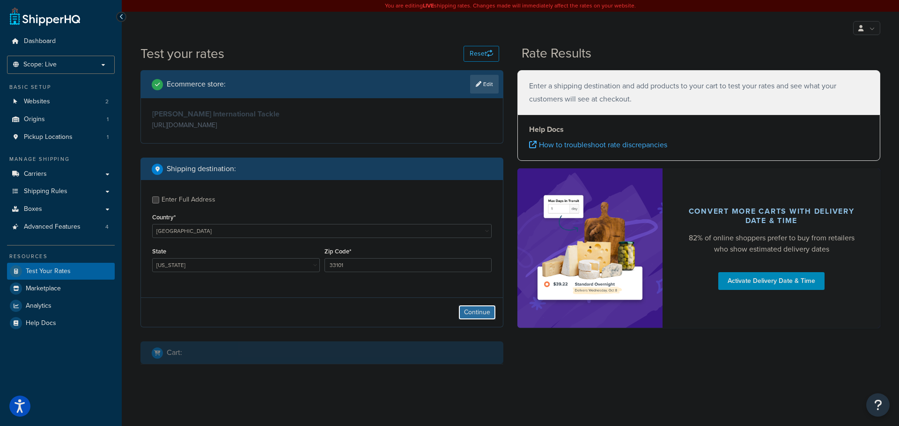
click at [481, 315] on button "Continue" at bounding box center [476, 312] width 37 height 15
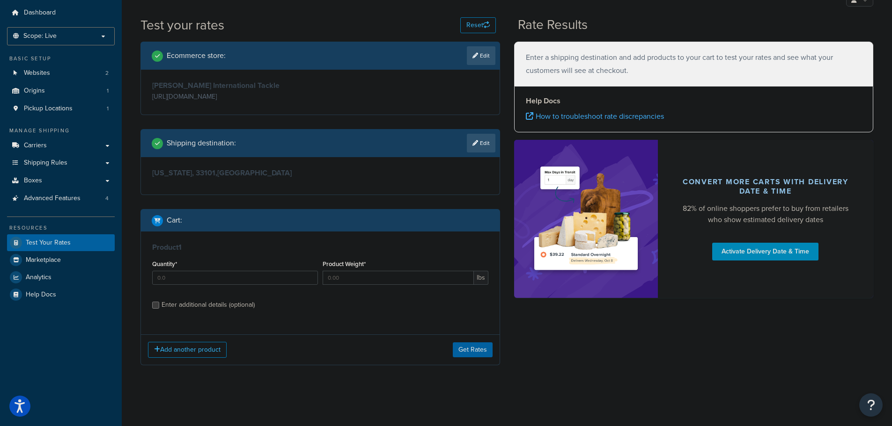
scroll to position [29, 0]
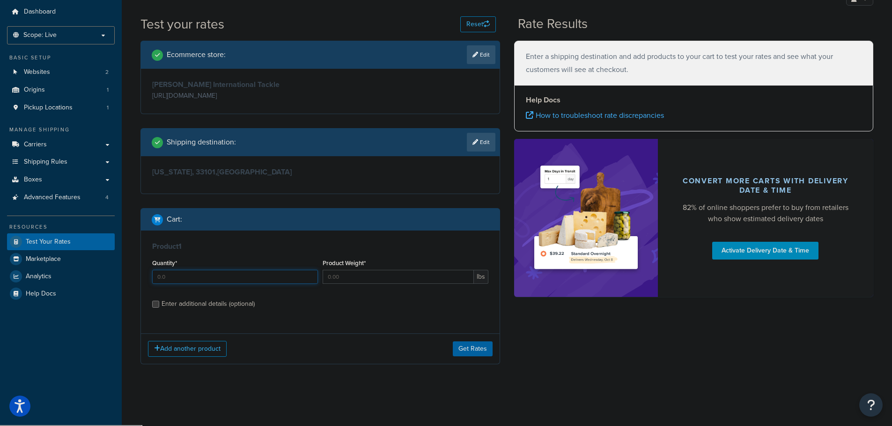
drag, startPoint x: 240, startPoint y: 279, endPoint x: 115, endPoint y: 273, distance: 124.6
click at [115, 274] on div "Dashboard Scope: Live Basic Setup Websites 2 Origins 1 Pickup Locations 1 Manag…" at bounding box center [446, 198] width 892 height 455
type input "1"
type input "12.5"
click at [220, 309] on div "Enter additional details (optional)" at bounding box center [207, 304] width 93 height 13
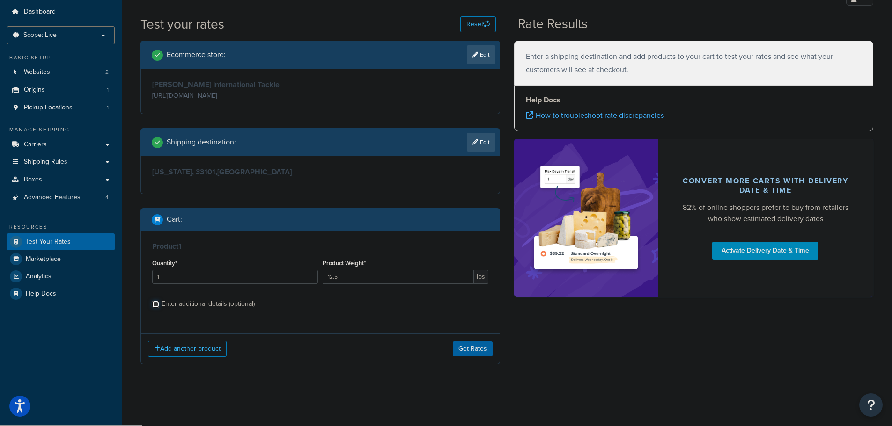
click at [159, 308] on input "Enter additional details (optional)" at bounding box center [155, 304] width 7 height 7
checkbox input "true"
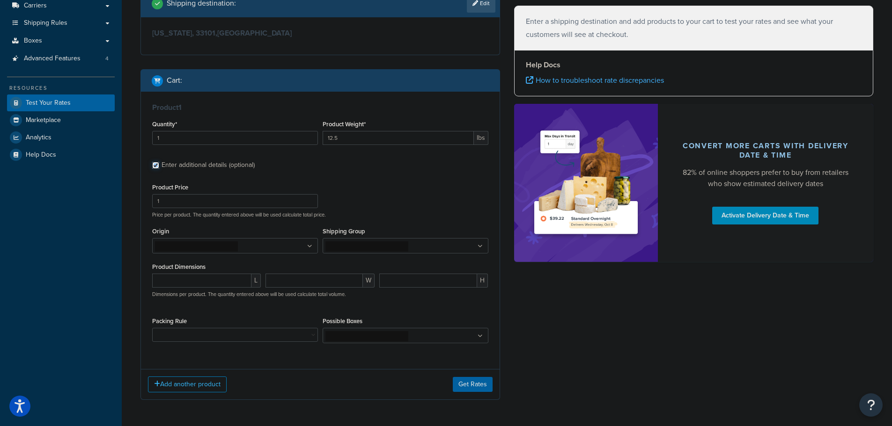
scroll to position [198, 0]
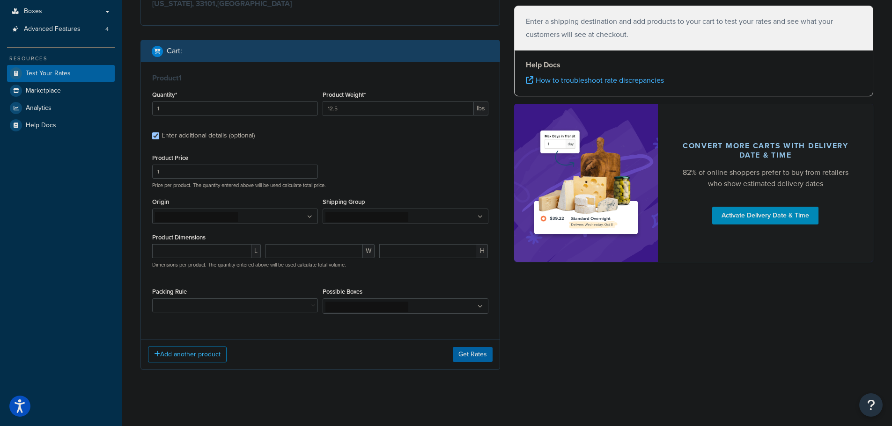
drag, startPoint x: 309, startPoint y: 221, endPoint x: 304, endPoint y: 227, distance: 7.6
click at [308, 221] on ul at bounding box center [235, 216] width 166 height 15
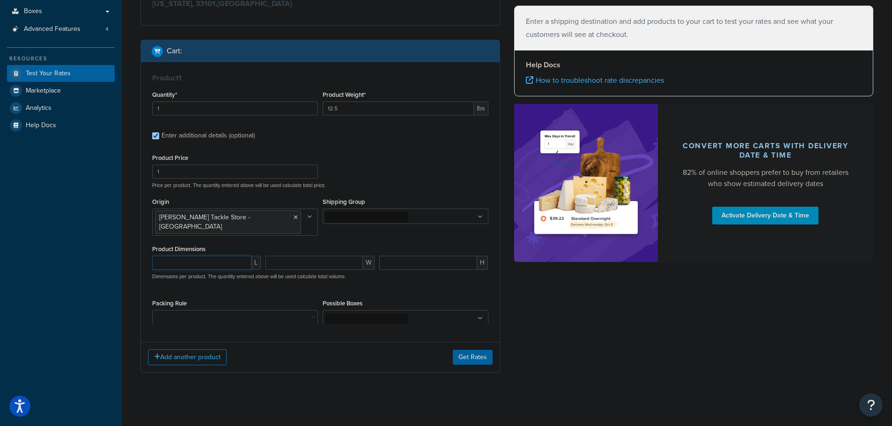
click at [214, 256] on input "number" at bounding box center [201, 263] width 99 height 14
type input "15.75"
type input "12.75"
click at [176, 310] on select "10' Rod - 5" Rod Tube - 2pc & BG5000 Spinning Reel 2'8" Rod - 3" Rod Tube & Tan…" at bounding box center [235, 317] width 166 height 14
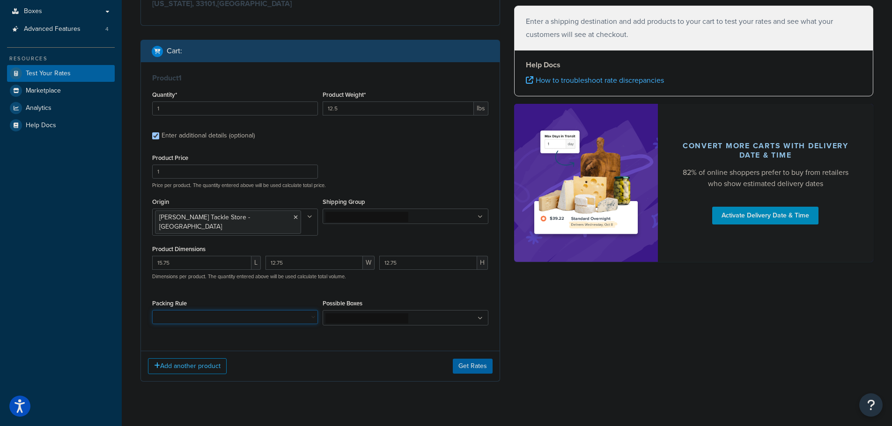
select select "86957"
click at [152, 310] on select "10' Rod - 5" Rod Tube - 2pc & BG5000 Spinning Reel 2'8" Rod - 3" Rod Tube & Tan…" at bounding box center [235, 317] width 166 height 14
click at [478, 359] on button "Get Rates" at bounding box center [473, 366] width 40 height 15
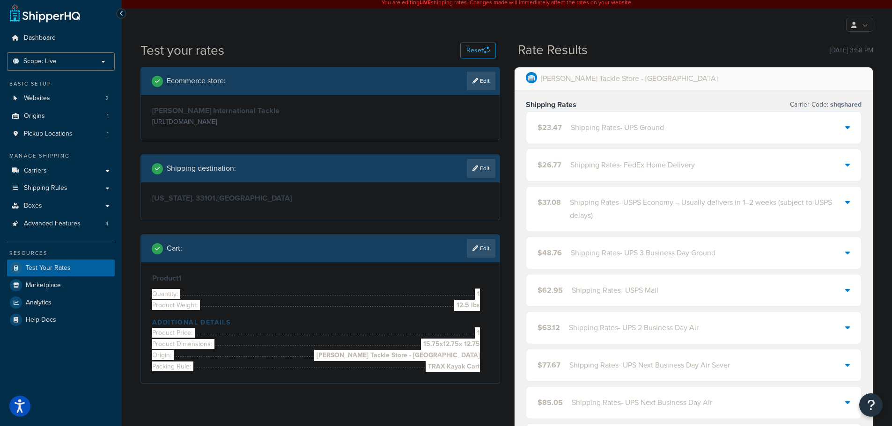
scroll to position [0, 0]
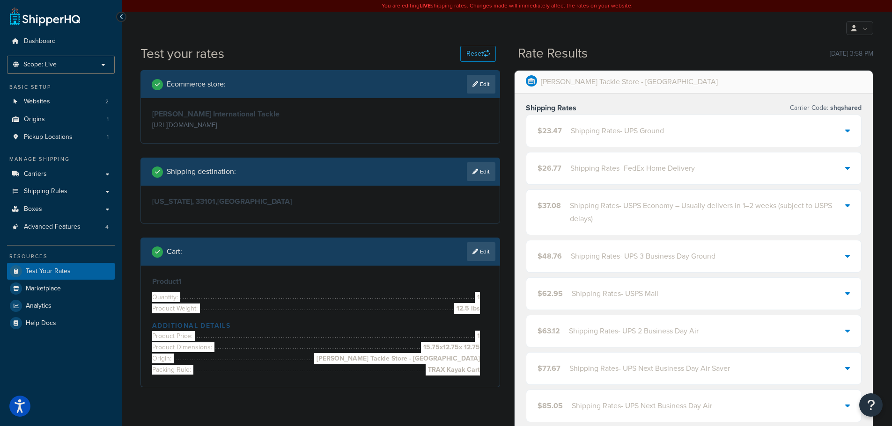
click at [610, 137] on div "Shipping Rates - UPS Ground" at bounding box center [617, 131] width 93 height 13
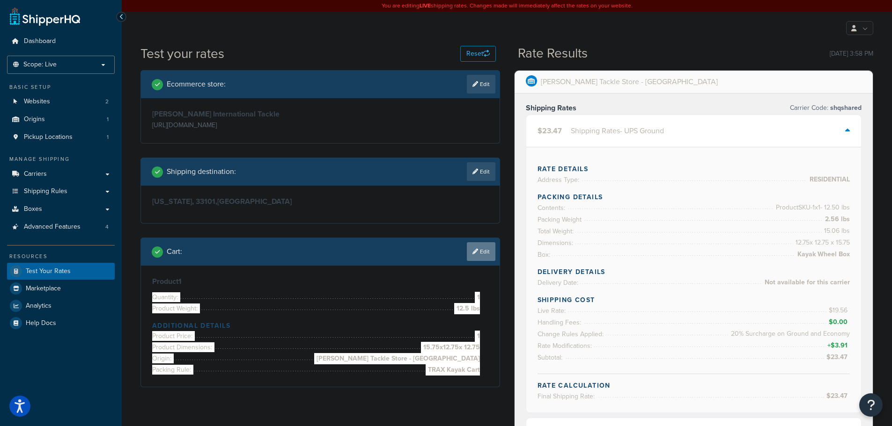
click at [478, 250] on link "Edit" at bounding box center [481, 251] width 29 height 19
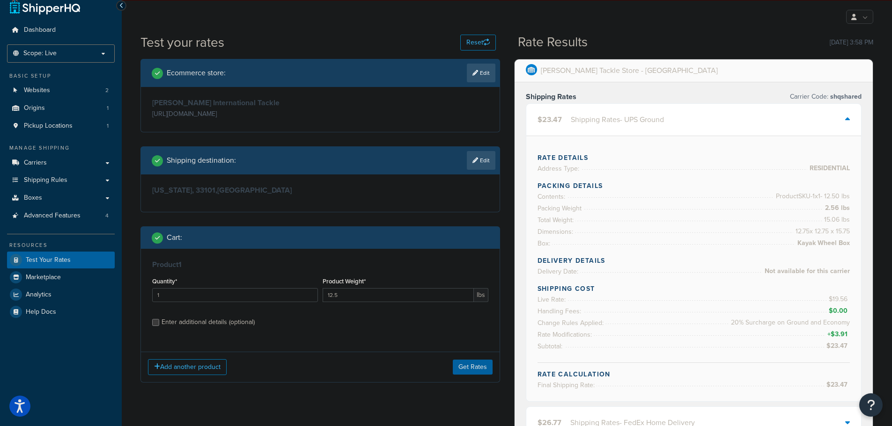
scroll to position [94, 0]
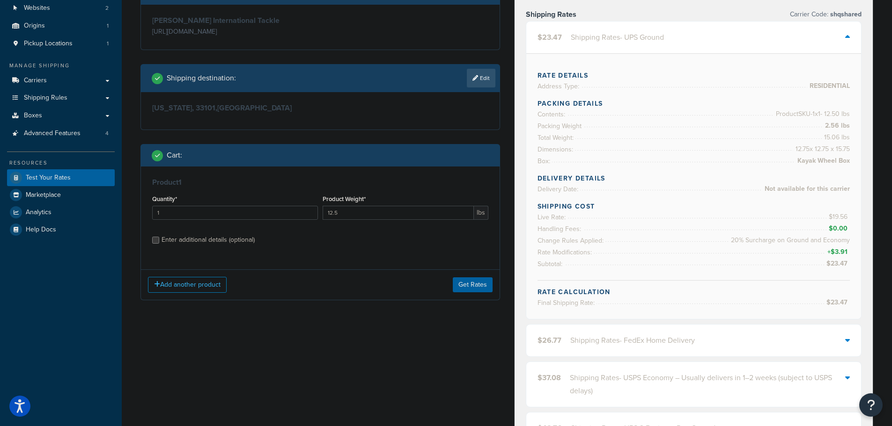
click at [225, 237] on div "Enter additional details (optional)" at bounding box center [207, 240] width 93 height 13
click at [159, 237] on input "Enter additional details (optional)" at bounding box center [155, 240] width 7 height 7
checkbox input "true"
select select "86957"
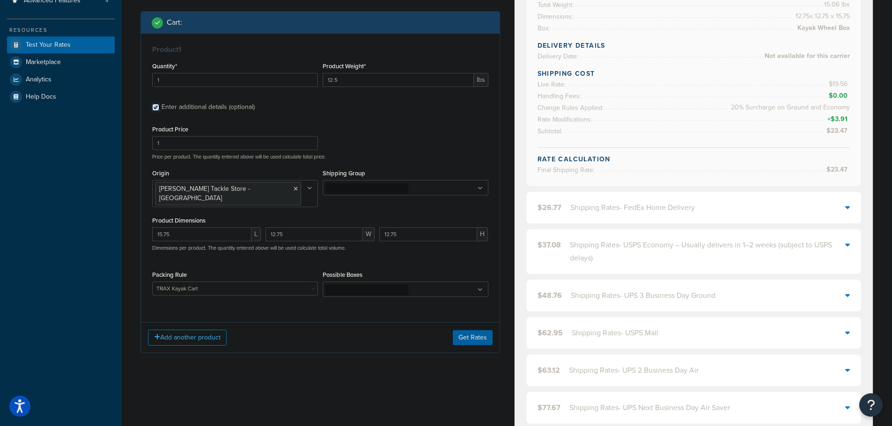
scroll to position [281, 0]
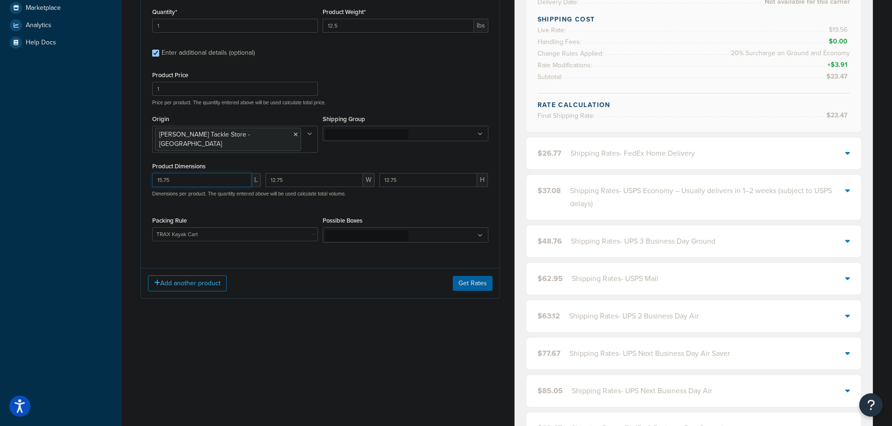
drag, startPoint x: 109, startPoint y: 172, endPoint x: 95, endPoint y: 172, distance: 14.0
click at [95, 172] on div "Dashboard Scope: Live Basic Setup Websites 2 Origins 1 Pickup Locations 1 Manag…" at bounding box center [446, 281] width 892 height 1125
type input "16"
click at [98, 180] on div "Dashboard Scope: Live Basic Setup Websites 2 Origins 1 Pickup Locations 1 Manag…" at bounding box center [61, 281] width 122 height 1125
click at [485, 279] on button "Get Rates" at bounding box center [473, 283] width 40 height 15
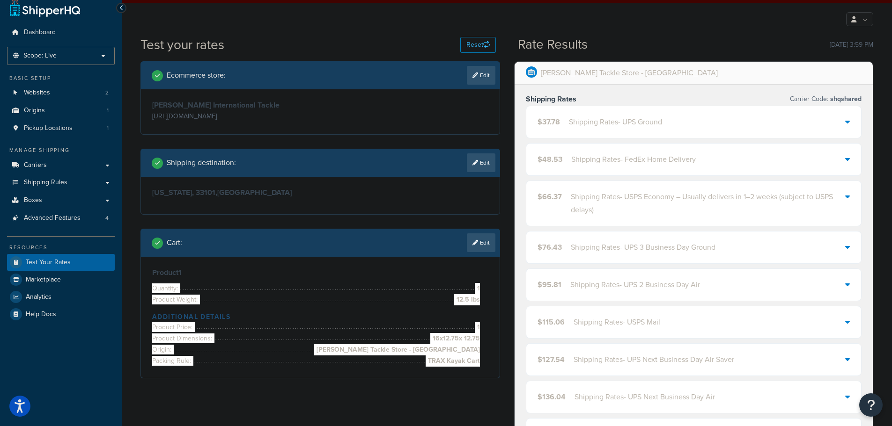
scroll to position [0, 0]
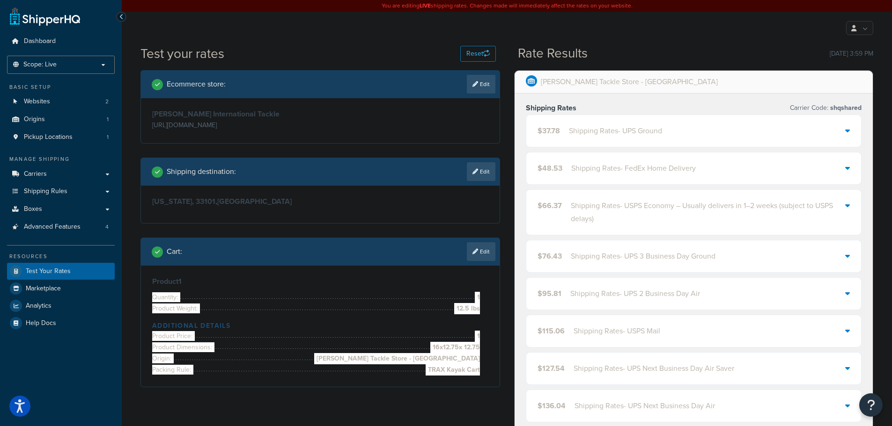
click at [573, 136] on div "Shipping Rates - UPS Ground" at bounding box center [615, 131] width 93 height 13
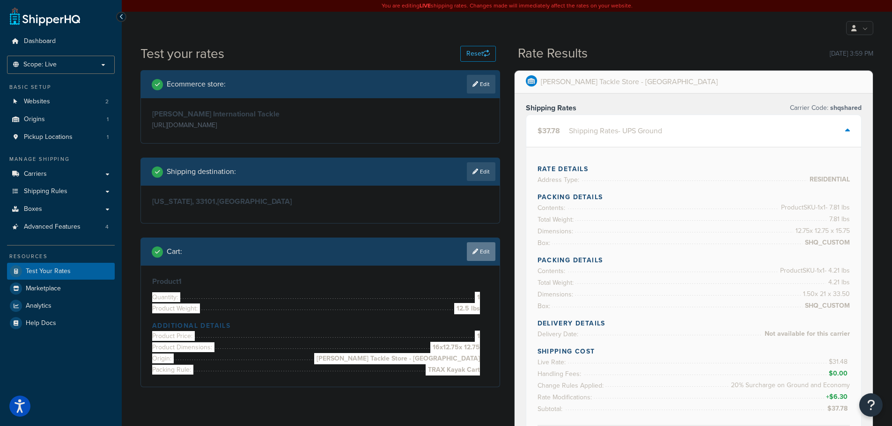
click at [481, 250] on link "Edit" at bounding box center [481, 251] width 29 height 19
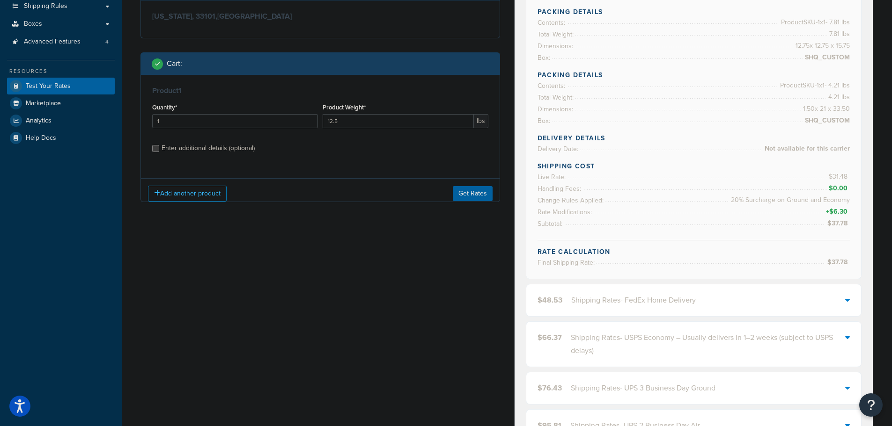
scroll to position [187, 0]
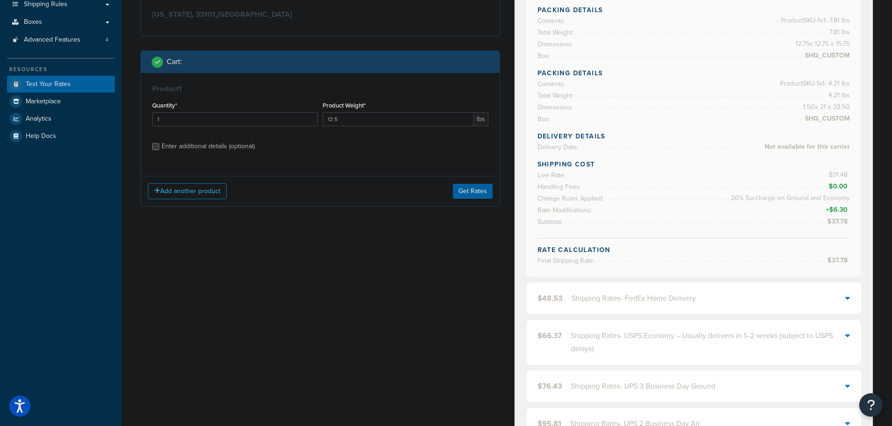
click at [205, 152] on div "Enter additional details (optional)" at bounding box center [207, 146] width 93 height 13
click at [159, 150] on input "Enter additional details (optional)" at bounding box center [155, 146] width 7 height 7
checkbox input "true"
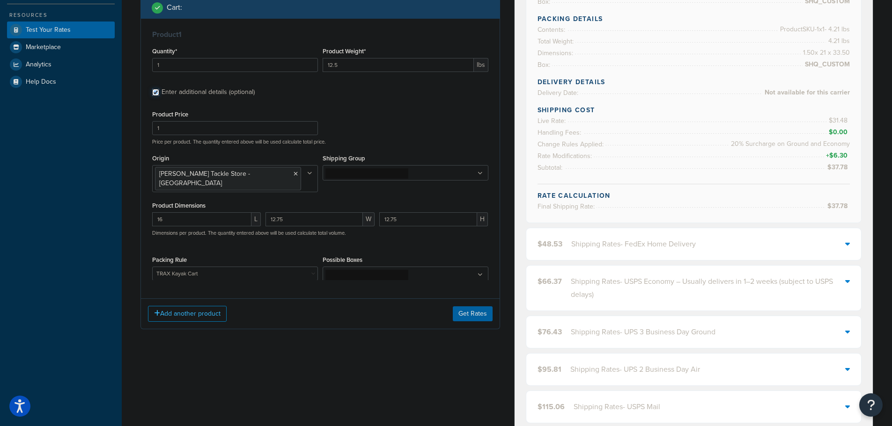
scroll to position [374, 0]
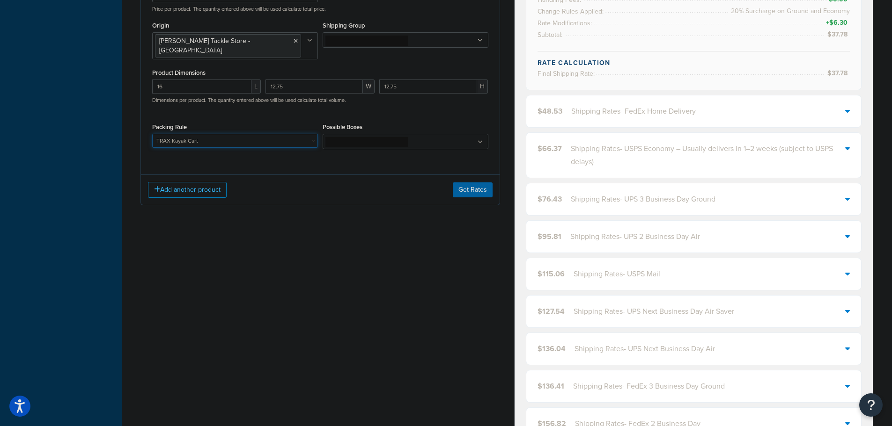
click at [216, 137] on select "10' Rod - 5" Rod Tube - 2pc & BG5000 Spinning Reel 2'8" Rod - 3" Rod Tube & Tan…" at bounding box center [235, 141] width 166 height 14
select select "48595"
click at [152, 134] on select "10' Rod - 5" Rod Tube - 2pc & BG5000 Spinning Reel 2'8" Rod - 3" Rod Tube & Tan…" at bounding box center [235, 141] width 166 height 14
click at [468, 183] on button "Get Rates" at bounding box center [473, 190] width 40 height 15
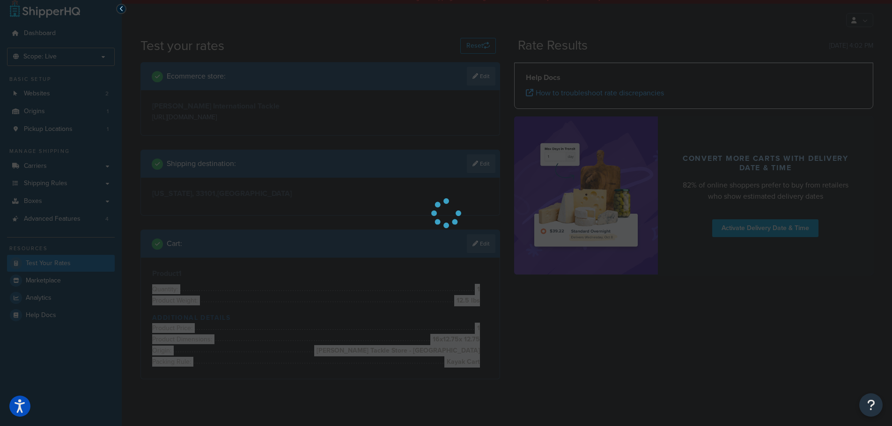
scroll to position [0, 0]
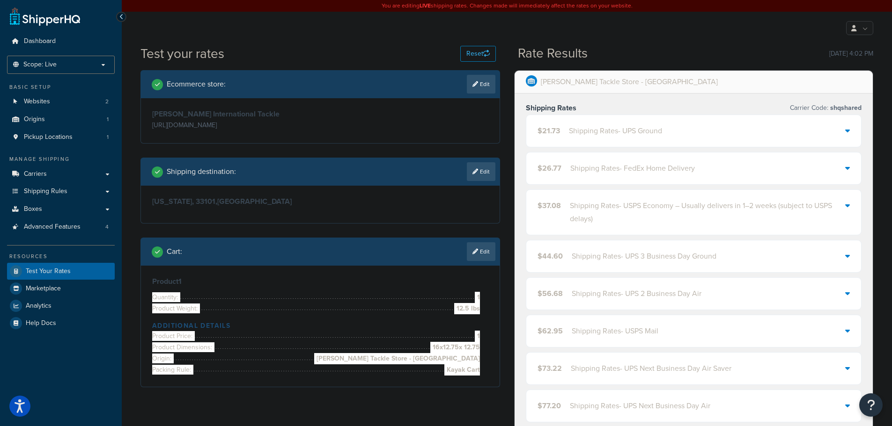
click at [569, 129] on div "Shipping Rates - UPS Ground" at bounding box center [615, 131] width 93 height 13
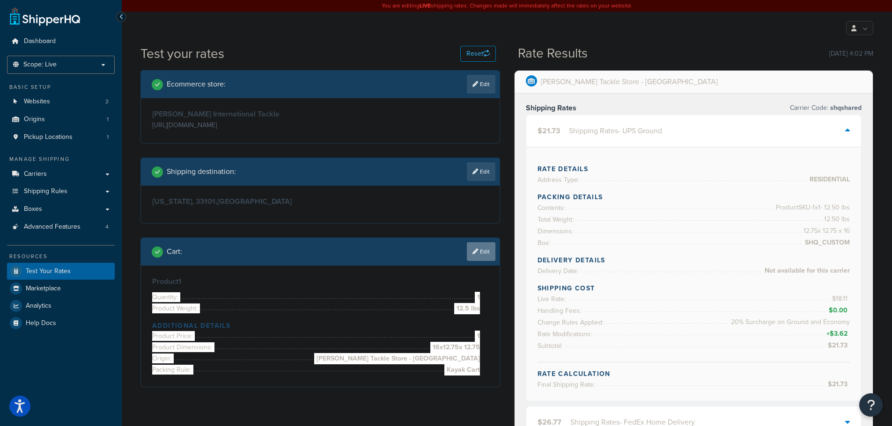
click at [485, 253] on link "Edit" at bounding box center [481, 251] width 29 height 19
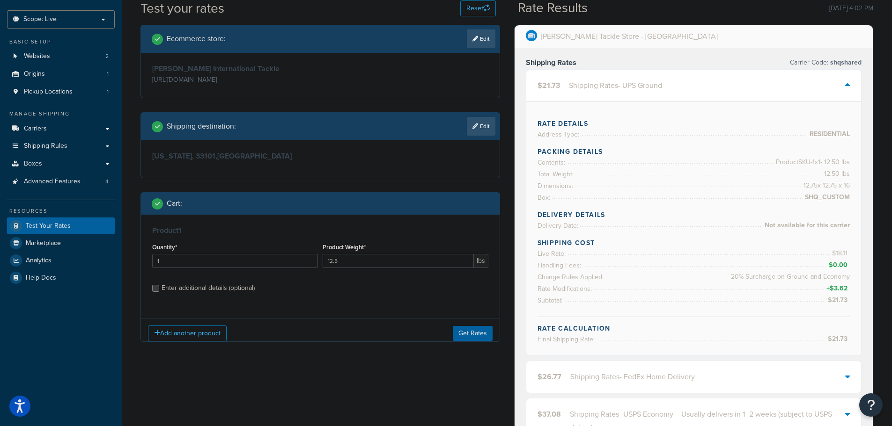
scroll to position [140, 0]
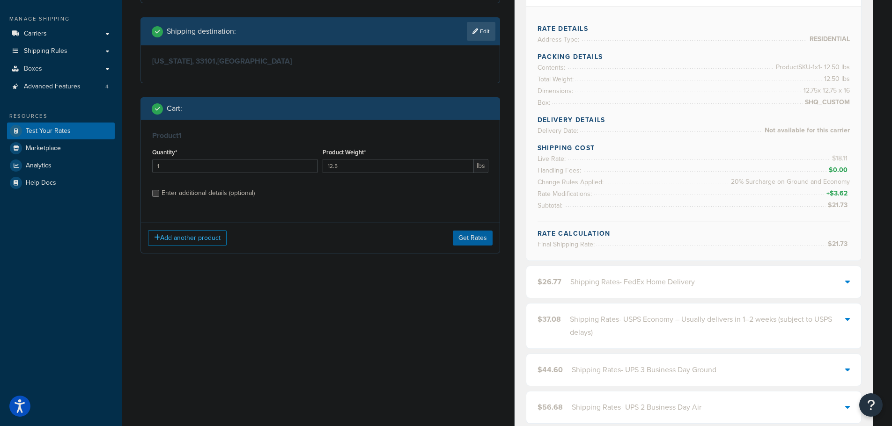
click at [217, 196] on div "Enter additional details (optional)" at bounding box center [207, 193] width 93 height 13
click at [159, 196] on input "Enter additional details (optional)" at bounding box center [155, 193] width 7 height 7
checkbox input "true"
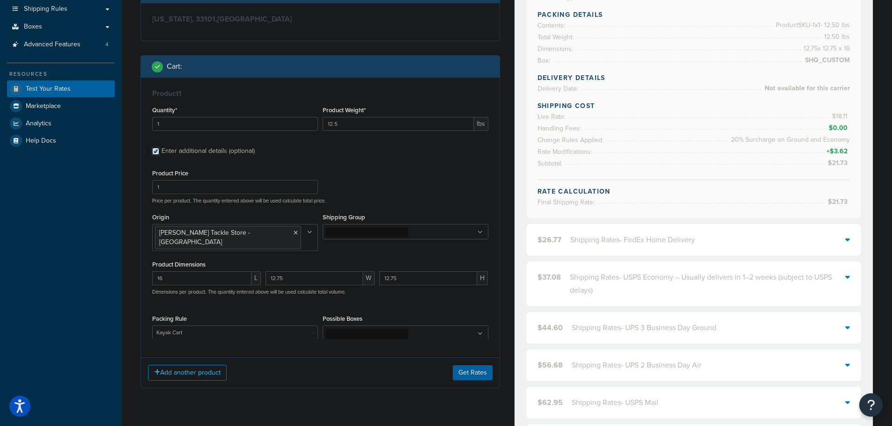
scroll to position [328, 0]
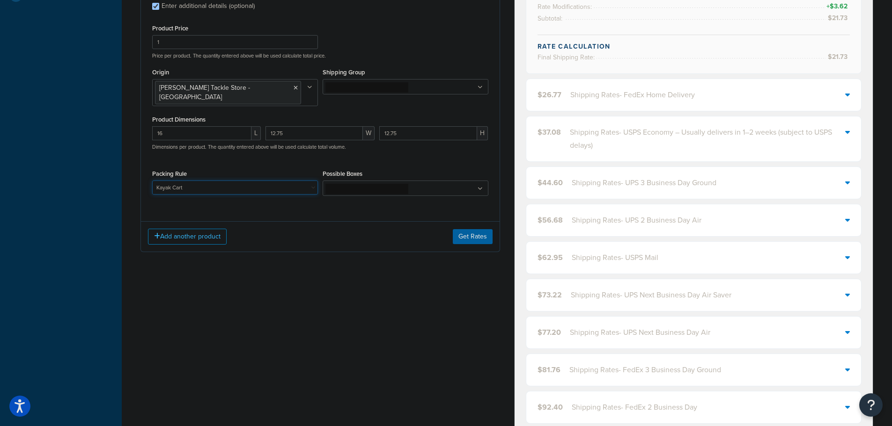
click at [216, 182] on select "10' Rod - 5" Rod Tube - 2pc & BG5000 Spinning Reel 2'8" Rod - 3" Rod Tube & Tan…" at bounding box center [235, 188] width 166 height 14
select select "86957"
click at [152, 181] on select "10' Rod - 5" Rod Tube - 2pc & BG5000 Spinning Reel 2'8" Rod - 3" Rod Tube & Tan…" at bounding box center [235, 188] width 166 height 14
click at [467, 229] on button "Get Rates" at bounding box center [473, 236] width 40 height 15
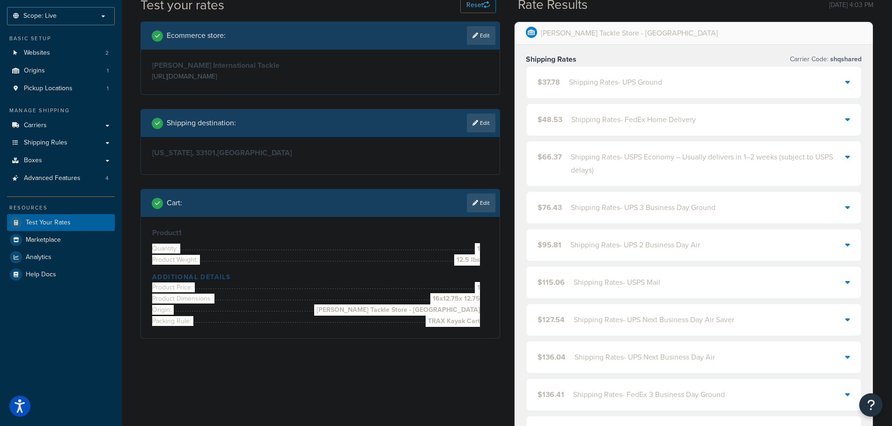
scroll to position [47, 0]
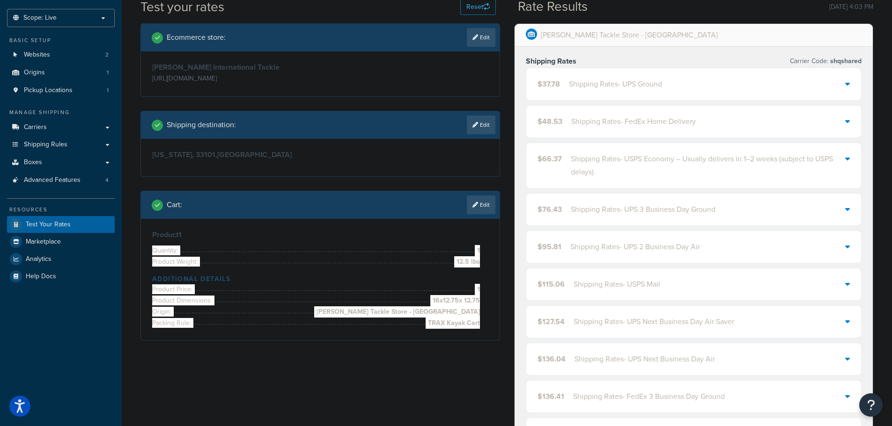
click at [599, 88] on div "Shipping Rates - UPS Ground" at bounding box center [615, 84] width 93 height 13
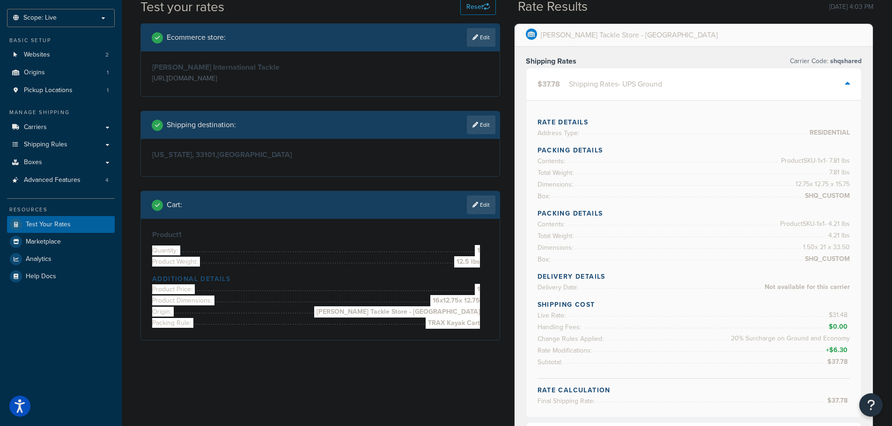
click at [599, 88] on div "Shipping Rates - UPS Ground" at bounding box center [615, 84] width 93 height 13
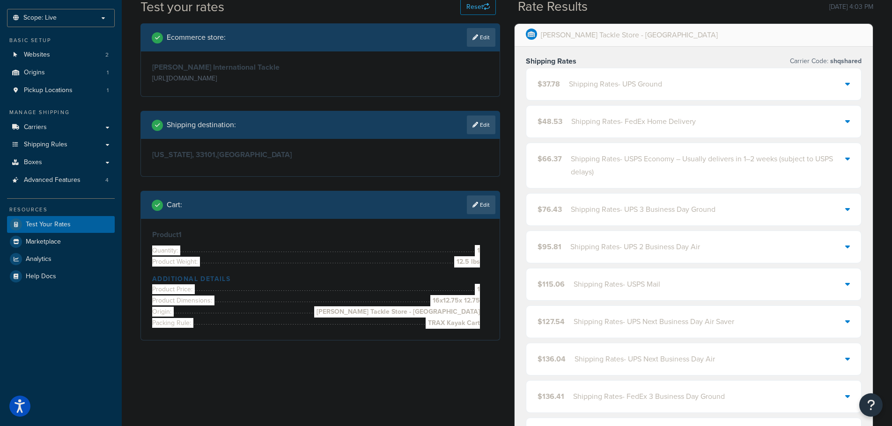
click at [515, 123] on div "Shipping Rates Carrier Code: shqshared $37.78 Shipping Rates - UPS Ground $48.5…" at bounding box center [693, 274] width 359 height 454
click at [477, 207] on link "Edit" at bounding box center [481, 205] width 29 height 19
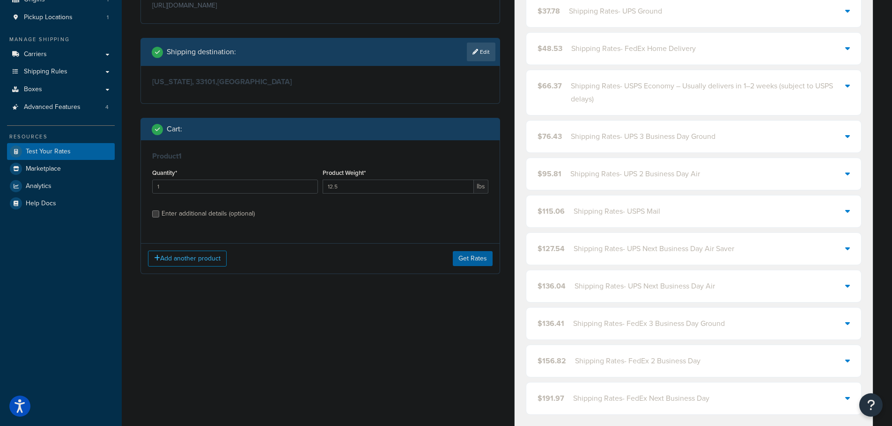
scroll to position [140, 0]
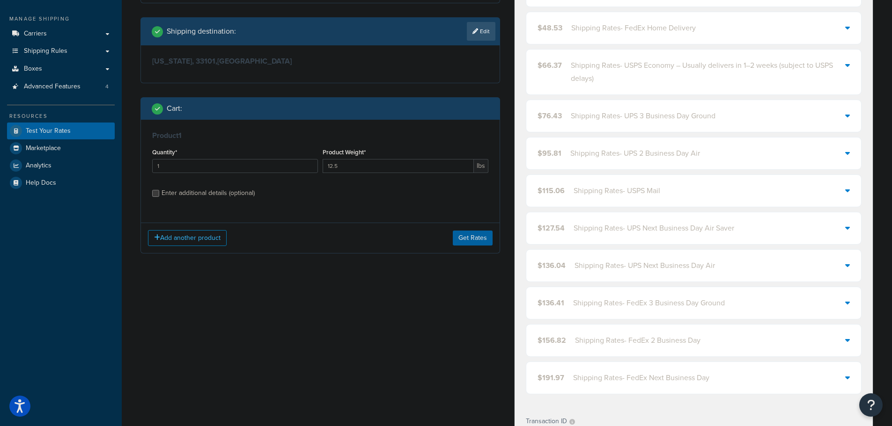
click at [223, 194] on div "Enter additional details (optional)" at bounding box center [207, 193] width 93 height 13
click at [159, 194] on input "Enter additional details (optional)" at bounding box center [155, 193] width 7 height 7
checkbox input "true"
select select "86957"
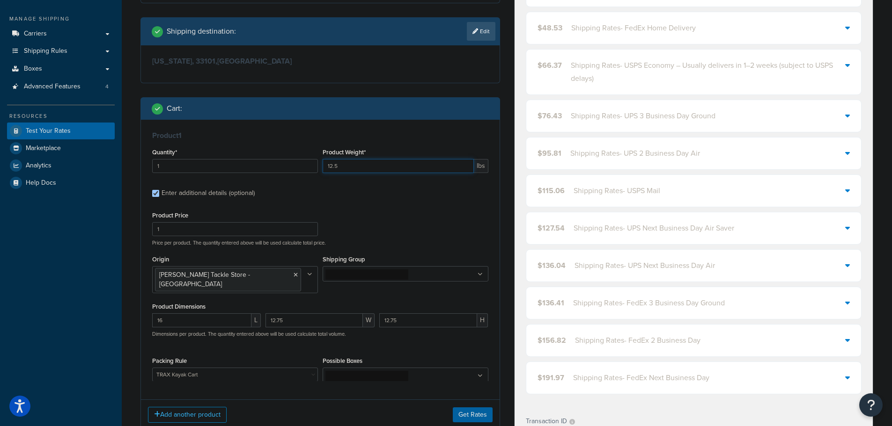
drag, startPoint x: 330, startPoint y: 166, endPoint x: 203, endPoint y: 207, distance: 132.9
click at [265, 178] on div "Quantity* 1 Product Weight* 12.5 lbs" at bounding box center [320, 163] width 341 height 34
type input "7.8125"
click at [116, 234] on div "Dashboard Scope: Live Basic Setup Websites 2 Origins 1 Pickup Locations 1 Manag…" at bounding box center [61, 289] width 122 height 859
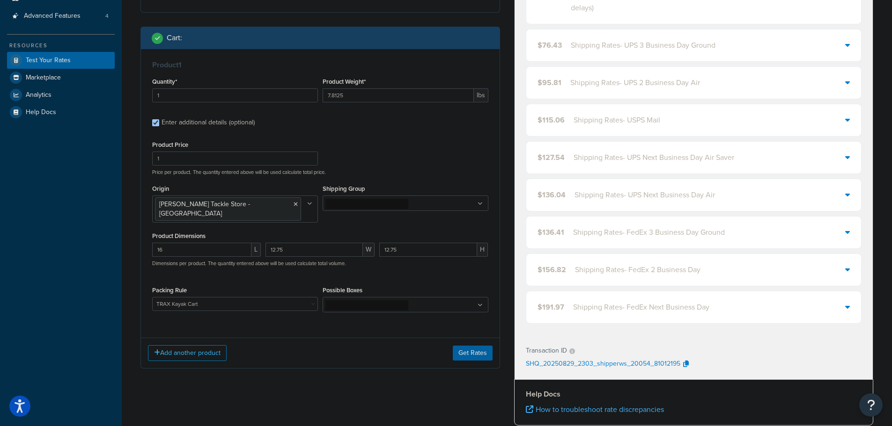
scroll to position [328, 0]
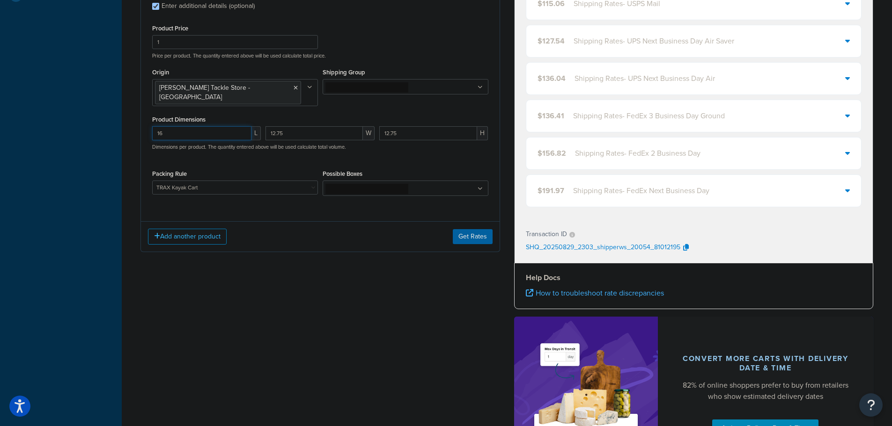
drag, startPoint x: 137, startPoint y: 125, endPoint x: 125, endPoint y: 125, distance: 11.7
click at [125, 125] on div "Test your rates Reset Rate Results 08/29/2025, 4:03 PM Ecommerce store : Edit M…" at bounding box center [507, 112] width 770 height 791
type input "15.75"
click at [125, 125] on div "Test your rates Reset Rate Results 08/29/2025, 4:03 PM Ecommerce store : Edit M…" at bounding box center [507, 112] width 770 height 791
click at [309, 184] on select "10' Rod - 5" Rod Tube - 2pc & BG5000 Spinning Reel 2'8" Rod - 3" Rod Tube & Tan…" at bounding box center [235, 188] width 166 height 14
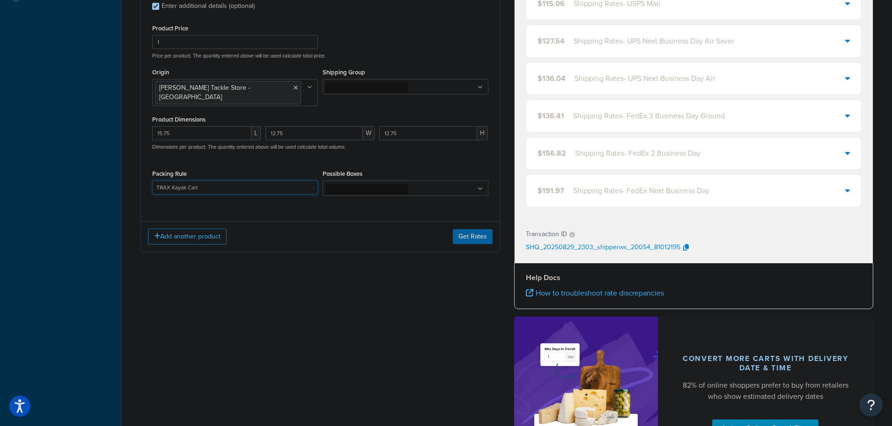
select select
click at [152, 181] on select "10' Rod - 5" Rod Tube - 2pc & BG5000 Spinning Reel 2'8" Rod - 3" Rod Tube & Tan…" at bounding box center [235, 188] width 166 height 14
click at [373, 186] on ul at bounding box center [406, 188] width 166 height 15
type input "t"
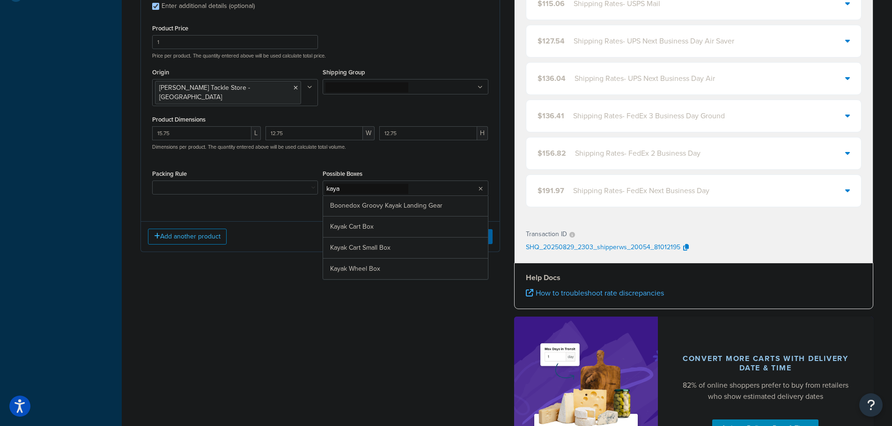
type input "kayak"
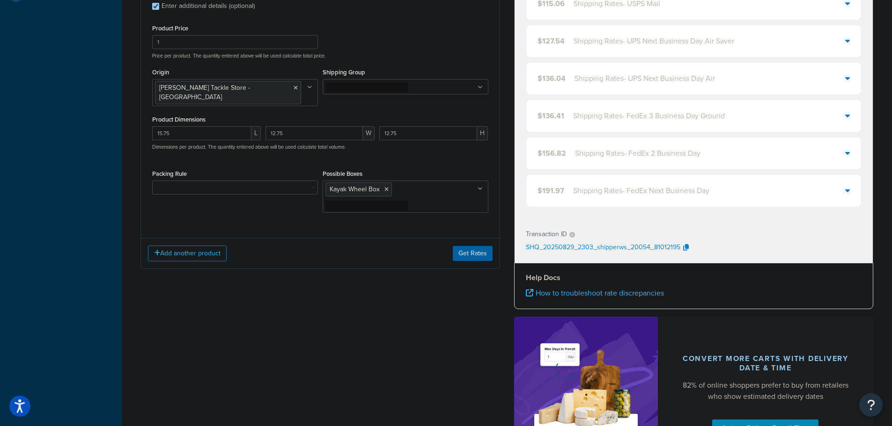
click at [436, 317] on div "Ecommerce store : Edit Melton International Tackle https://www.meltontackle.com…" at bounding box center [506, 114] width 747 height 742
click at [477, 246] on button "Get Rates" at bounding box center [473, 253] width 40 height 15
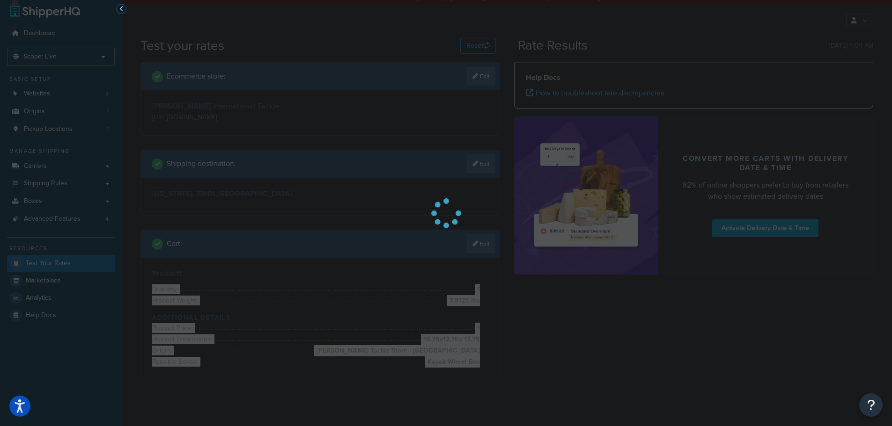
scroll to position [0, 0]
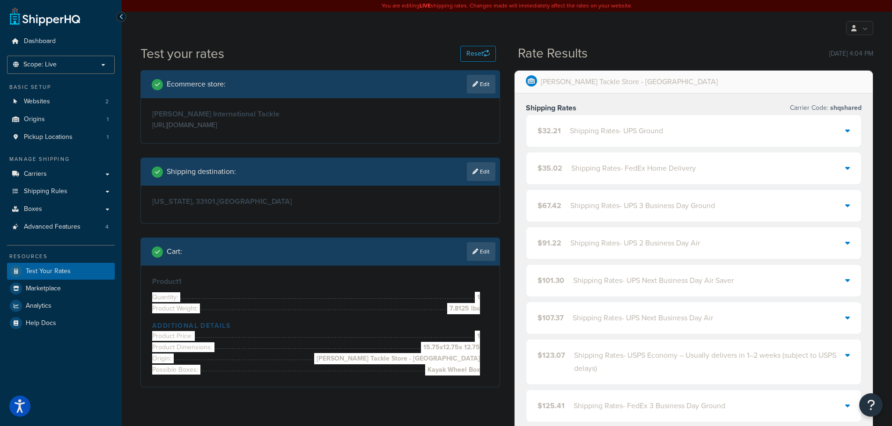
click at [601, 132] on div "Shipping Rates - UPS Ground" at bounding box center [616, 131] width 93 height 13
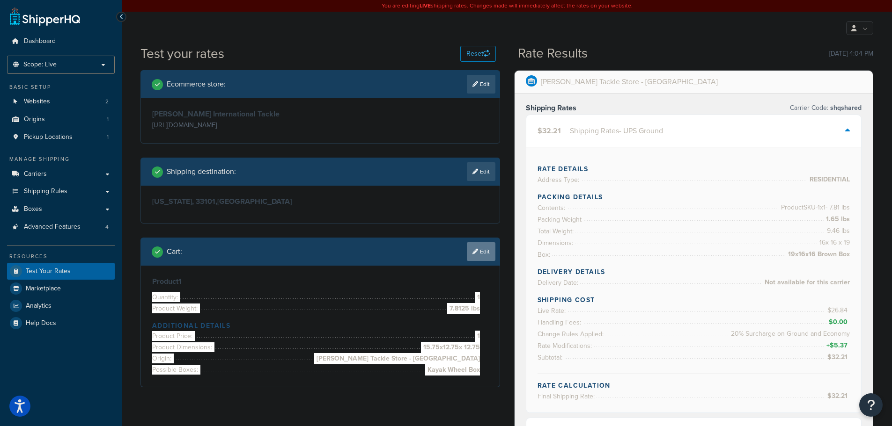
click at [488, 260] on link "Edit" at bounding box center [481, 251] width 29 height 19
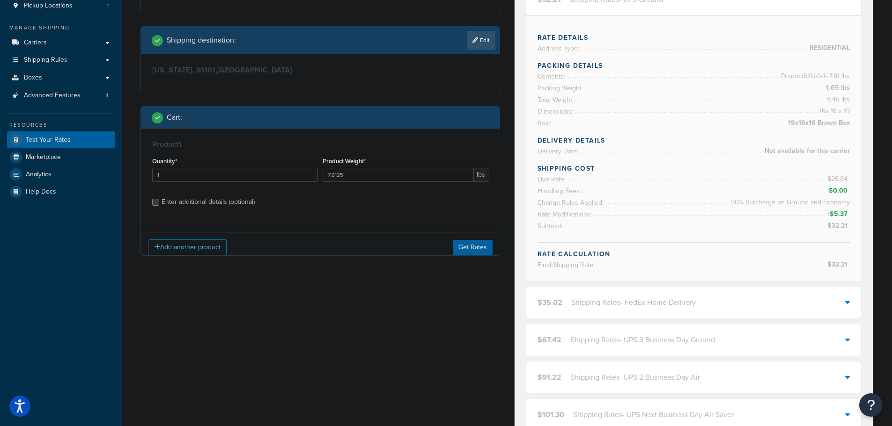
scroll to position [140, 0]
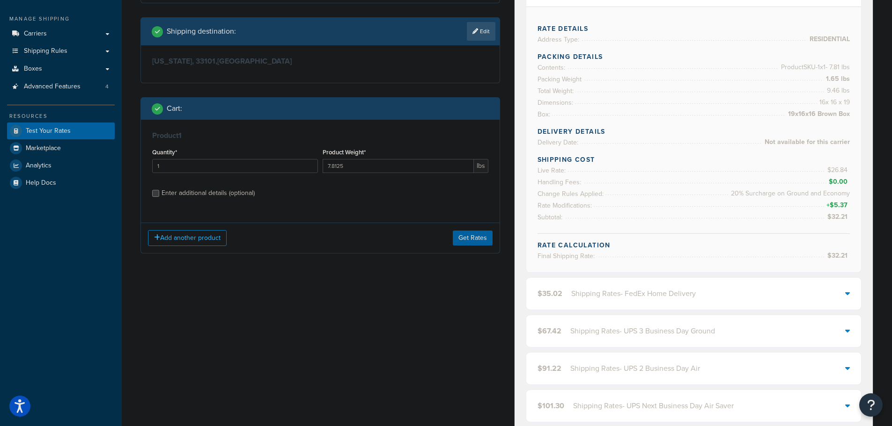
click at [226, 196] on div "Enter additional details (optional)" at bounding box center [207, 193] width 93 height 13
click at [159, 196] on input "Enter additional details (optional)" at bounding box center [155, 193] width 7 height 7
checkbox input "true"
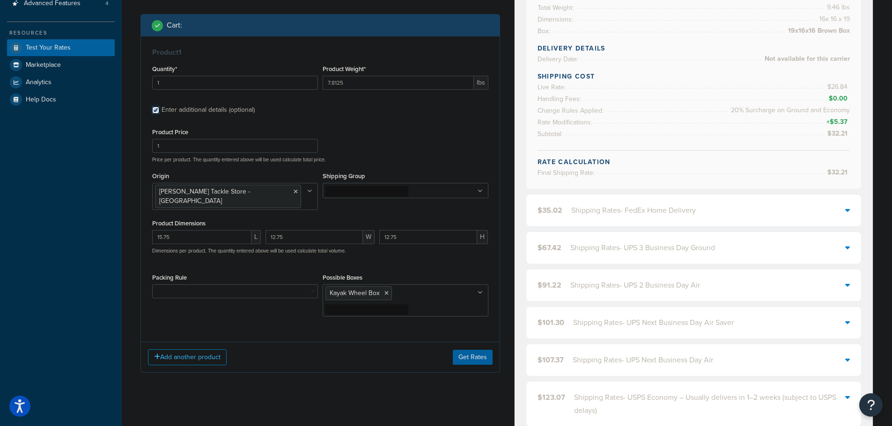
scroll to position [281, 0]
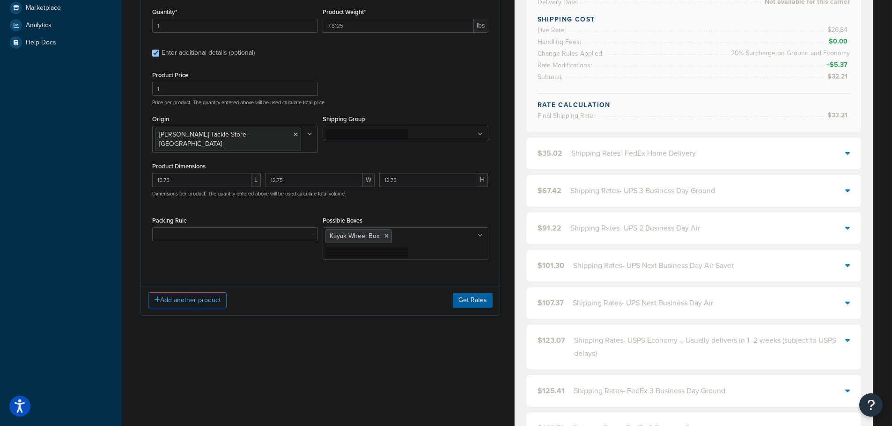
click at [386, 234] on icon at bounding box center [386, 237] width 4 height 6
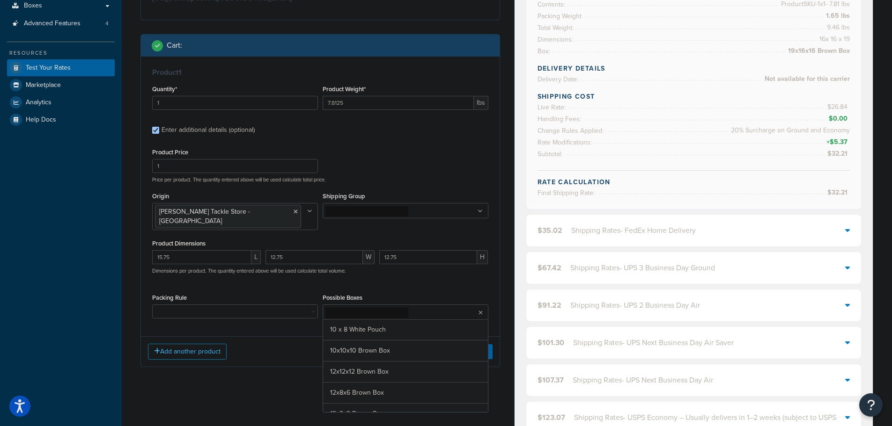
scroll to position [187, 0]
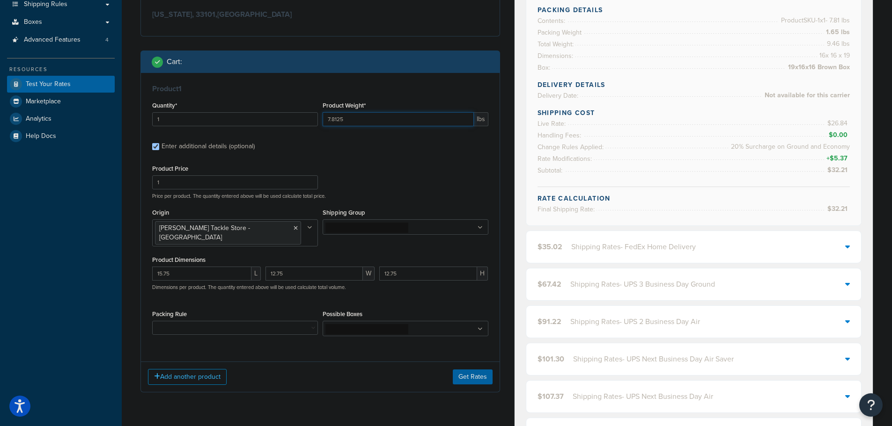
drag, startPoint x: 291, startPoint y: 120, endPoint x: 276, endPoint y: 120, distance: 14.5
click at [276, 120] on div "Quantity* 1 Product Weight* 7.8125 lbs" at bounding box center [320, 116] width 341 height 34
type input "7.8125"
drag, startPoint x: 180, startPoint y: 267, endPoint x: 110, endPoint y: 262, distance: 69.9
click at [110, 262] on div "Dashboard Scope: Live Basic Setup Websites 2 Origins 1 Pickup Locations 1 Manag…" at bounding box center [446, 375] width 892 height 1125
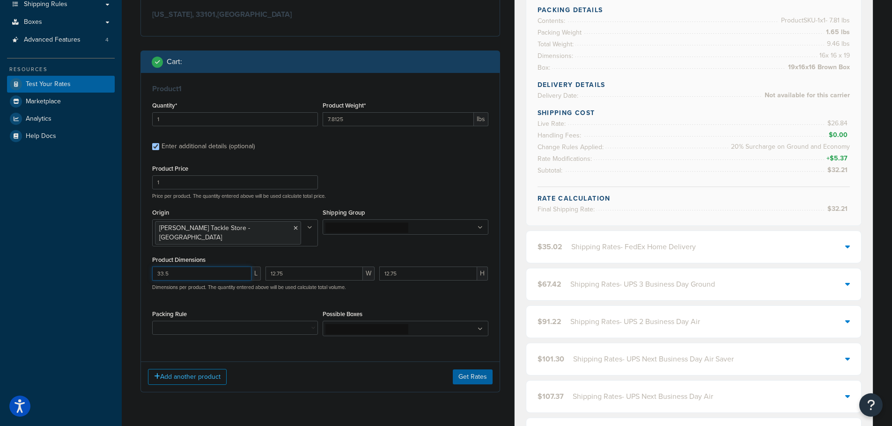
type input "33.5"
type input "21"
type input "1.5"
click at [115, 292] on div "Dashboard Scope: Live Basic Setup Websites 2 Origins 1 Pickup Locations 1 Manag…" at bounding box center [61, 375] width 122 height 1125
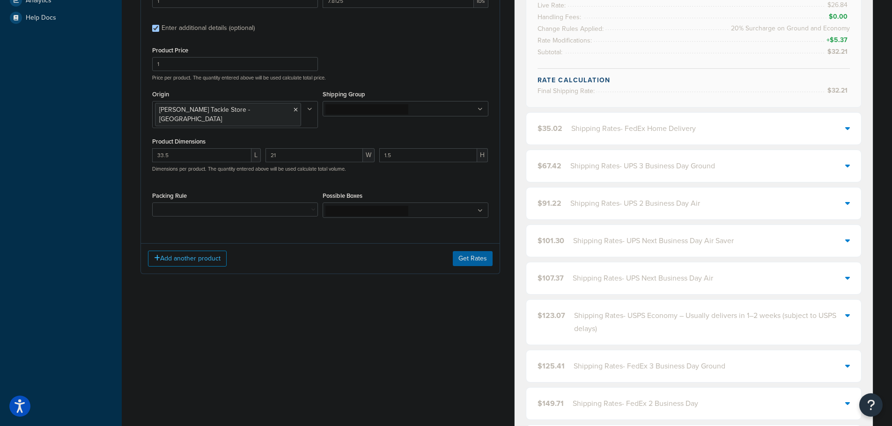
scroll to position [328, 0]
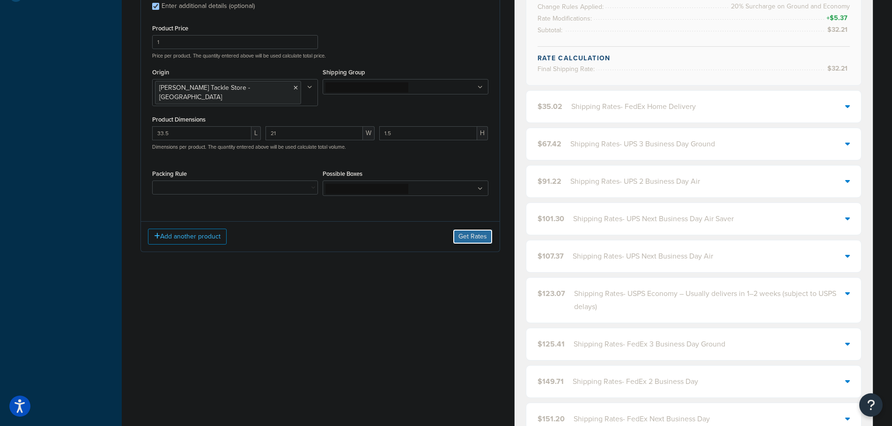
click at [453, 229] on button "Get Rates" at bounding box center [473, 236] width 40 height 15
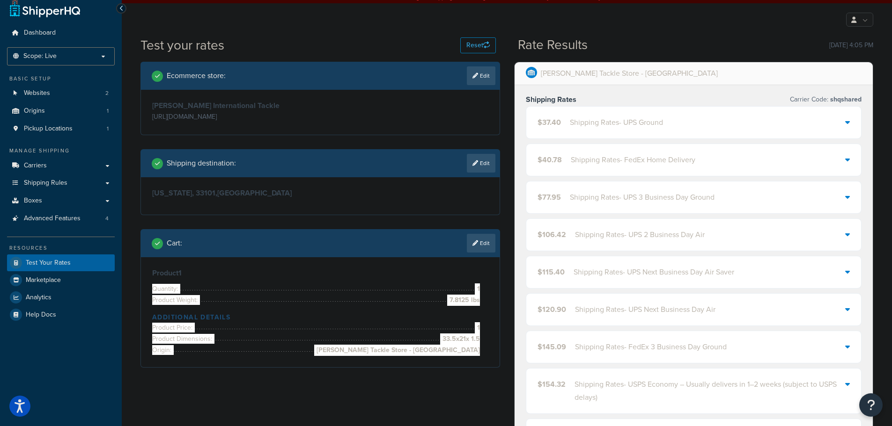
scroll to position [0, 0]
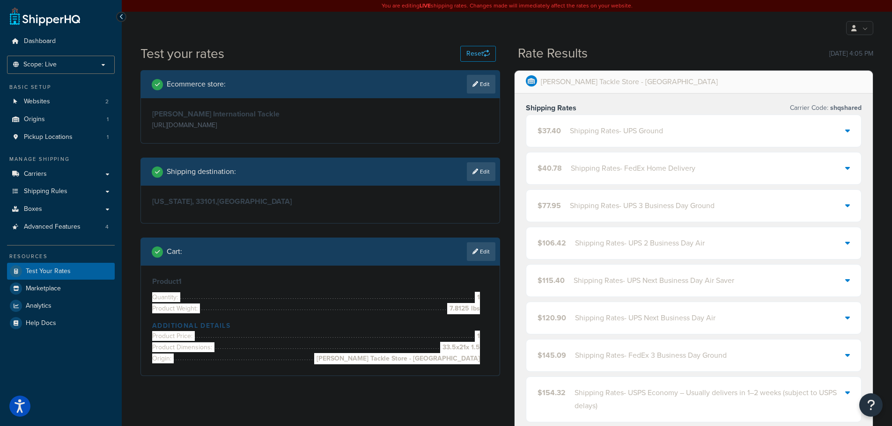
click at [568, 129] on div "$37.40 Shipping Rates - UPS Ground" at bounding box center [599, 131] width 125 height 13
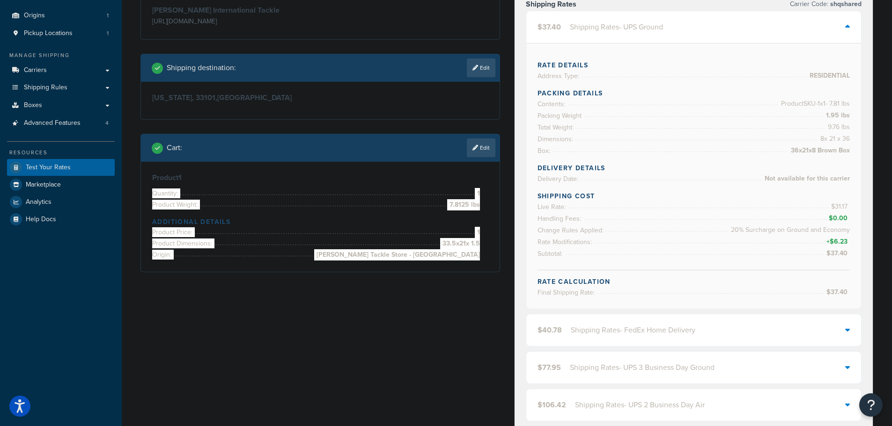
scroll to position [140, 0]
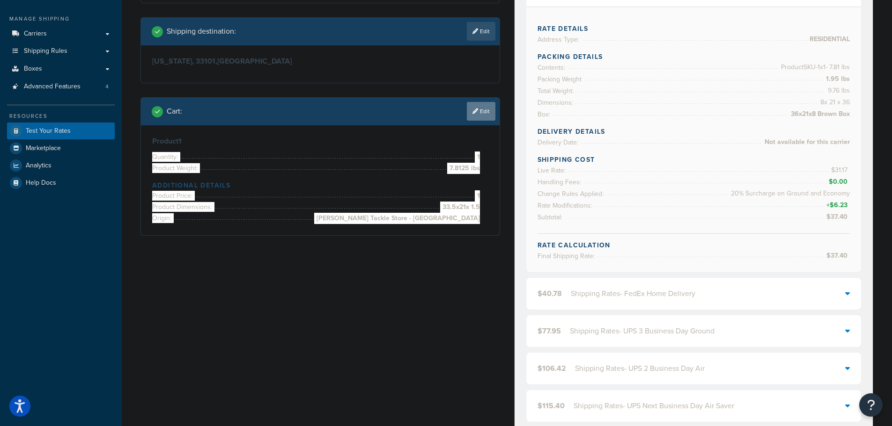
click at [477, 111] on link "Edit" at bounding box center [481, 111] width 29 height 19
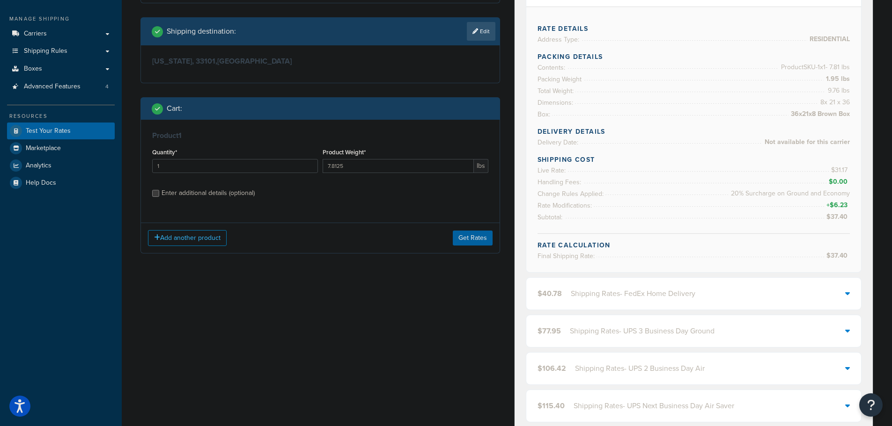
click at [202, 193] on div "Enter additional details (optional)" at bounding box center [207, 193] width 93 height 13
click at [159, 193] on input "Enter additional details (optional)" at bounding box center [155, 193] width 7 height 7
checkbox input "true"
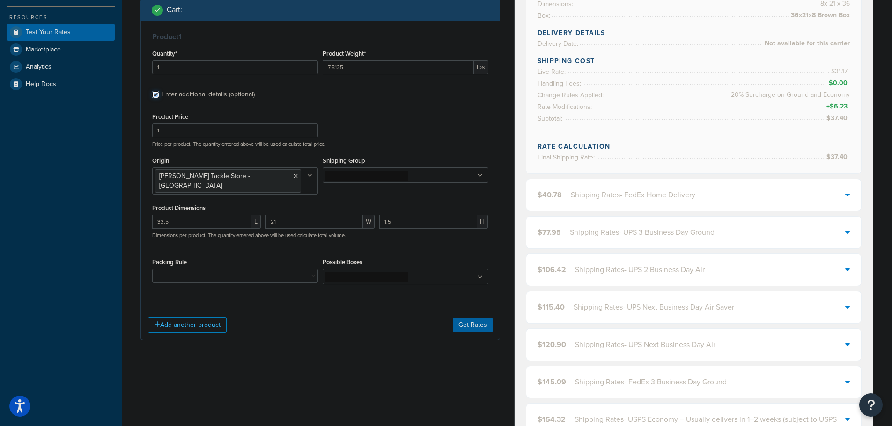
scroll to position [234, 0]
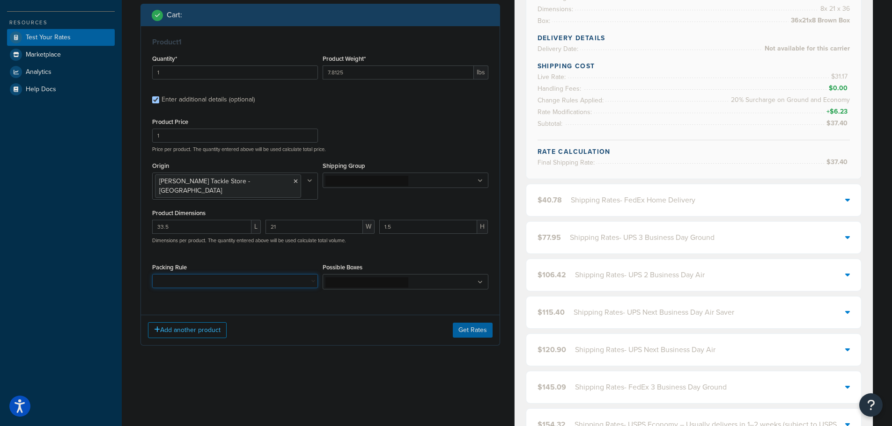
click at [251, 274] on select "10' Rod - 5" Rod Tube - 2pc & BG5000 Spinning Reel 2'8" Rod - 3" Rod Tube & Tan…" at bounding box center [235, 281] width 166 height 14
select select "86957"
click at [152, 274] on select "10' Rod - 5" Rod Tube - 2pc & BG5000 Spinning Reel 2'8" Rod - 3" Rod Tube & Tan…" at bounding box center [235, 281] width 166 height 14
click at [478, 323] on button "Get Rates" at bounding box center [473, 330] width 40 height 15
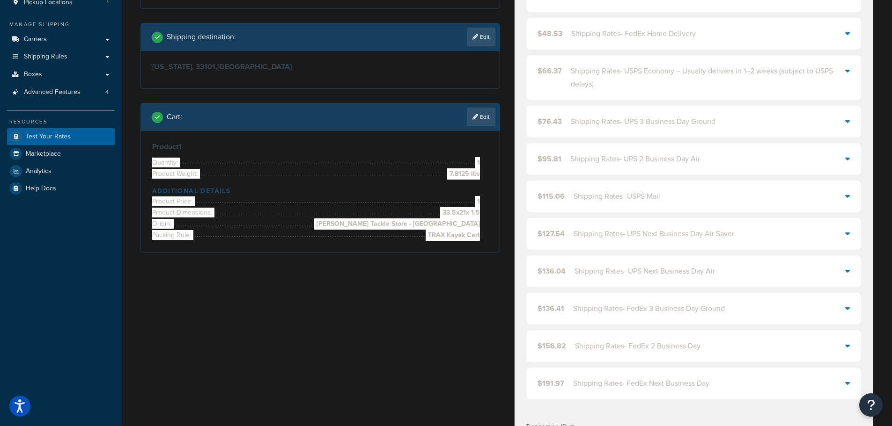
scroll to position [0, 0]
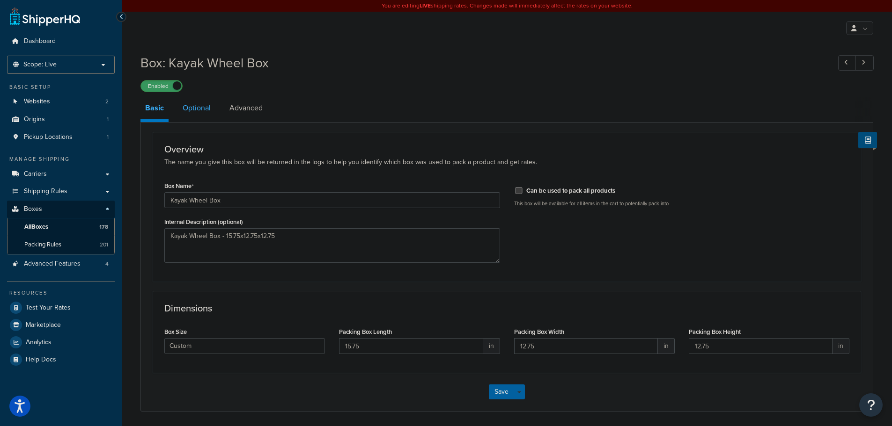
click at [187, 109] on link "Optional" at bounding box center [196, 108] width 37 height 22
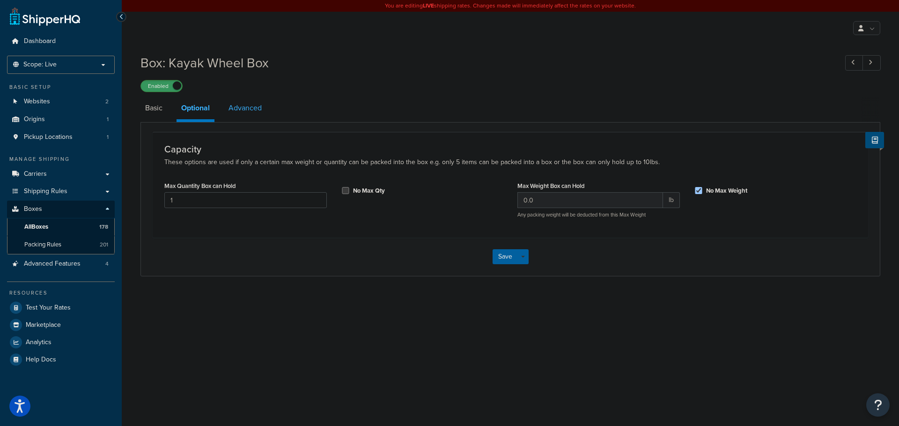
click at [242, 108] on link "Advanced" at bounding box center [245, 108] width 43 height 22
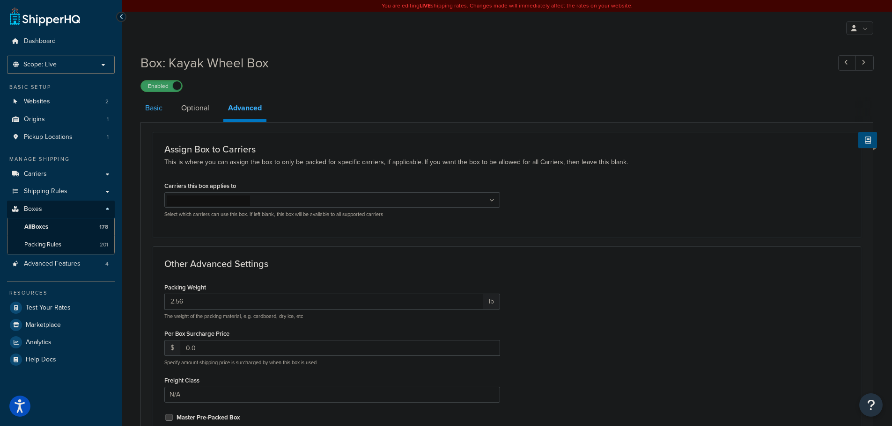
click at [155, 111] on link "Basic" at bounding box center [153, 108] width 27 height 22
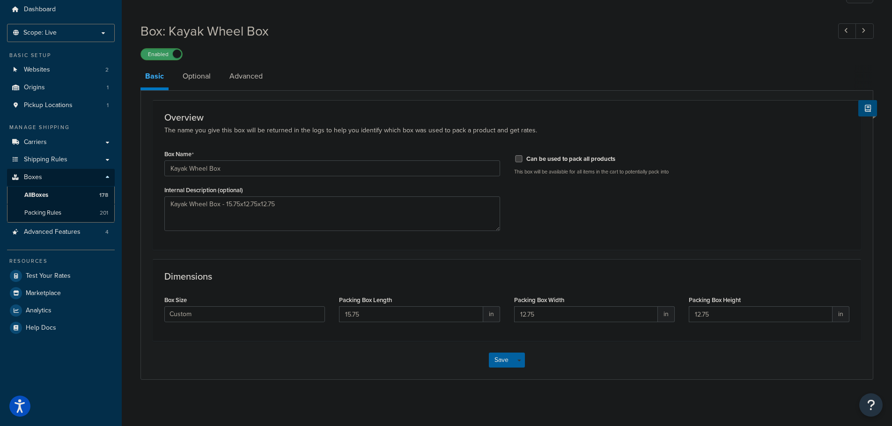
scroll to position [34, 0]
click at [184, 314] on select "Custom USPS Small Flat Box USPS Medium Flat Box USPS Large Flat Box USPS Flat E…" at bounding box center [244, 313] width 161 height 16
click at [150, 314] on form "Overview The name you give this box will be returned in the logs to help you id…" at bounding box center [507, 237] width 732 height 279
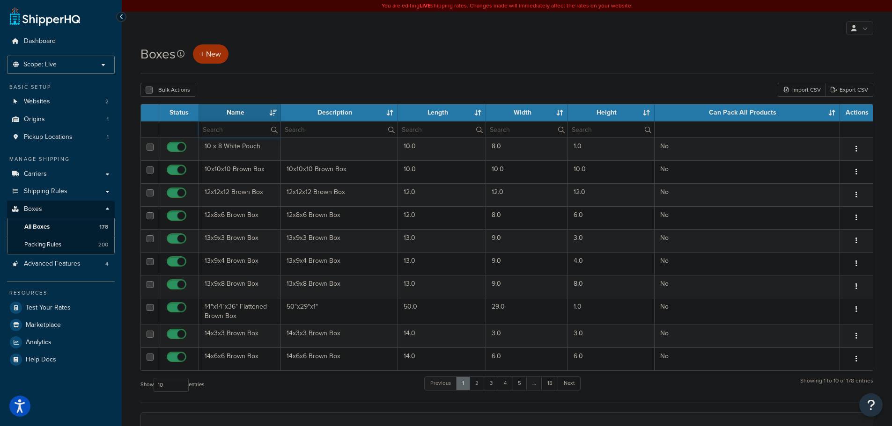
click at [247, 131] on input "text" at bounding box center [239, 130] width 81 height 16
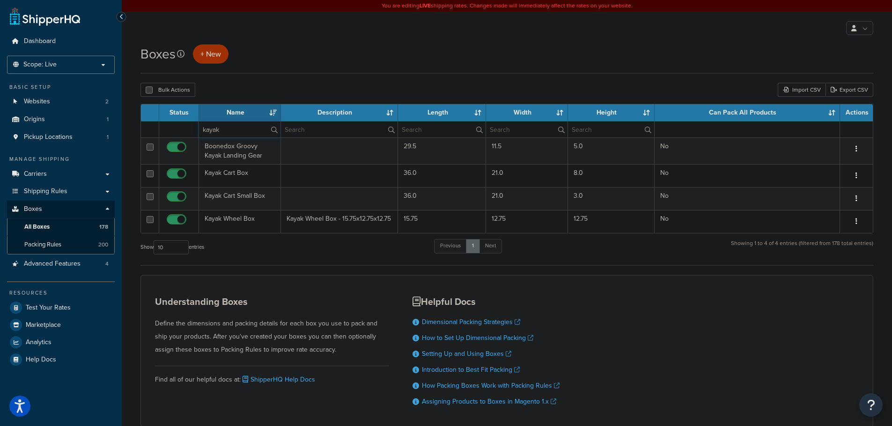
drag, startPoint x: 225, startPoint y: 127, endPoint x: 220, endPoint y: 81, distance: 46.1
click at [193, 107] on table "Status Name Description Length Width Height Can Pack All Products Actions kayak…" at bounding box center [506, 169] width 733 height 130
type input "36"
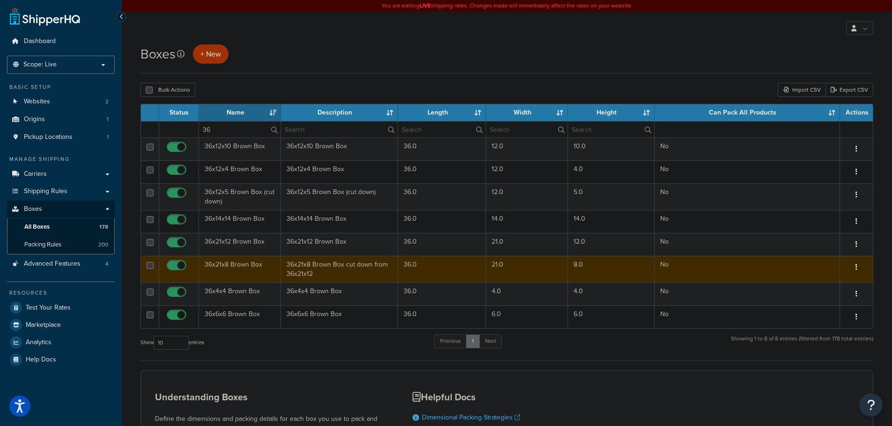
click at [275, 267] on td "36x21x8 Brown Box" at bounding box center [240, 269] width 82 height 27
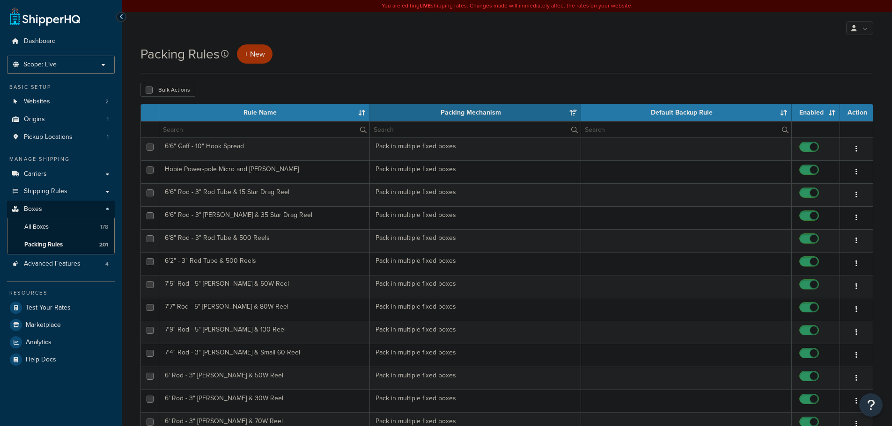
select select "15"
click at [250, 132] on input "text" at bounding box center [264, 130] width 210 height 16
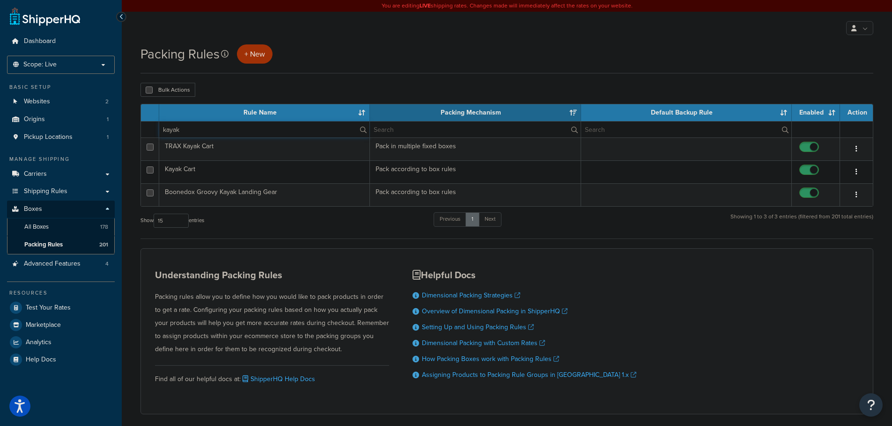
type input "kayak"
click at [341, 37] on div "My Profile Billing Global Settings Contact Us Logout" at bounding box center [507, 28] width 770 height 33
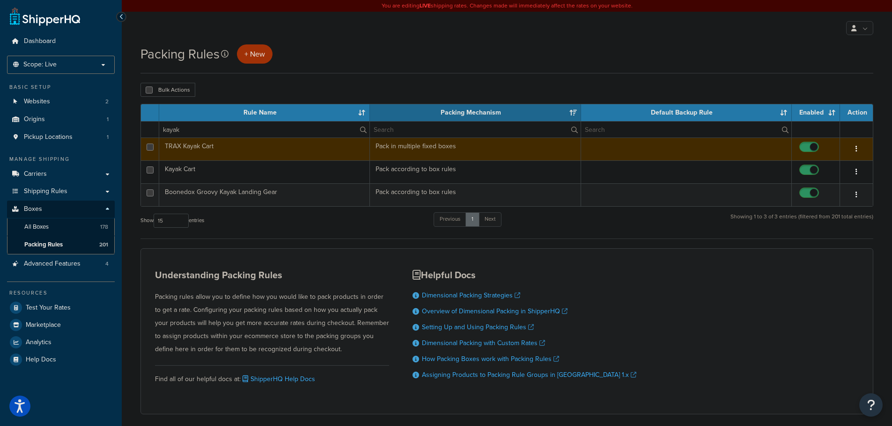
click at [281, 148] on td "TRAX Kayak Cart" at bounding box center [264, 149] width 211 height 23
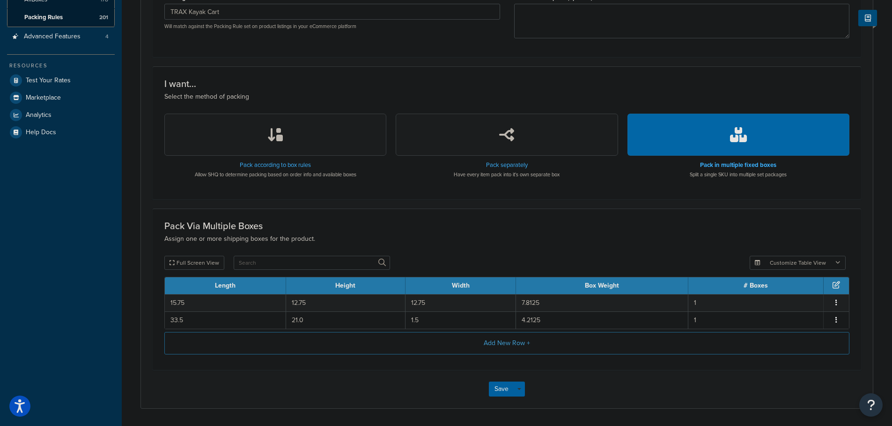
scroll to position [259, 0]
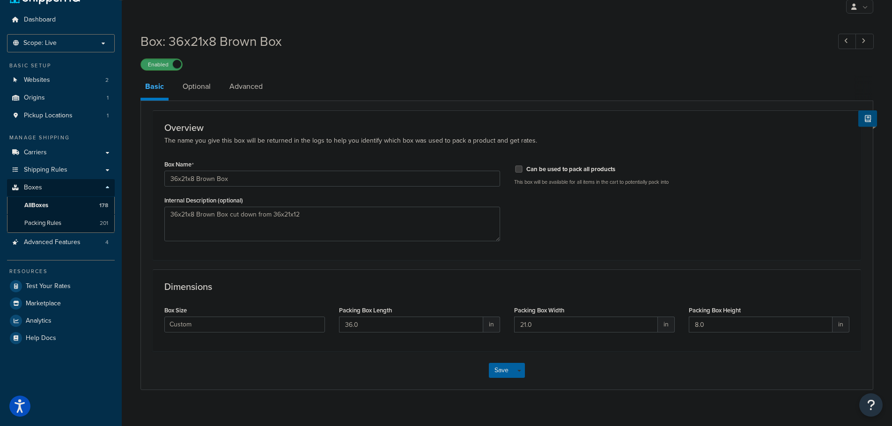
scroll to position [34, 0]
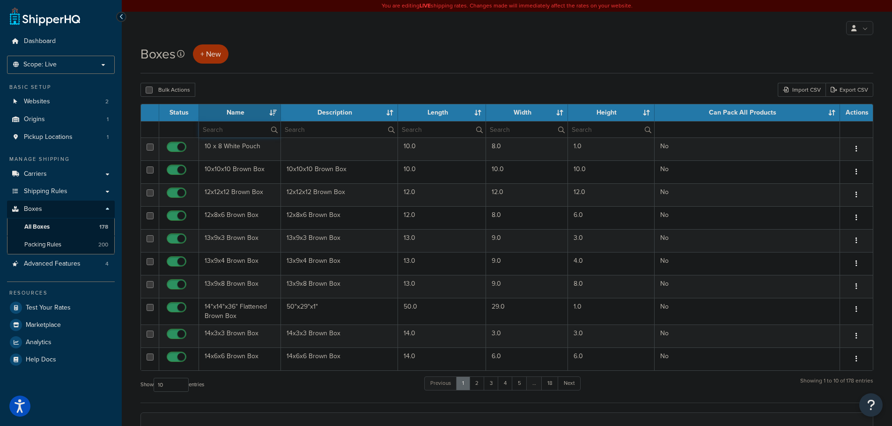
click at [224, 129] on input "text" at bounding box center [239, 130] width 81 height 16
type input "36"
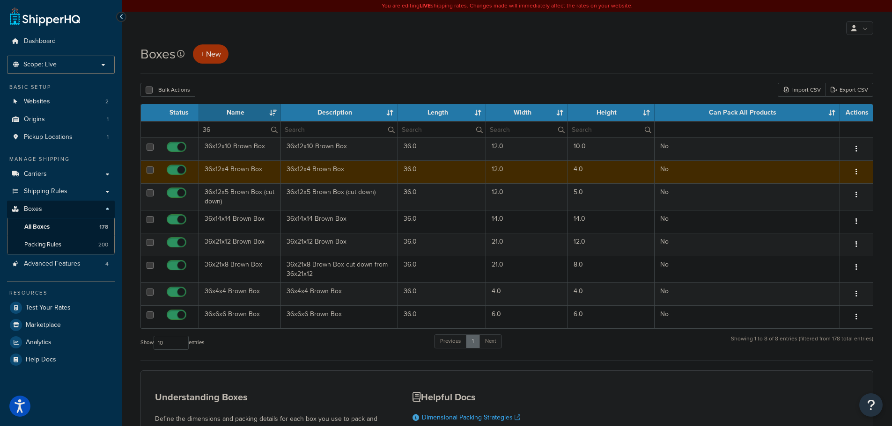
click at [246, 173] on td "36x12x4 Brown Box" at bounding box center [240, 172] width 82 height 23
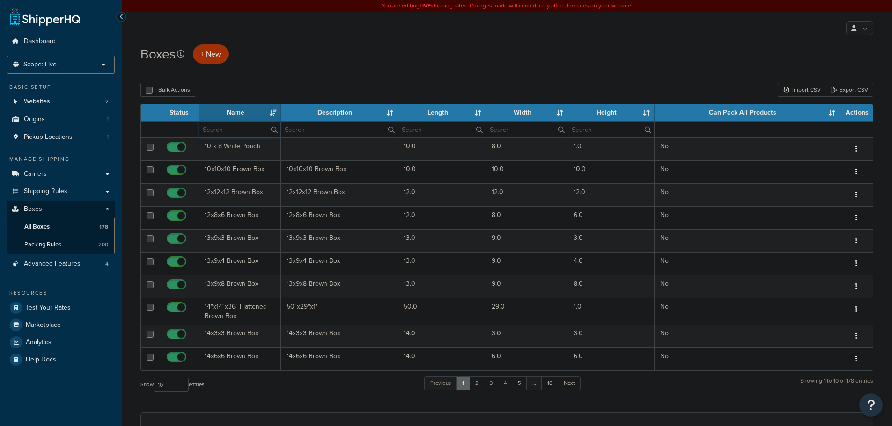
click at [217, 135] on input "text" at bounding box center [239, 130] width 81 height 16
type input "36"
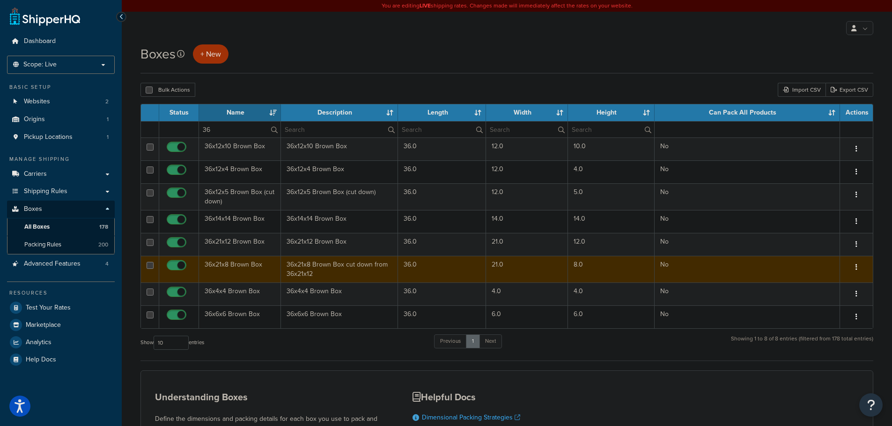
click at [240, 269] on td "36x21x8 Brown Box" at bounding box center [240, 269] width 82 height 27
